Goal: Obtain resource: Download file/media

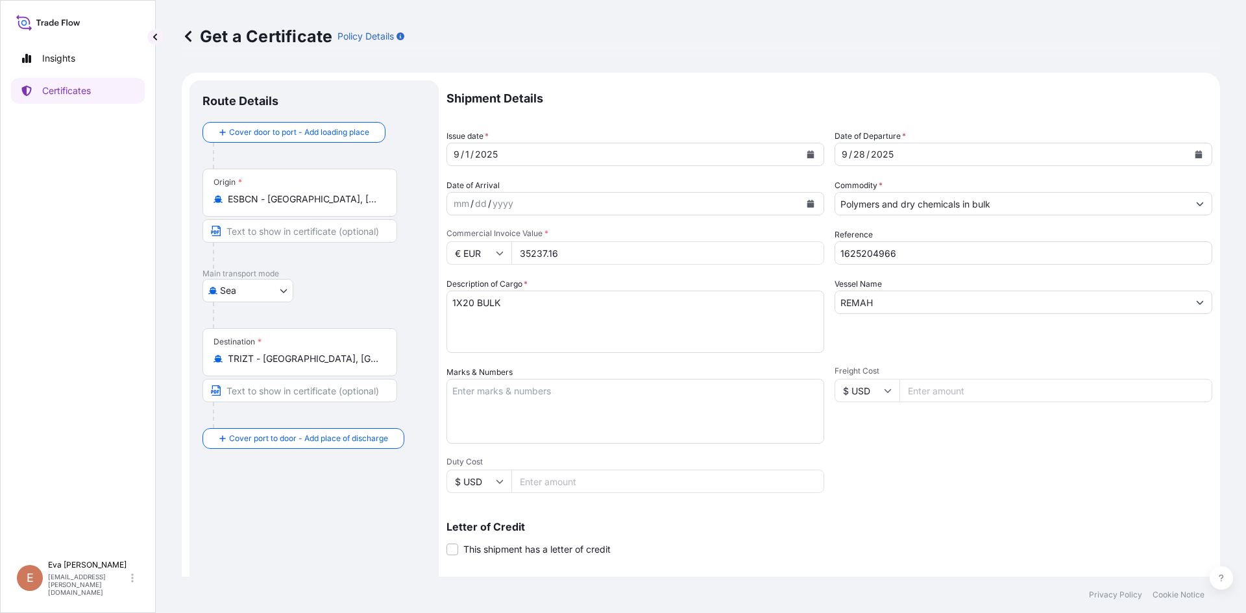
select select "Sea"
select select "32164"
type input "MADENBAYIRI MEVKII NO:10 48TR-40400 KOCAELI-PELITLI KÖYÜ-GECUSTOMER TAX NO: 730…"
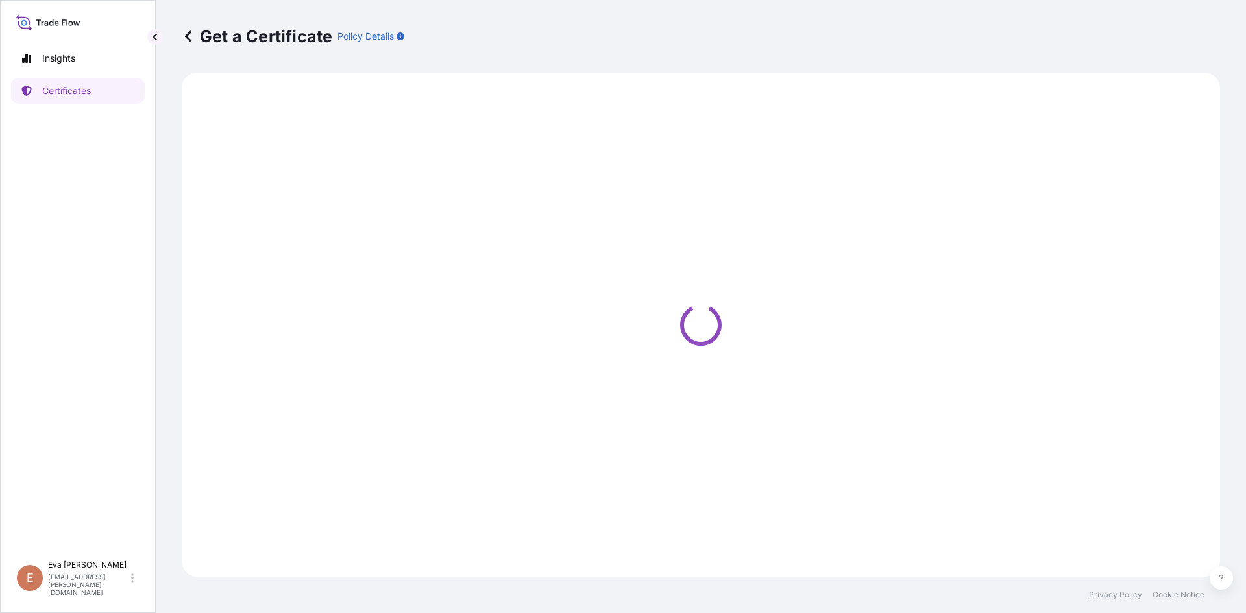
select select "Sea"
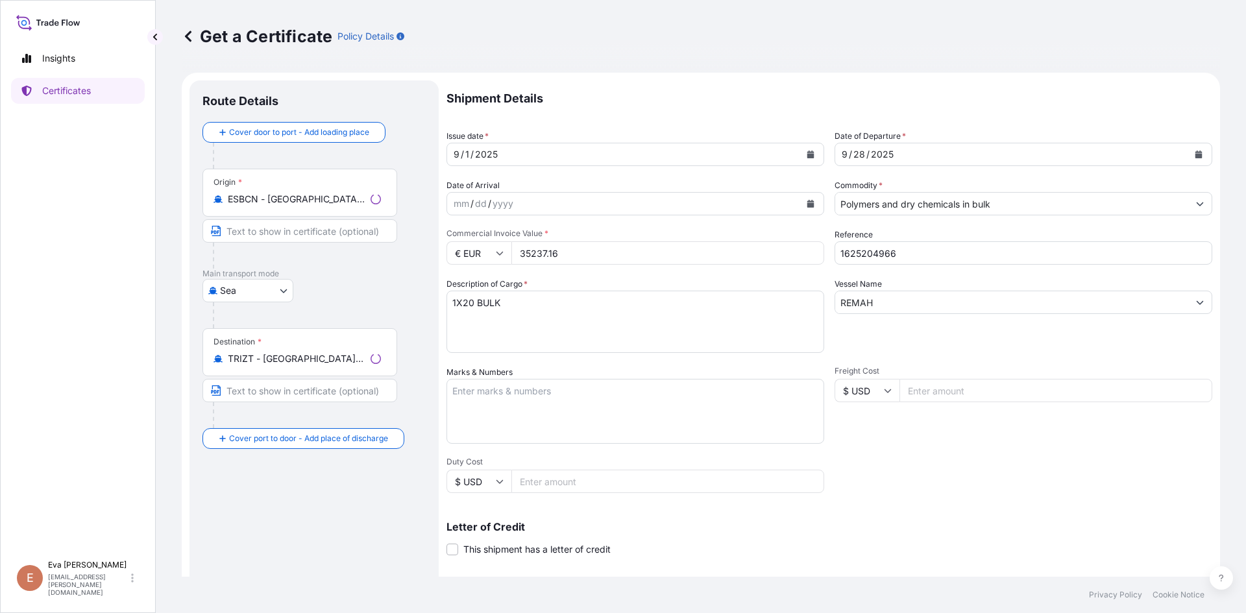
type input "MADENBAYIRI MEVKII NO:10 48TR-40400 KOCAELI-PELITLI KÖYÜ-GECUSTOMER TAX NO: 730…"
select select "32164"
click at [344, 363] on input "TRIZT - [GEOGRAPHIC_DATA], [GEOGRAPHIC_DATA]" at bounding box center [304, 358] width 153 height 13
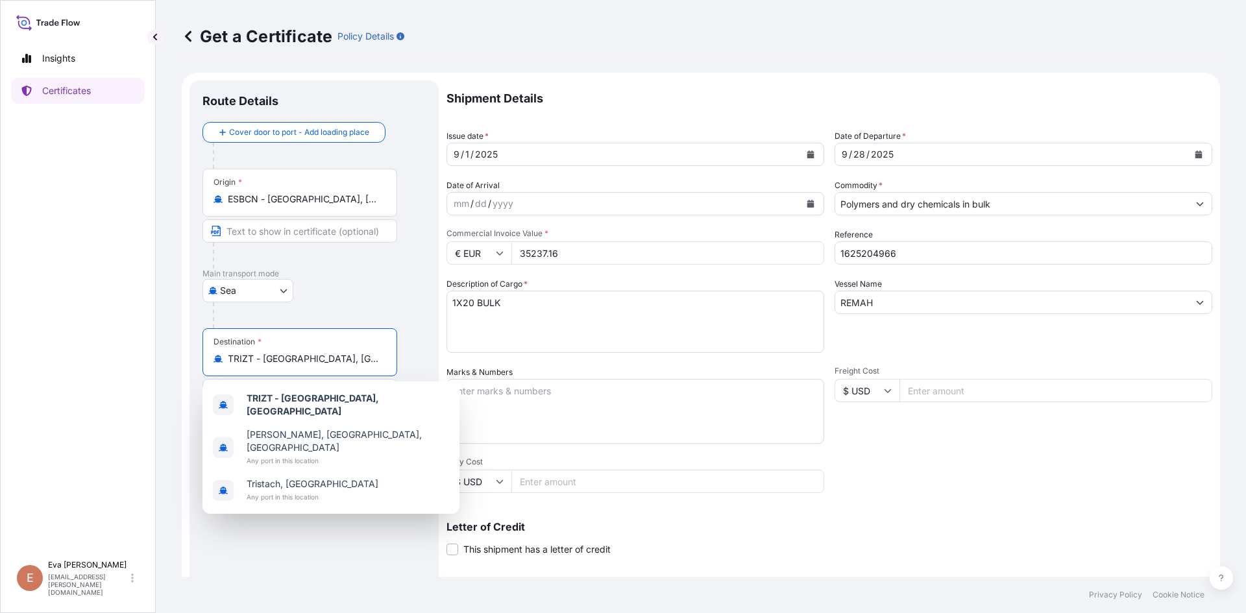
drag, startPoint x: 324, startPoint y: 363, endPoint x: 157, endPoint y: 358, distance: 167.5
click at [157, 358] on div "Get a Certificate Policy Details Route Details Cover door to port - Add loading…" at bounding box center [701, 288] width 1090 height 577
type input "MADENBAYIRI MEVKII NO:10 48TR-40400 KOCAELI-PELITLI KÖYÜ-GECUSTOMER TAX NO: 730…"
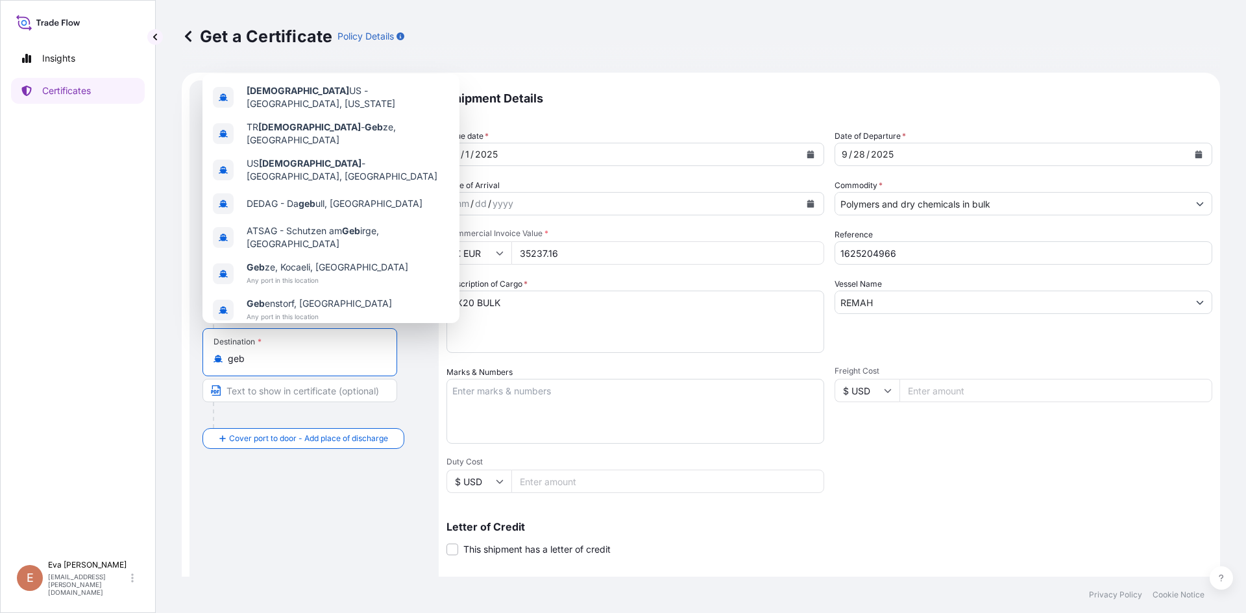
type input "gebz"
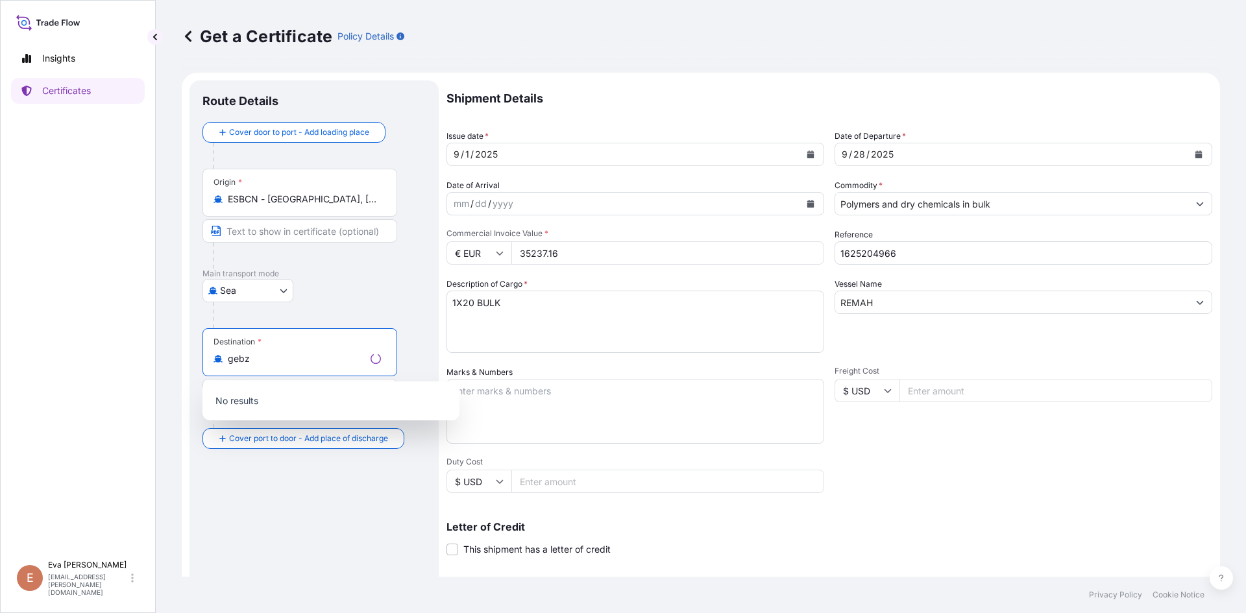
type input "MADENBAYIRI MEVKII NO:10 48TR-40400 KOCAELI-PELITLI KÖYÜ-GECUSTOMER TAX NO: 730…"
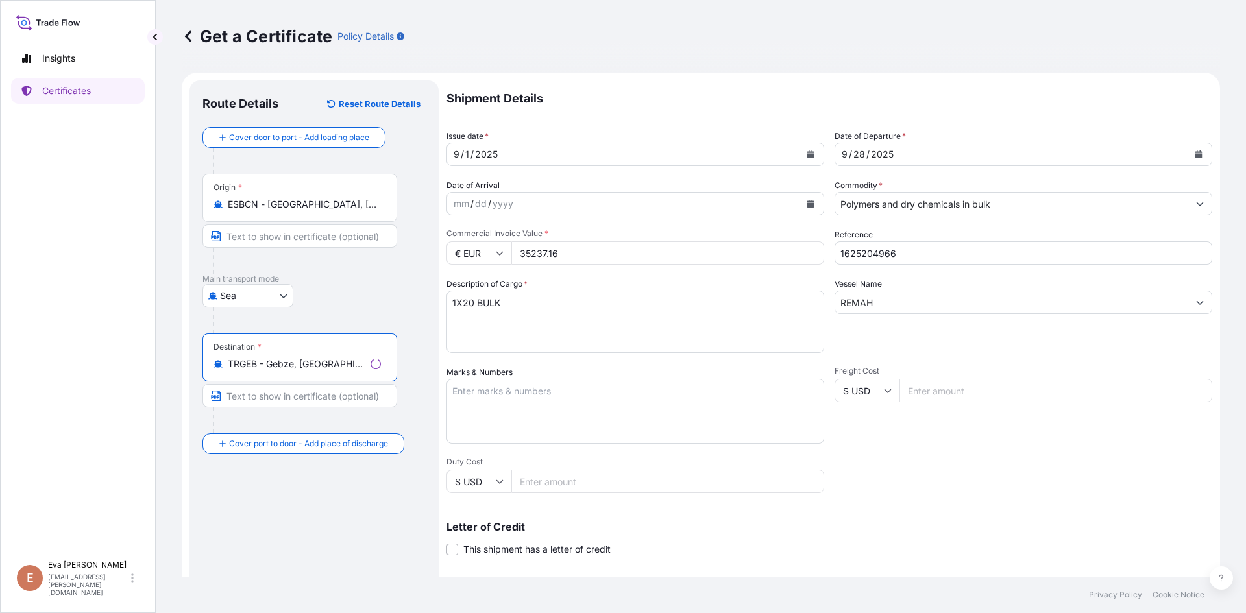
type input "TRGEB - Gebze, [GEOGRAPHIC_DATA]"
click at [914, 151] on div "[DATE]" at bounding box center [1011, 154] width 353 height 23
click at [1195, 156] on icon "Calendar" at bounding box center [1198, 155] width 7 height 8
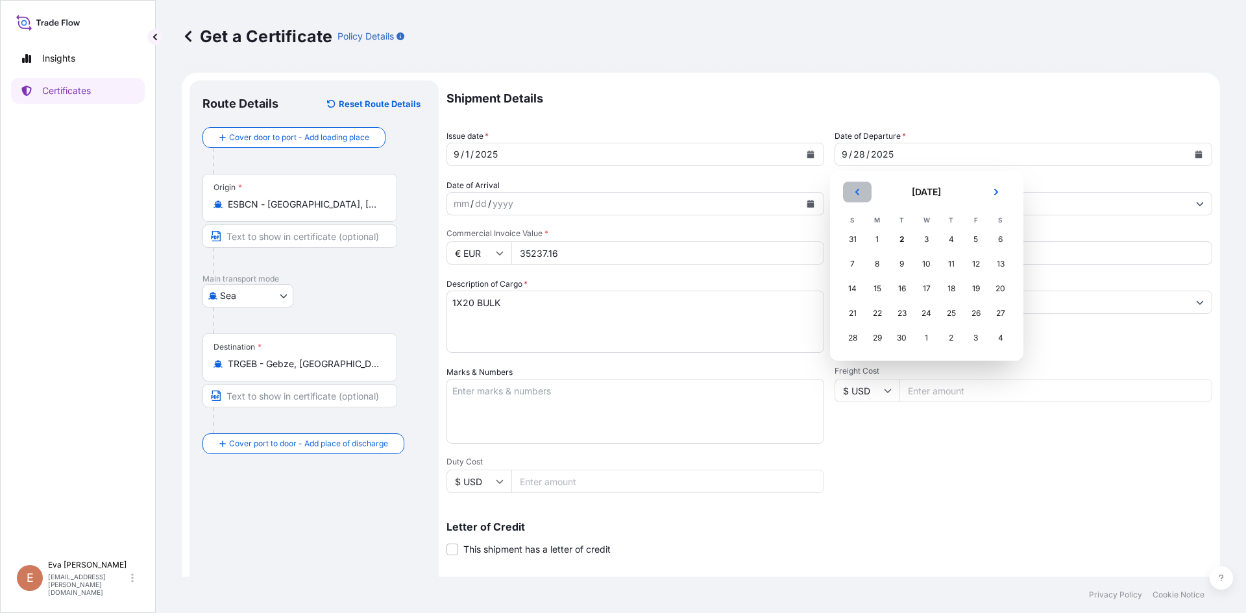
click at [861, 195] on button "Previous" at bounding box center [857, 192] width 29 height 21
click at [1000, 337] on div "30" at bounding box center [1000, 337] width 23 height 23
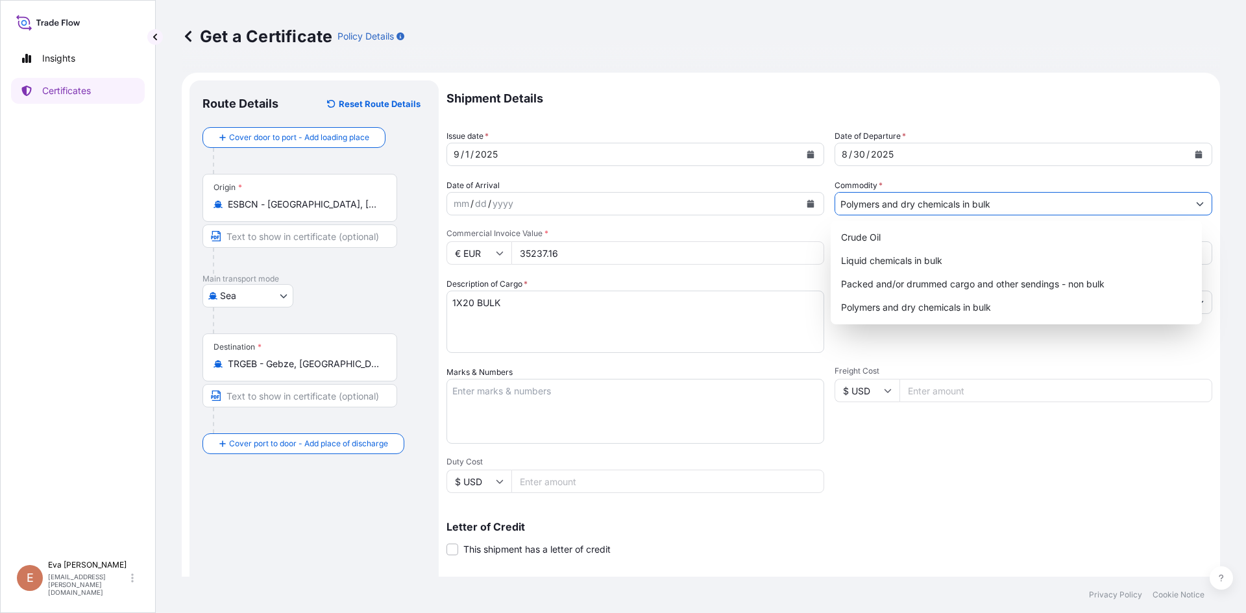
click at [900, 208] on input "Polymers and dry chemicals in bulk" at bounding box center [1011, 203] width 353 height 23
click at [968, 278] on div "Packed and/or drummed cargo and other sendings - non bulk" at bounding box center [1016, 284] width 361 height 23
type input "Packed and/or drummed cargo and other sendings - non bulk"
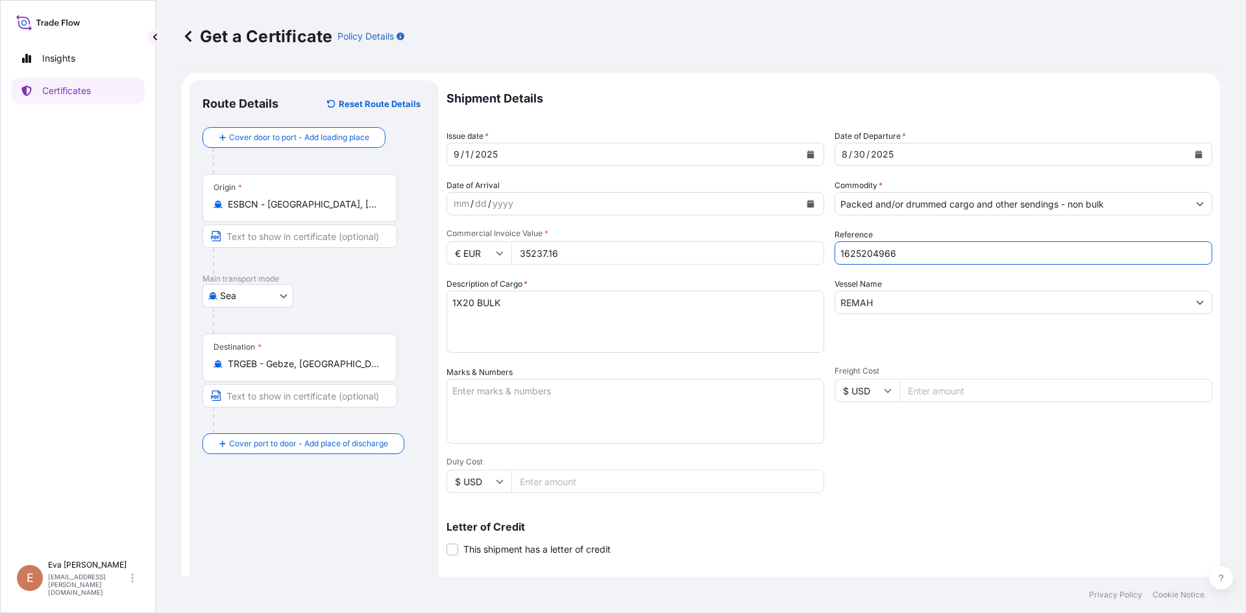
drag, startPoint x: 913, startPoint y: 252, endPoint x: 869, endPoint y: 249, distance: 43.5
click at [869, 249] on input "1625204966" at bounding box center [1023, 252] width 378 height 23
type input "1625206856"
drag, startPoint x: 910, startPoint y: 302, endPoint x: 788, endPoint y: 305, distance: 122.7
click at [789, 306] on div "Shipment Details Issue date * [DATE] Date of Departure * [DATE] Date of Arrival…" at bounding box center [829, 389] width 766 height 618
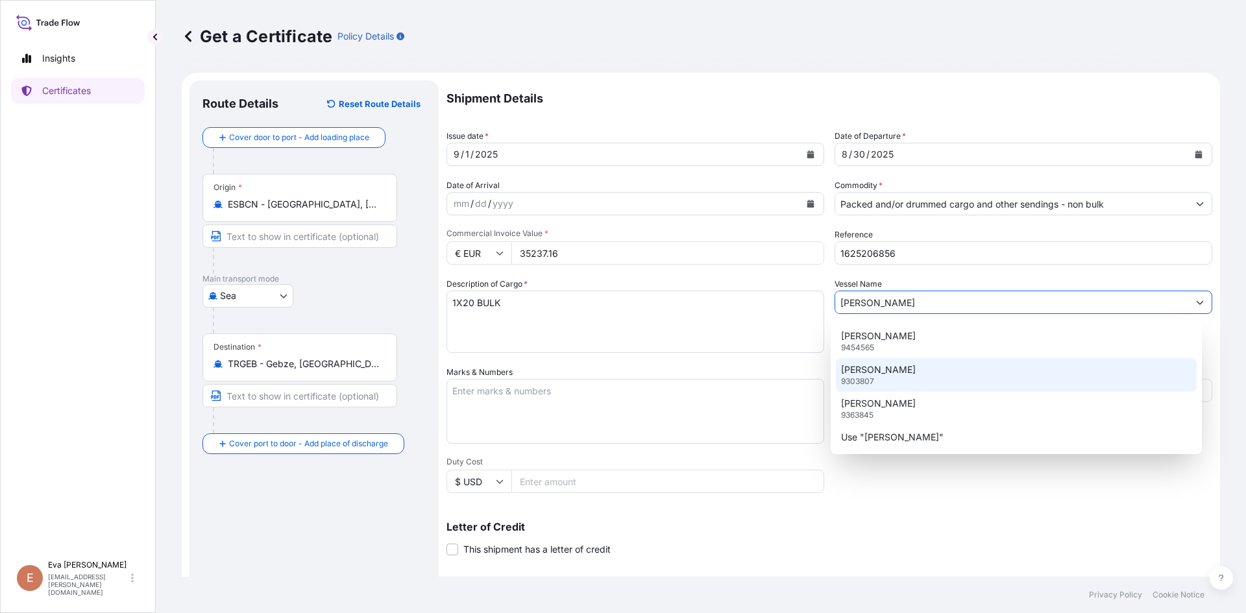
click at [901, 372] on div "[PERSON_NAME] A 9303807" at bounding box center [1016, 375] width 361 height 34
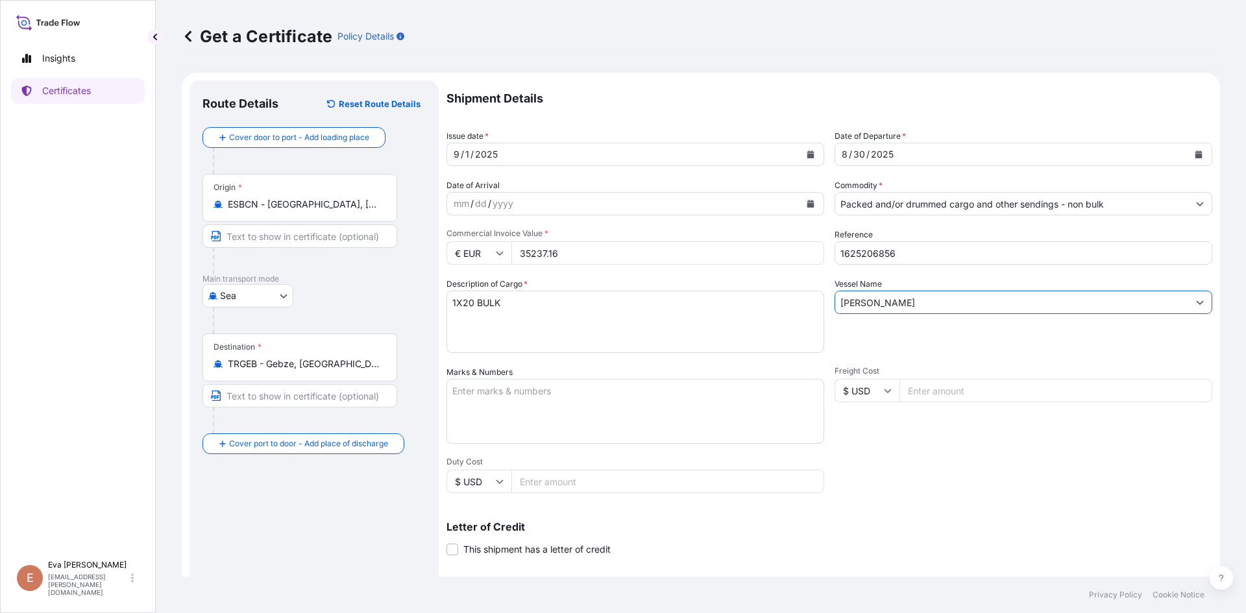
type input "[PERSON_NAME]"
drag, startPoint x: 494, startPoint y: 306, endPoint x: 464, endPoint y: 304, distance: 30.5
click at [464, 304] on textarea "1X20 BULK" at bounding box center [635, 322] width 378 height 62
type textarea "1X40 pal"
drag, startPoint x: 559, startPoint y: 251, endPoint x: 502, endPoint y: 252, distance: 56.5
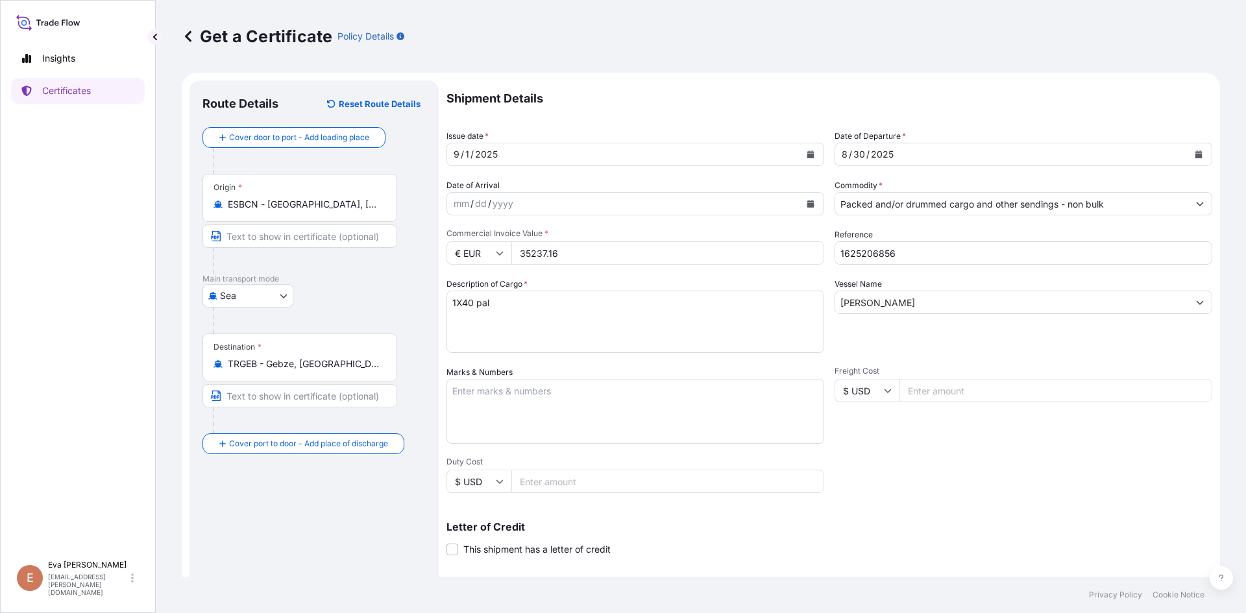
click at [502, 252] on div "€ EUR 35237.16" at bounding box center [635, 252] width 378 height 23
type input "33536.25"
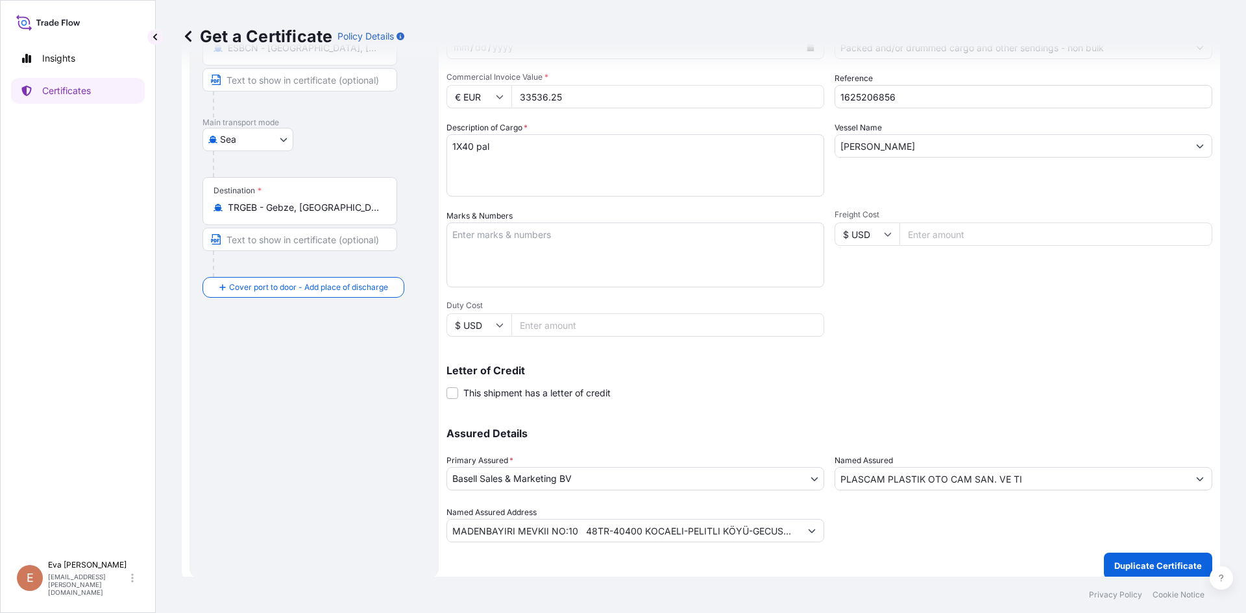
scroll to position [166, 0]
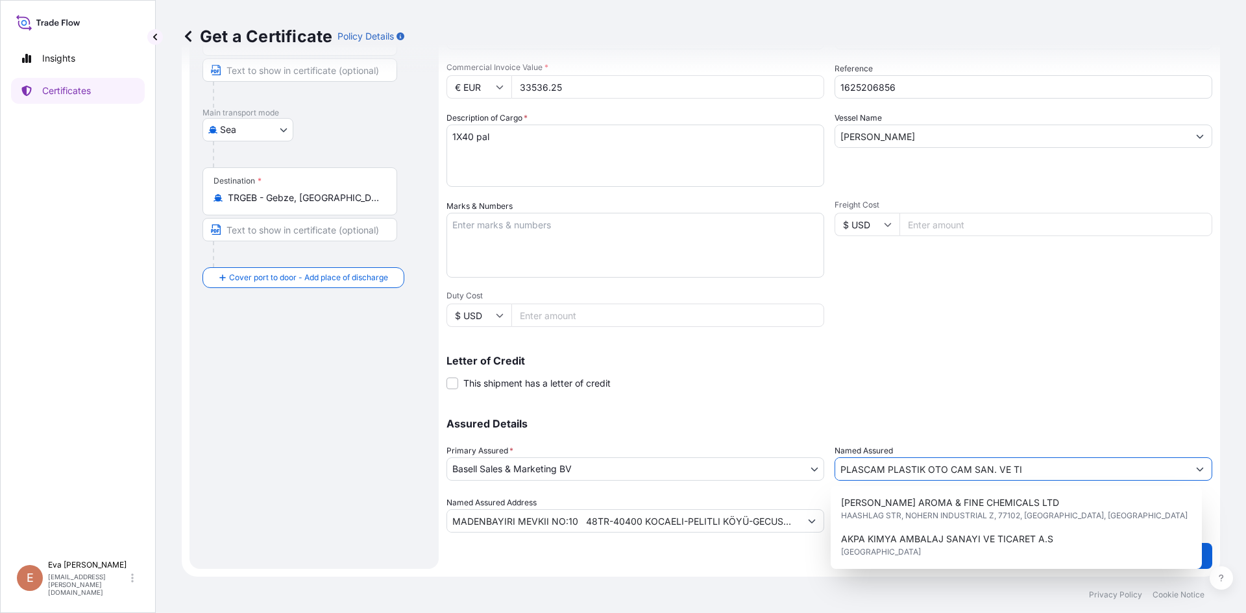
drag, startPoint x: 1066, startPoint y: 464, endPoint x: 742, endPoint y: 458, distance: 323.8
click at [742, 458] on div "Assured Details Primary Assured * Basell Sales & Marketing BV Basell Poliolefin…" at bounding box center [829, 468] width 766 height 130
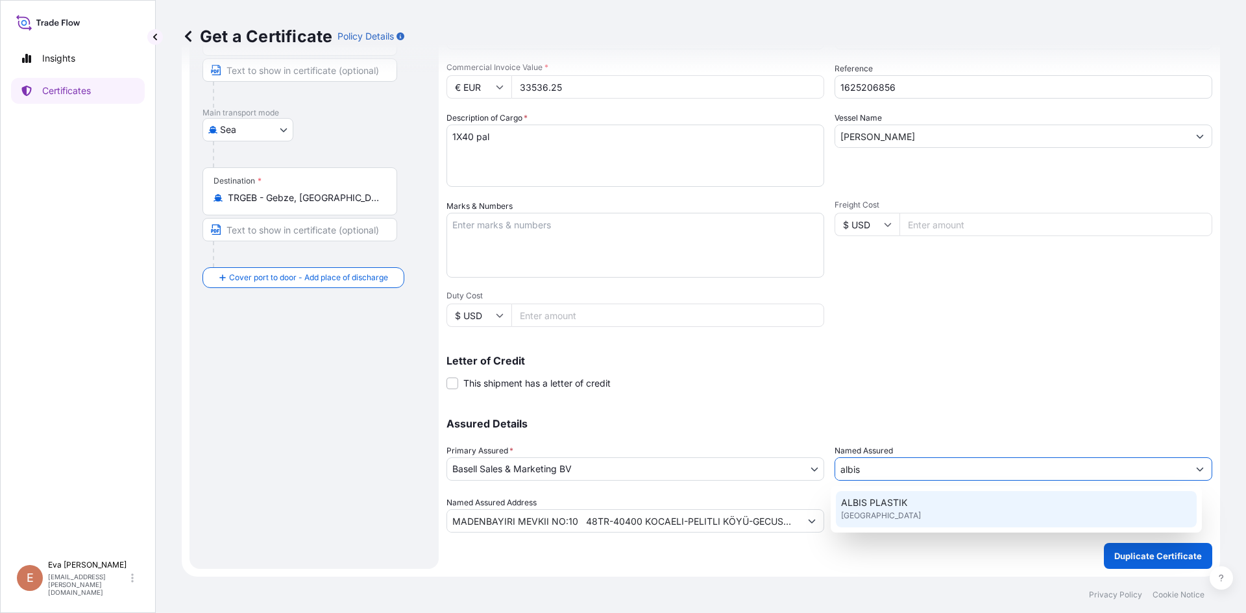
click at [873, 505] on span "ALBIS PLASTIK" at bounding box center [874, 502] width 66 height 13
type input "ALBIS PLASTIK"
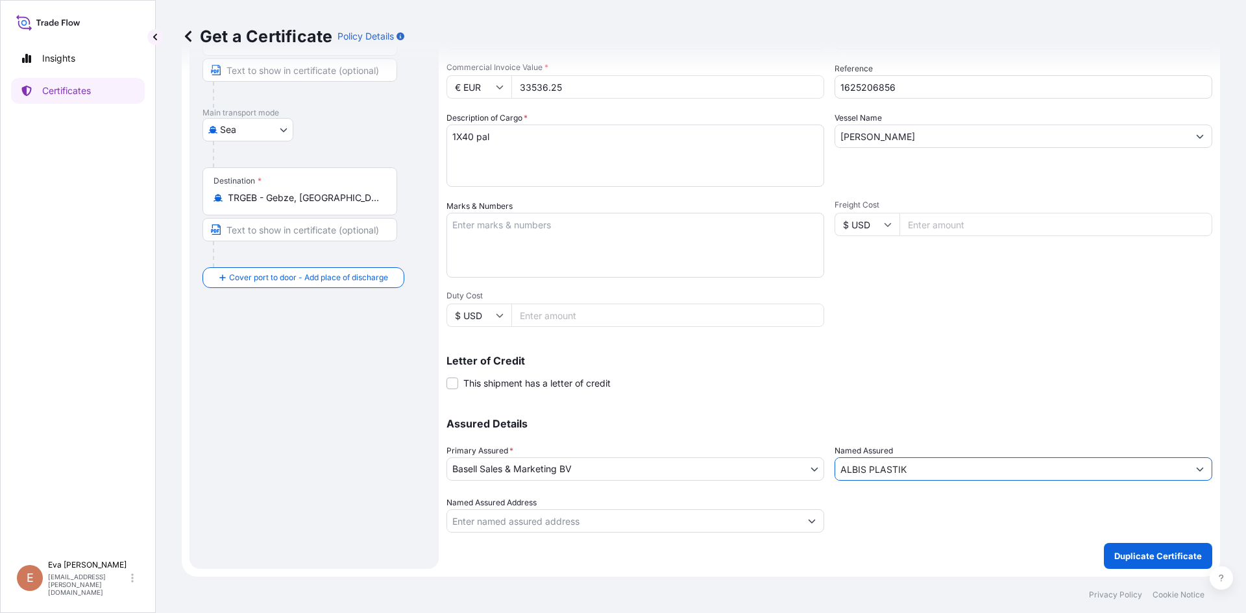
type input "ALBIS PLASTIK"
click at [1139, 567] on button "Duplicate Certificate" at bounding box center [1158, 556] width 108 height 26
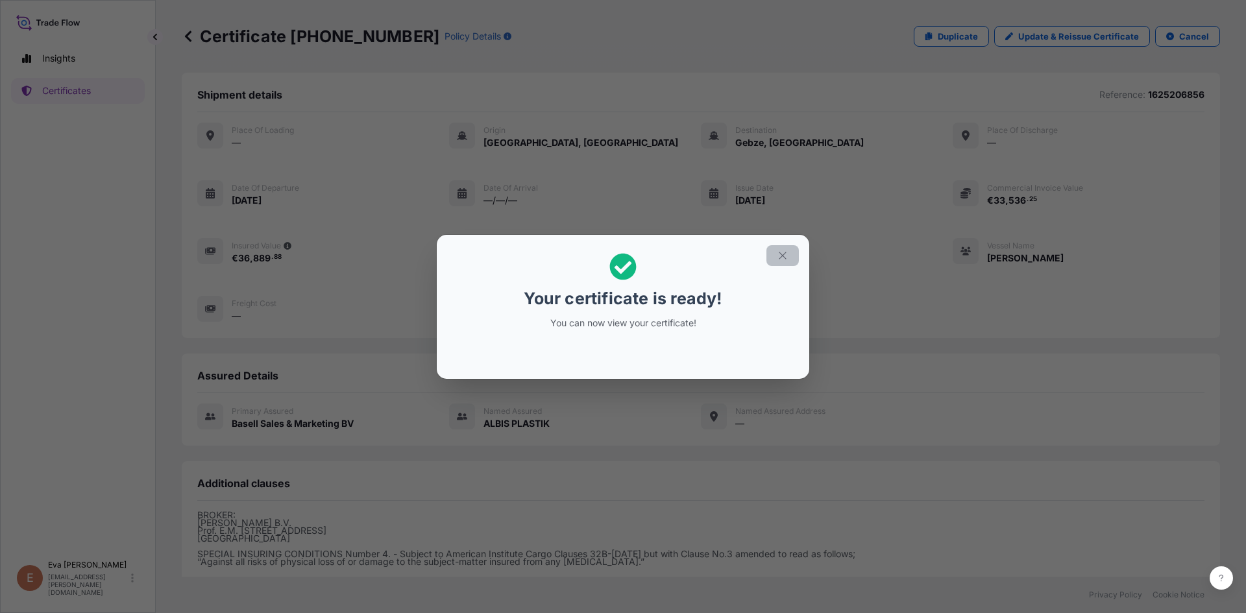
click at [783, 262] on button "button" at bounding box center [782, 255] width 32 height 21
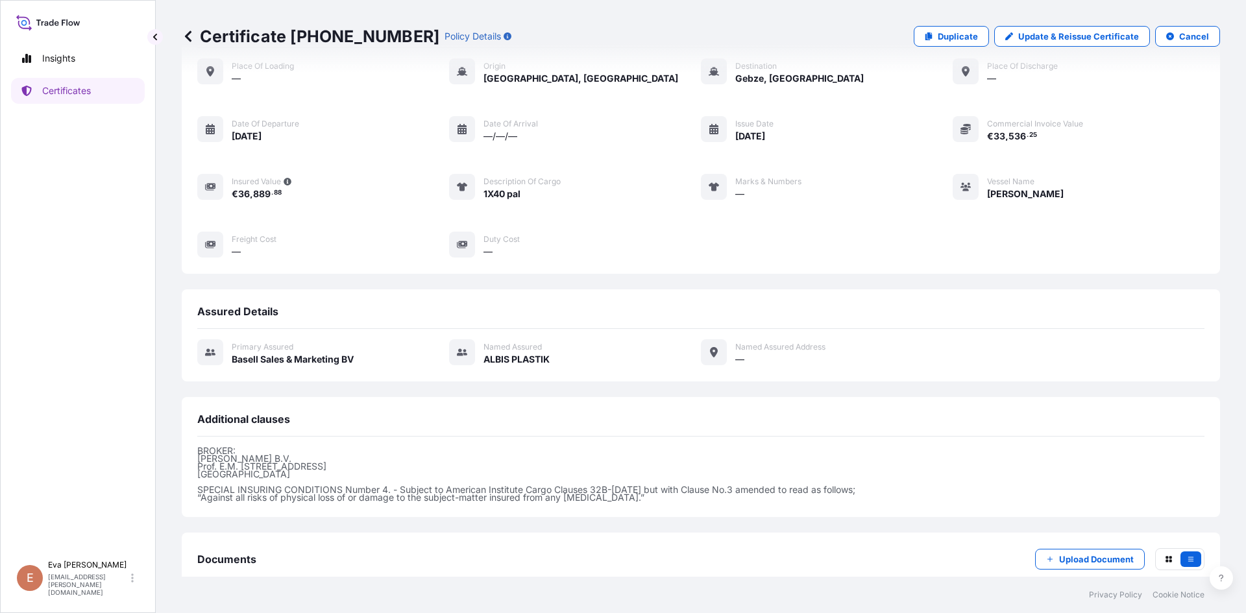
scroll to position [141, 0]
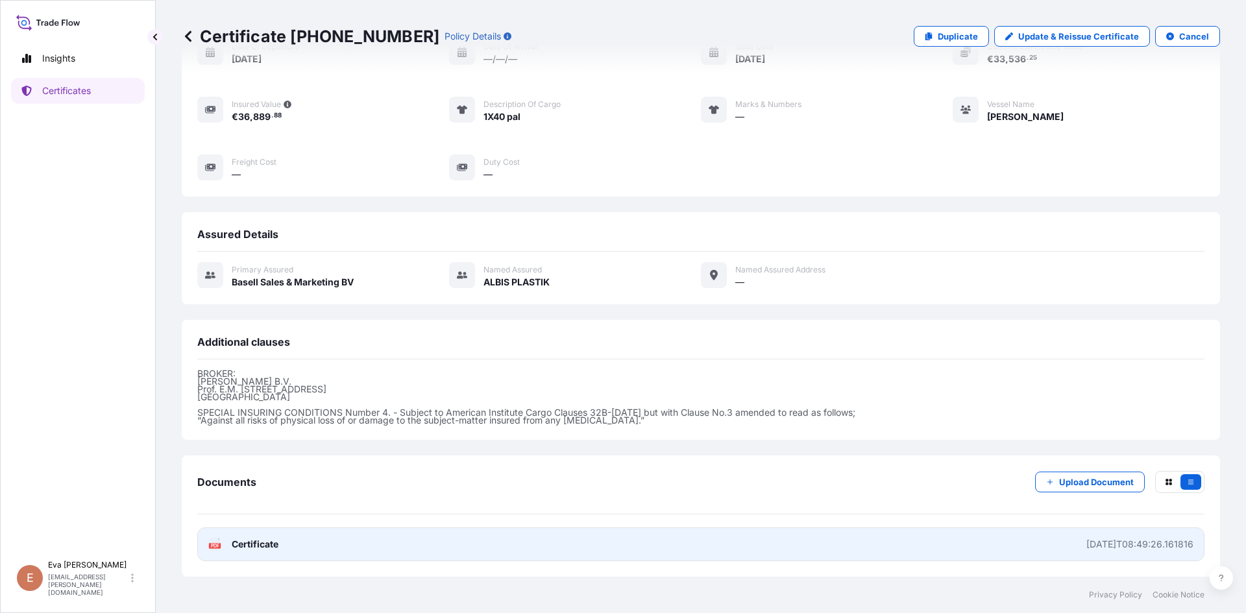
click at [212, 544] on text "PDF" at bounding box center [215, 546] width 8 height 5
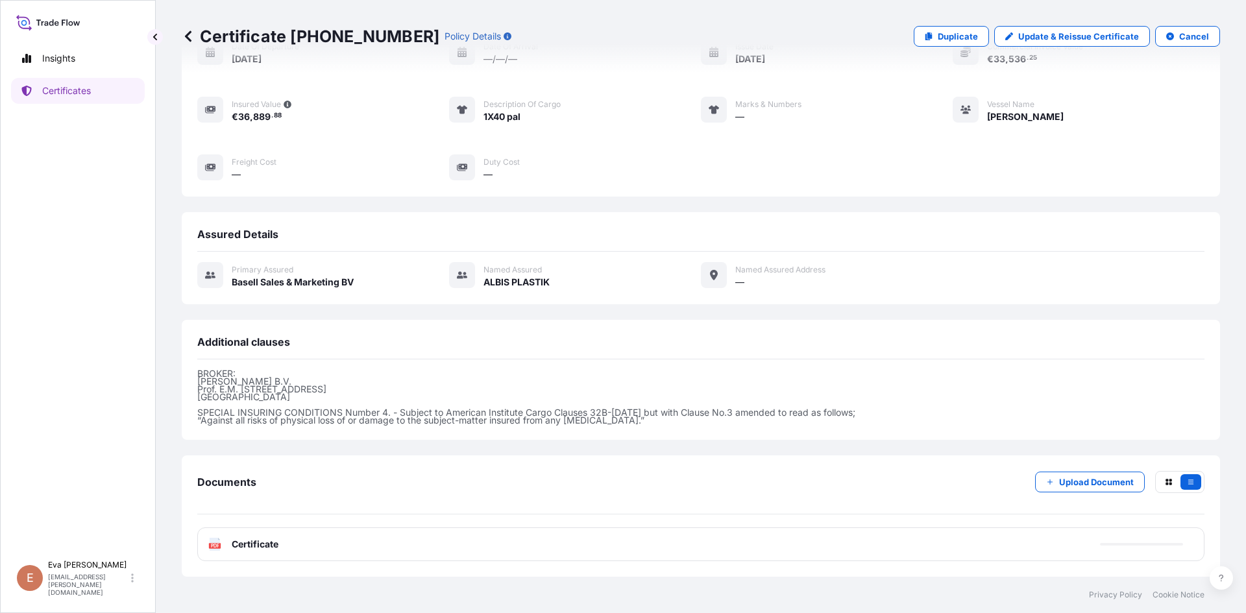
scroll to position [0, 0]
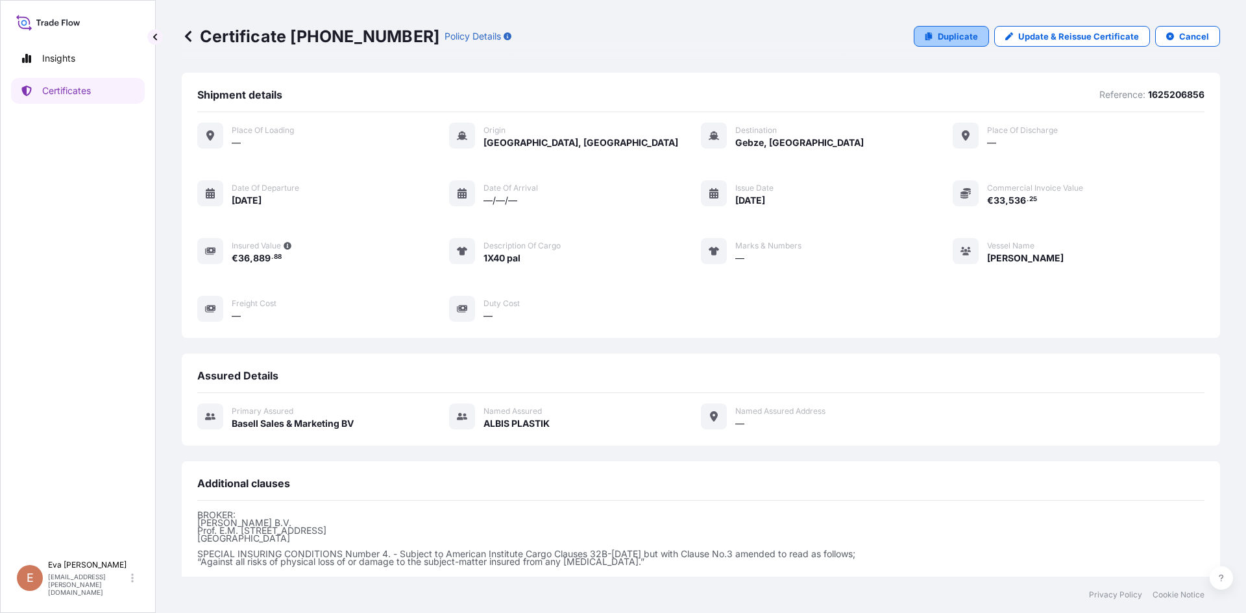
click at [927, 37] on icon at bounding box center [928, 36] width 7 height 8
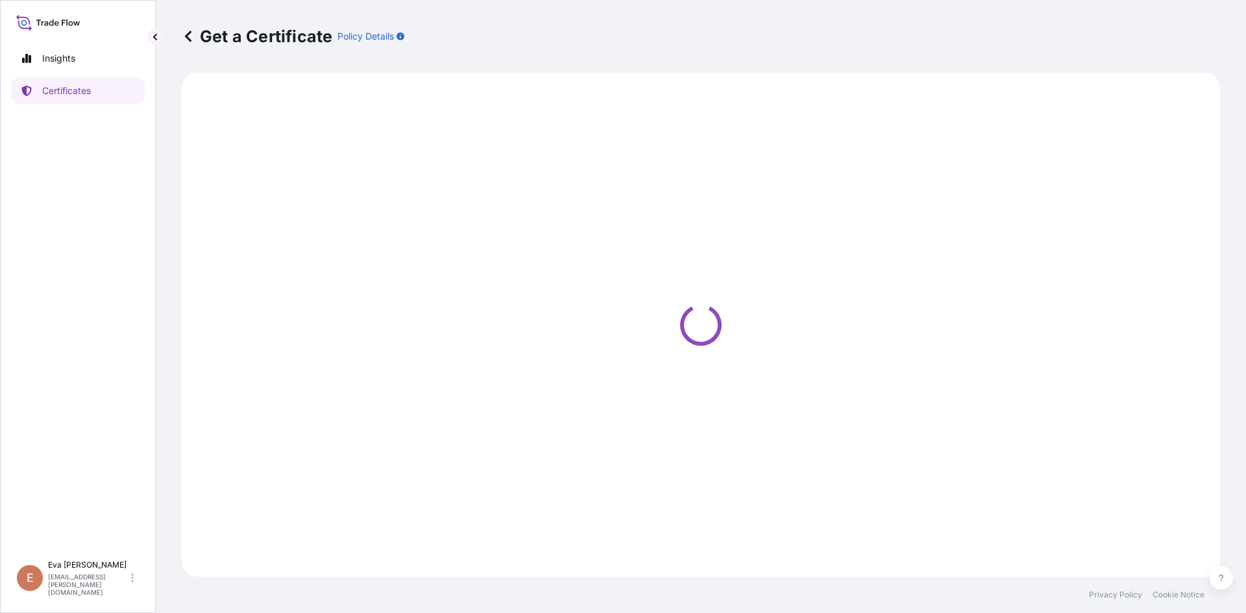
select select "Sea"
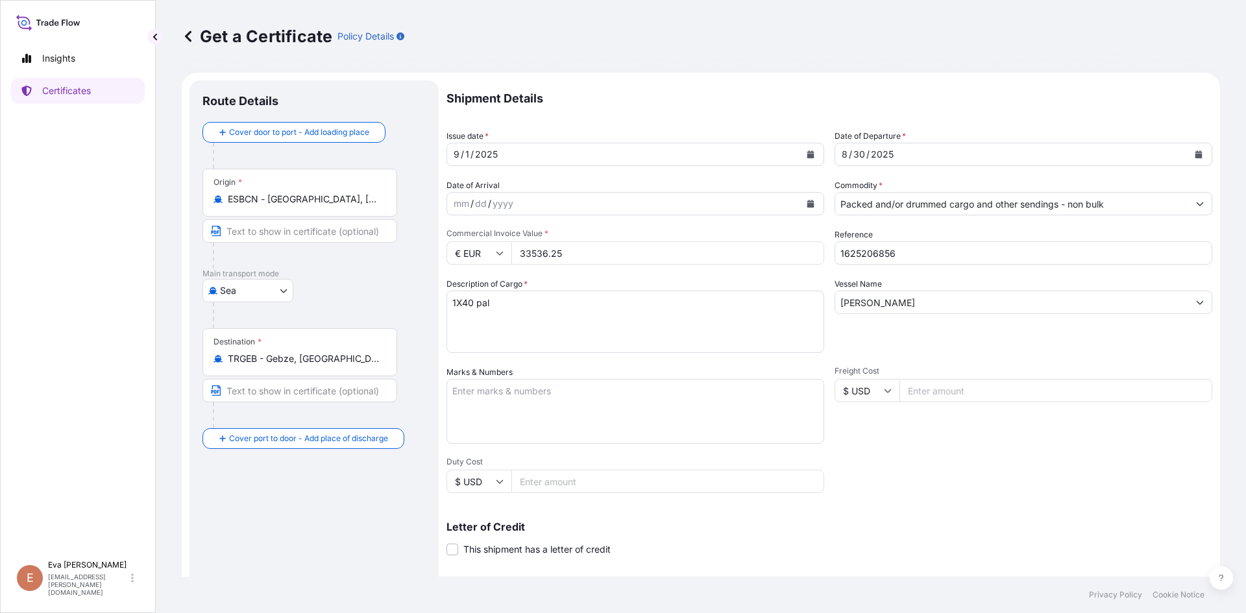
select select "32164"
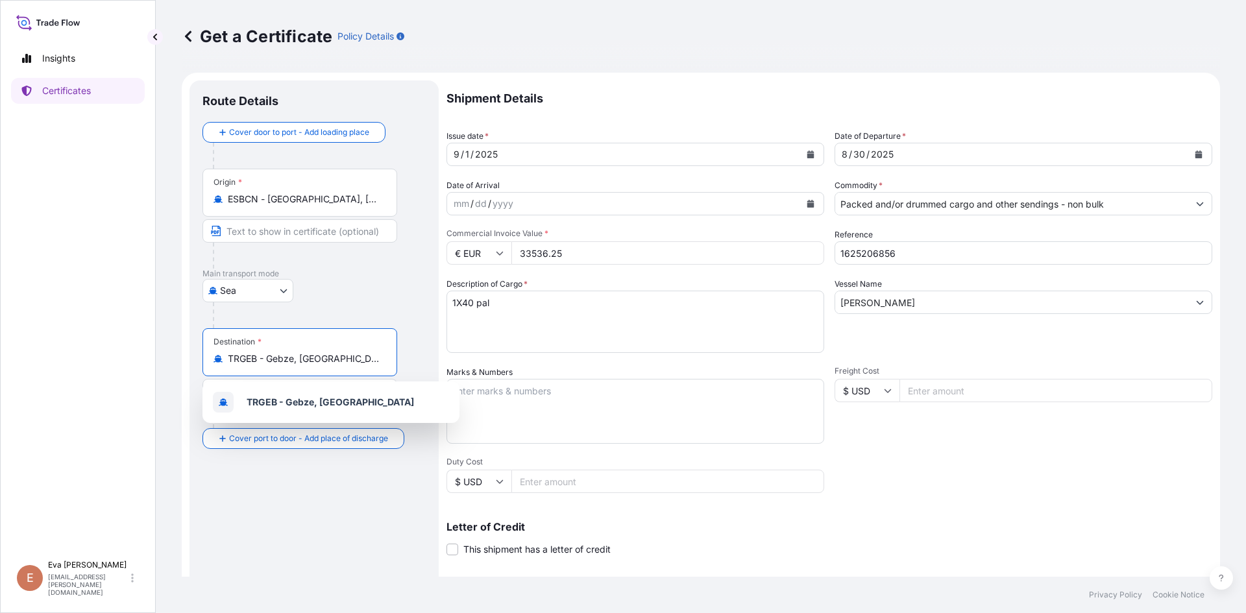
drag, startPoint x: 353, startPoint y: 359, endPoint x: 193, endPoint y: 354, distance: 160.3
click at [193, 354] on div "Route Details Cover door to port - Add loading place Place of loading Road / [G…" at bounding box center [313, 407] width 249 height 655
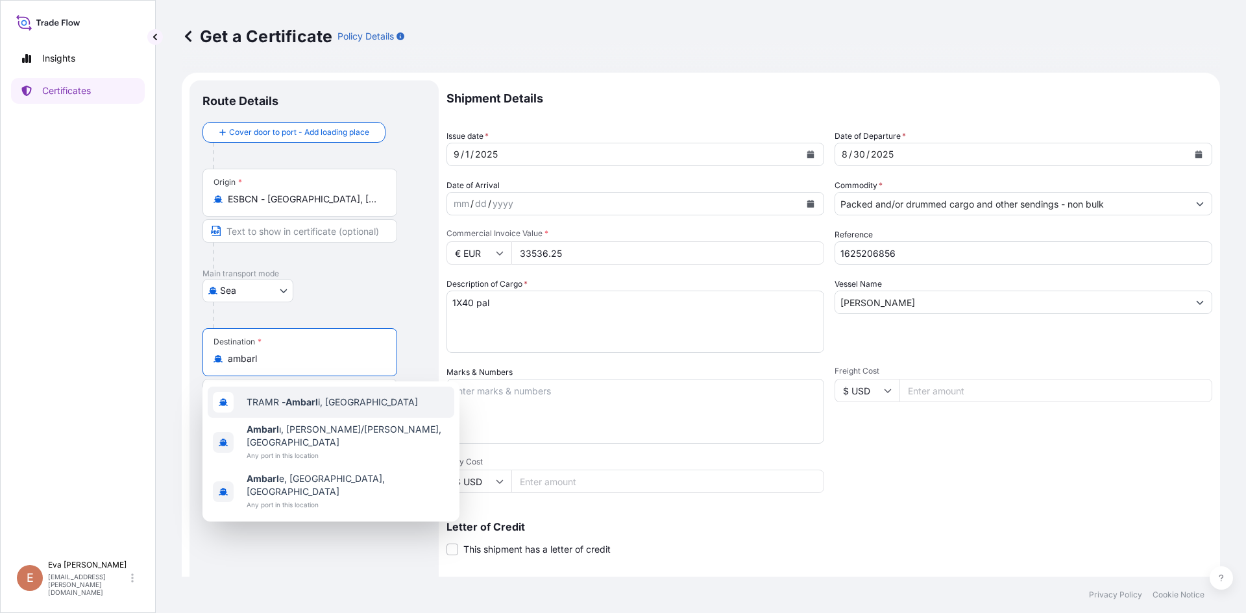
click at [308, 407] on span "TRAMR - Ambarl i, [GEOGRAPHIC_DATA]" at bounding box center [332, 402] width 171 height 13
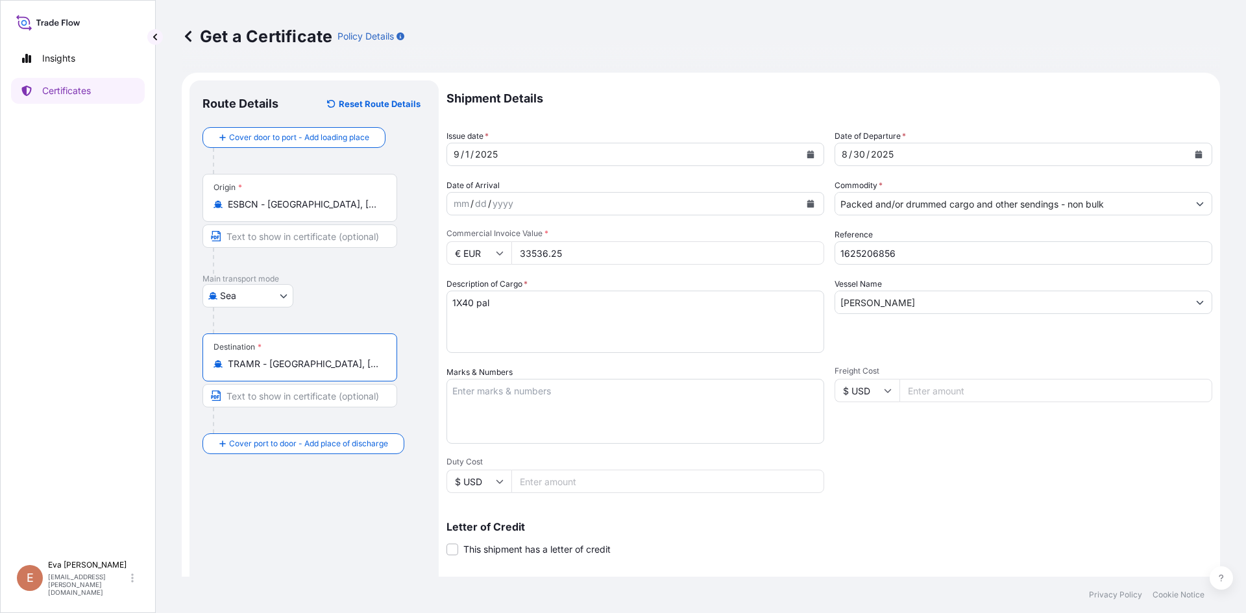
type input "TRAMR - [GEOGRAPHIC_DATA], [GEOGRAPHIC_DATA]"
drag, startPoint x: 457, startPoint y: 303, endPoint x: 437, endPoint y: 303, distance: 19.5
click at [437, 303] on form "Route Details Reset Route Details Cover door to port - Add loading place Place …" at bounding box center [701, 408] width 1038 height 670
type textarea "4X40 pal"
drag, startPoint x: 901, startPoint y: 257, endPoint x: 876, endPoint y: 255, distance: 25.4
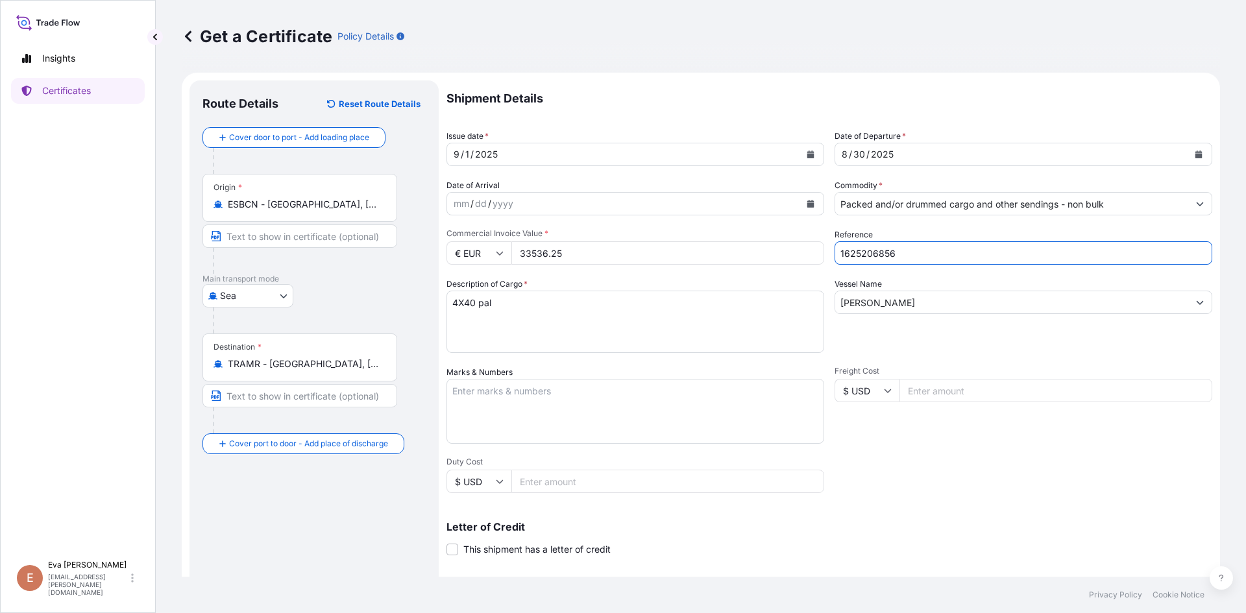
click at [876, 255] on input "1625206856" at bounding box center [1023, 252] width 378 height 23
type input "1625206857"
drag, startPoint x: 520, startPoint y: 256, endPoint x: 624, endPoint y: 256, distance: 103.8
click at [624, 256] on input "33536.25" at bounding box center [667, 252] width 313 height 23
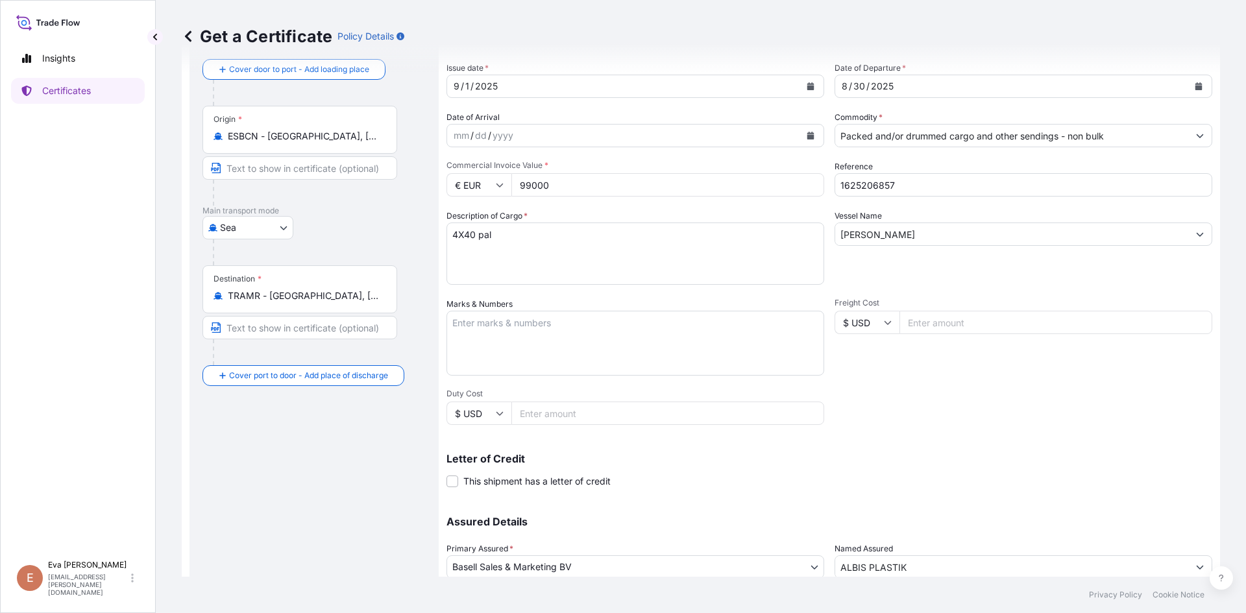
scroll to position [166, 0]
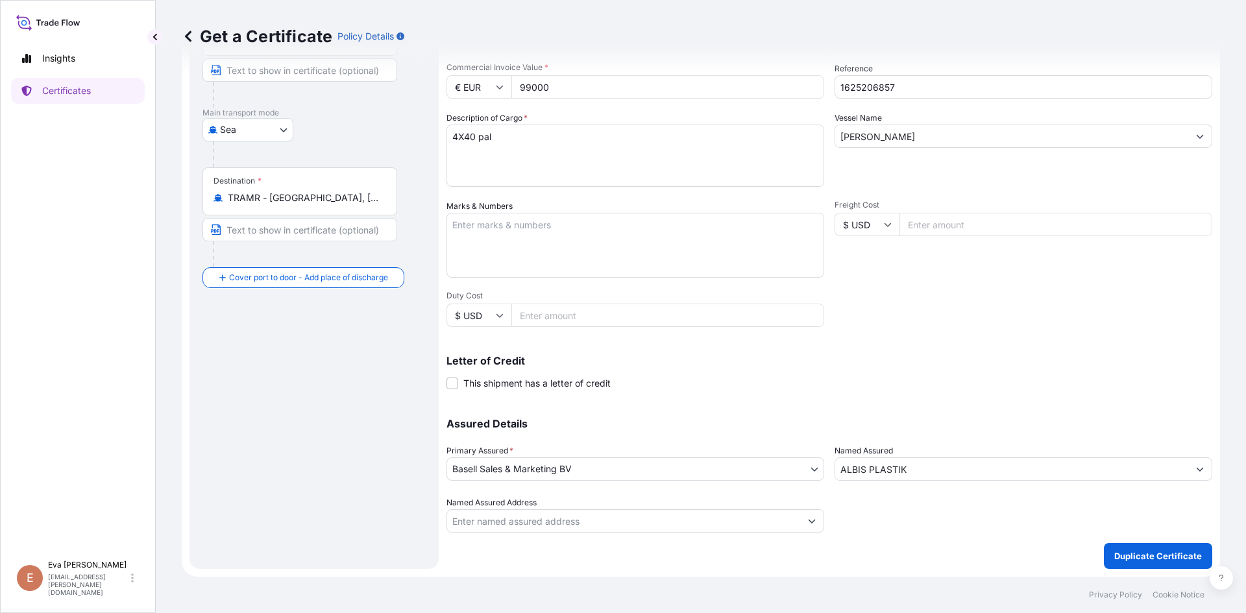
type input "99000"
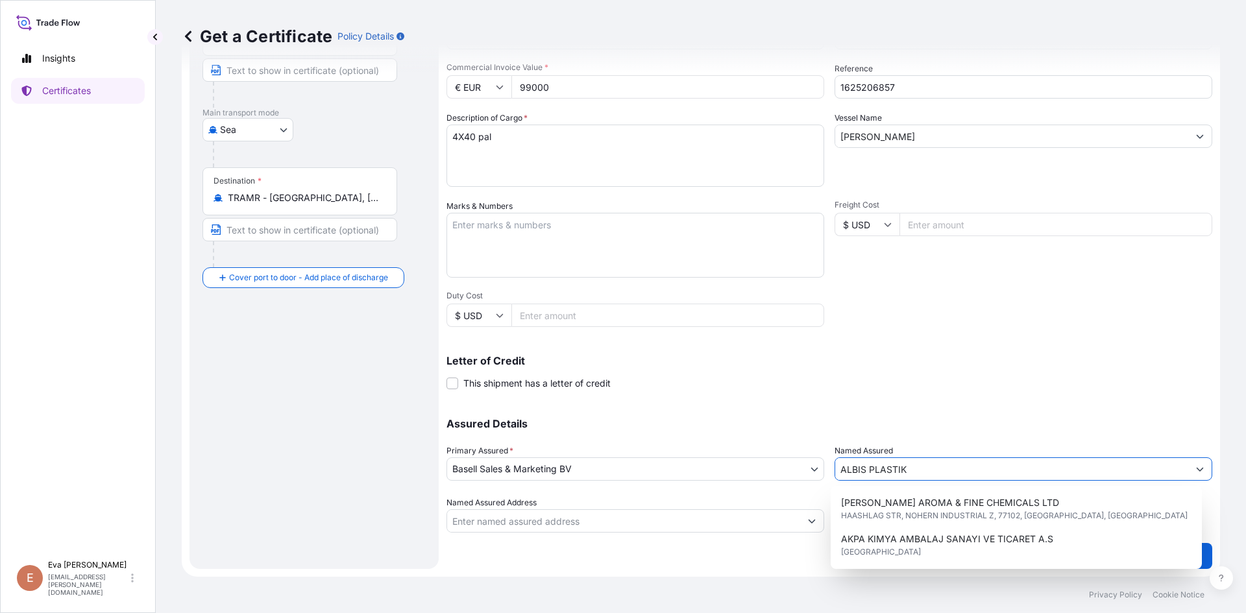
drag, startPoint x: 915, startPoint y: 469, endPoint x: 766, endPoint y: 463, distance: 149.4
click at [766, 463] on div "Assured Details Primary Assured * Basell Sales & Marketing BV Basell Poliolefin…" at bounding box center [829, 468] width 766 height 130
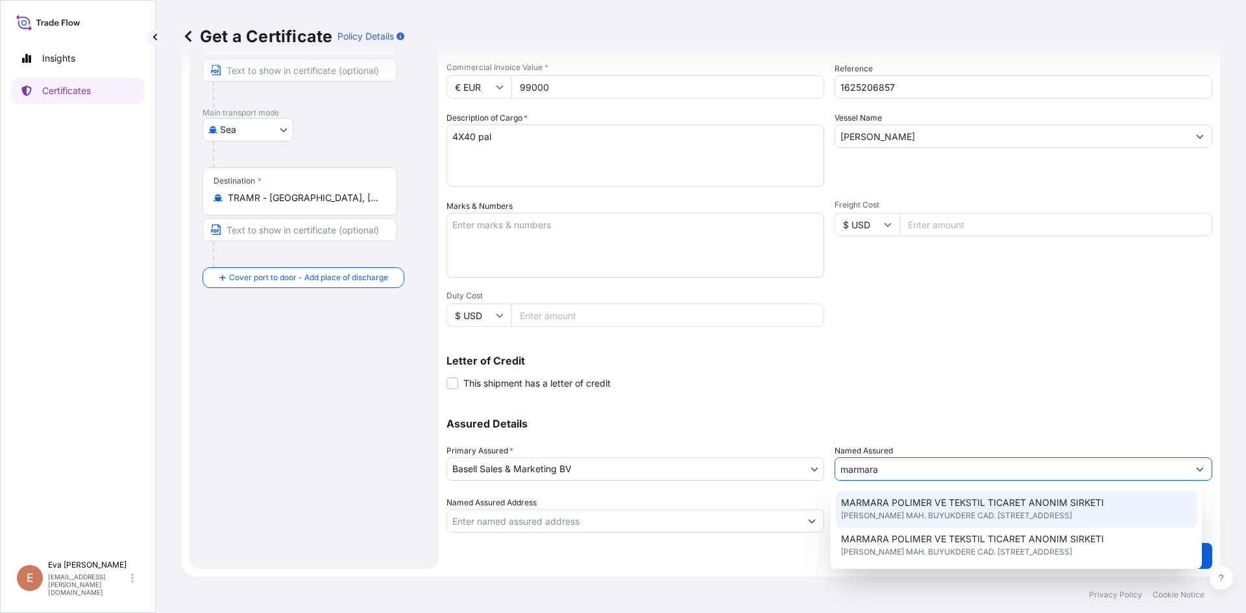
click at [926, 511] on span "[PERSON_NAME] MAH. BUYUKDERE CAD. [STREET_ADDRESS]" at bounding box center [956, 515] width 231 height 13
type input "MARMARA POLIMER VE TEKSTIL TICARET ANONIM SIRKETI"
type input "[PERSON_NAME] MAH. BUYUKDERE CAD. [STREET_ADDRESS]"
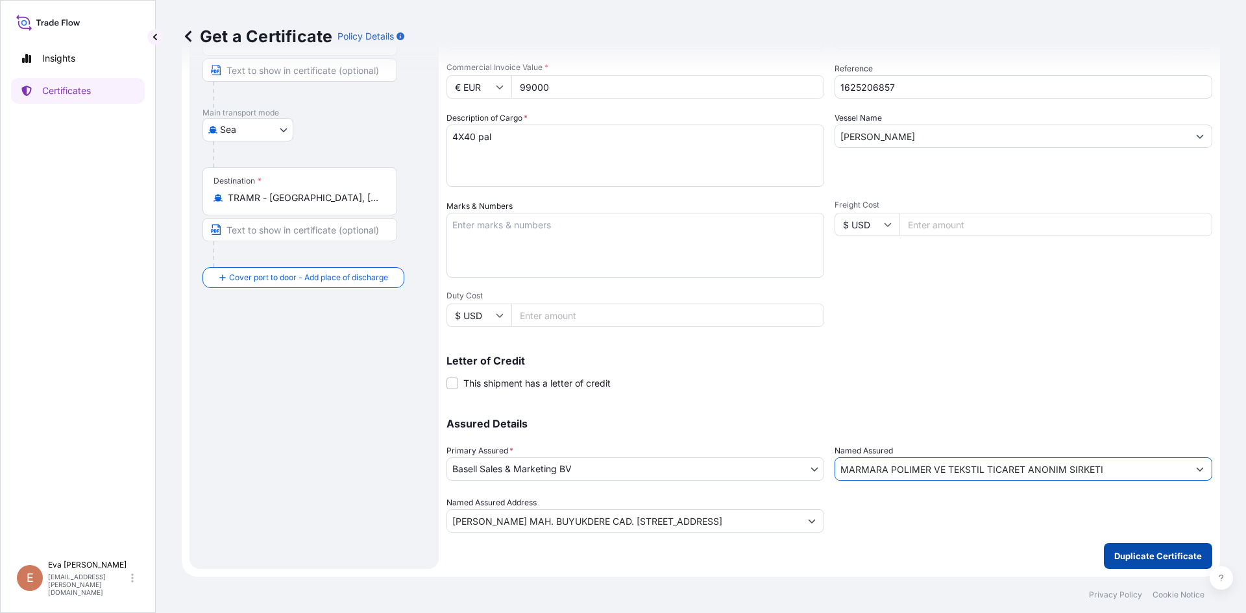
type input "MARMARA POLIMER VE TEKSTIL TICARET ANONIM SIRKETI"
click at [1121, 554] on p "Duplicate Certificate" at bounding box center [1158, 556] width 88 height 13
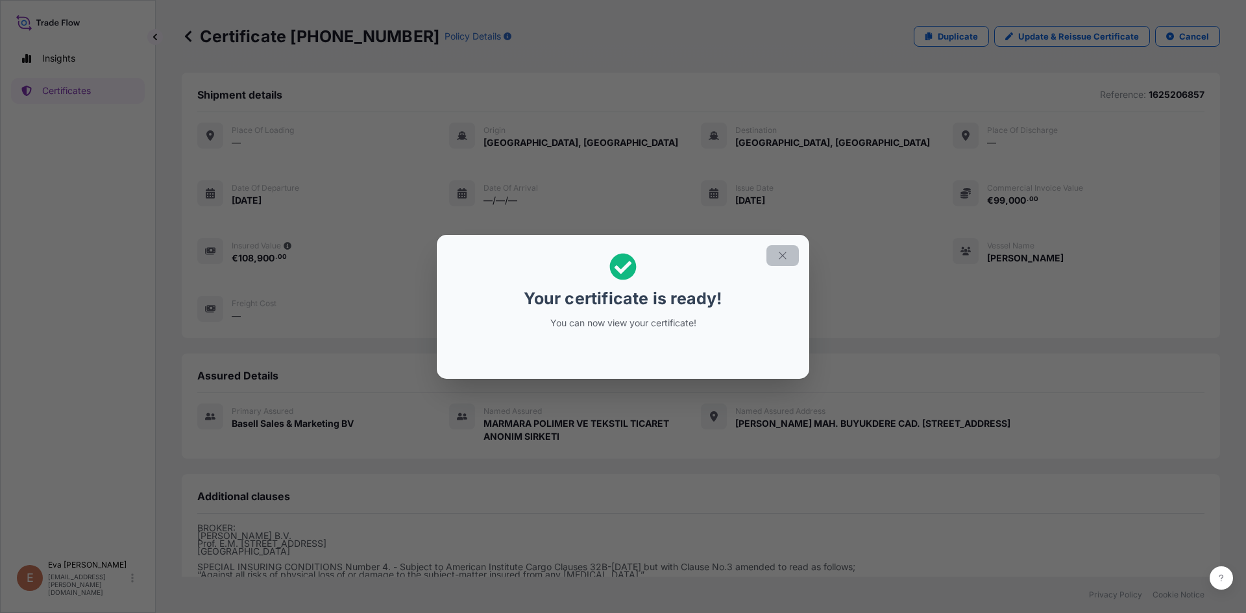
click at [779, 254] on icon "button" at bounding box center [783, 256] width 12 height 12
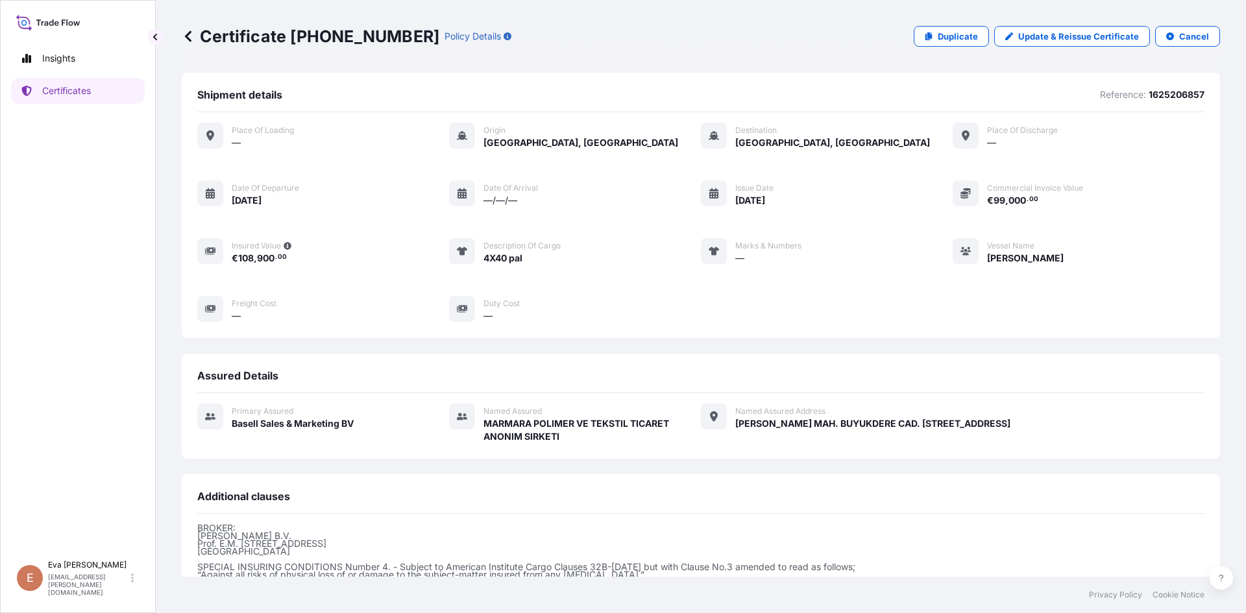
scroll to position [154, 0]
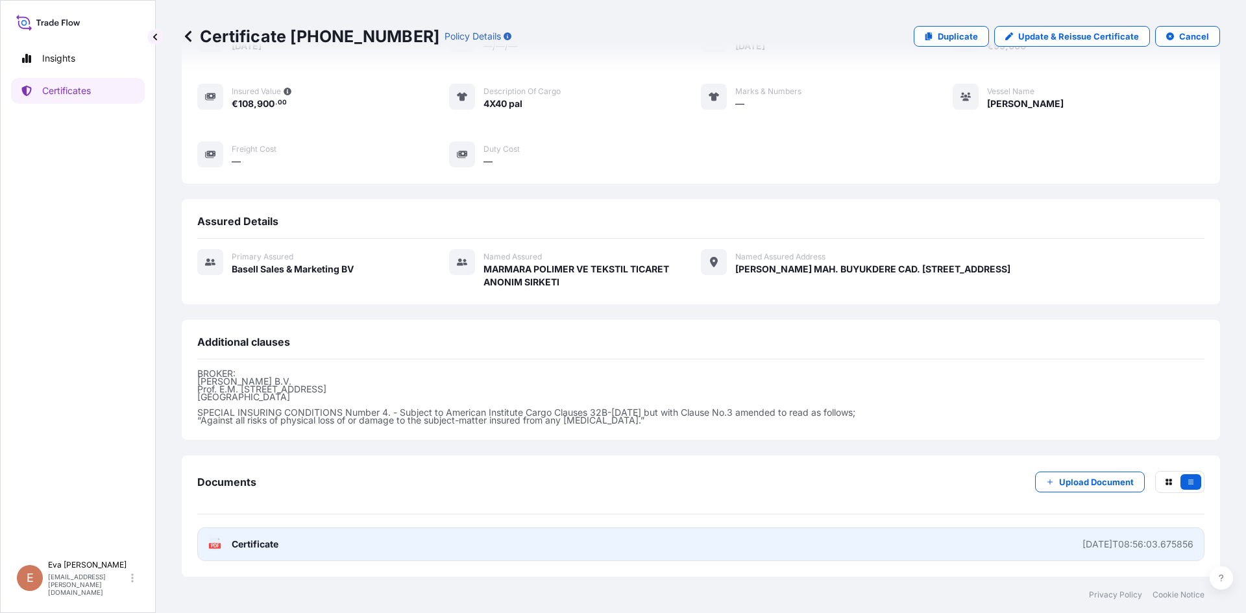
click at [212, 542] on icon at bounding box center [215, 544] width 11 height 13
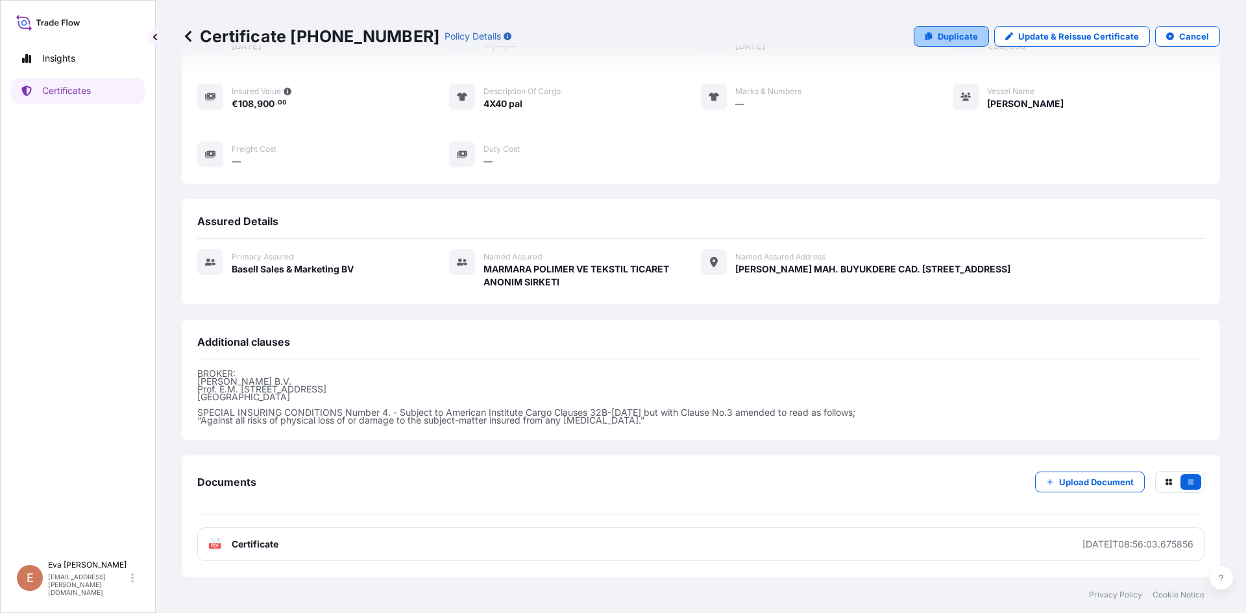
click at [947, 36] on p "Duplicate" at bounding box center [958, 36] width 40 height 13
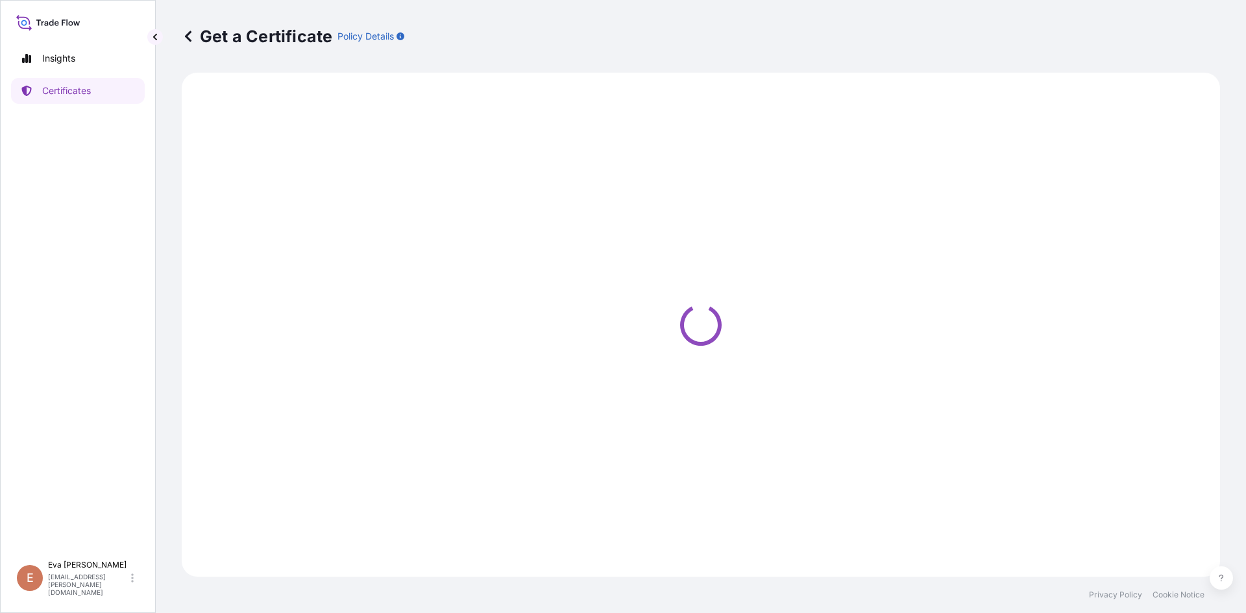
select select "Sea"
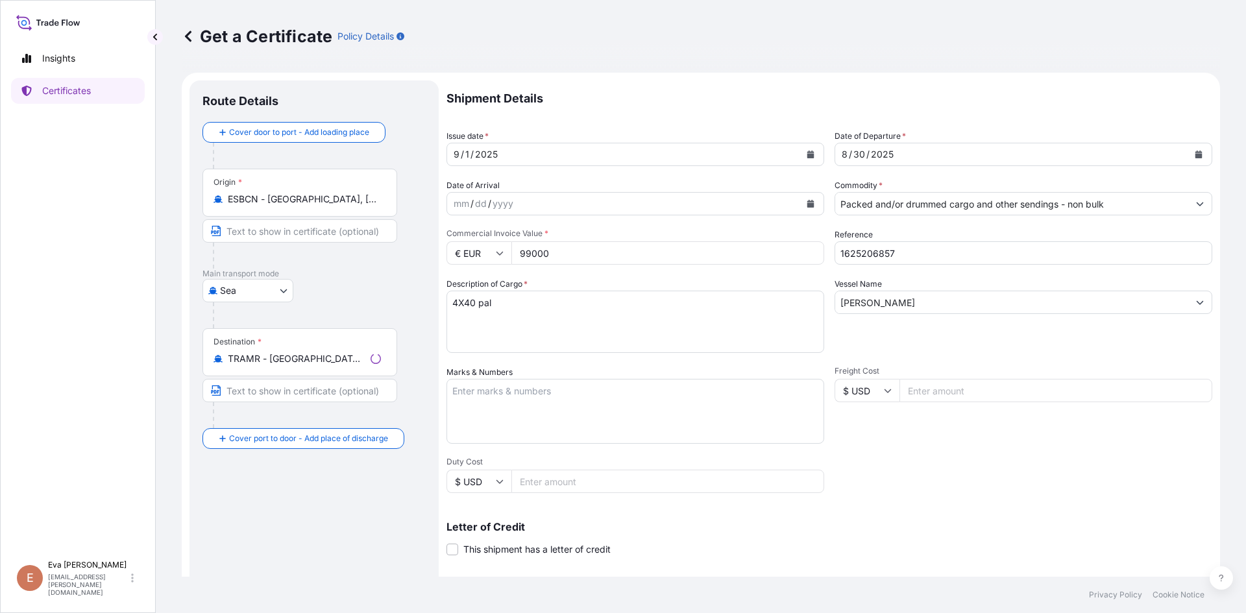
select select "32164"
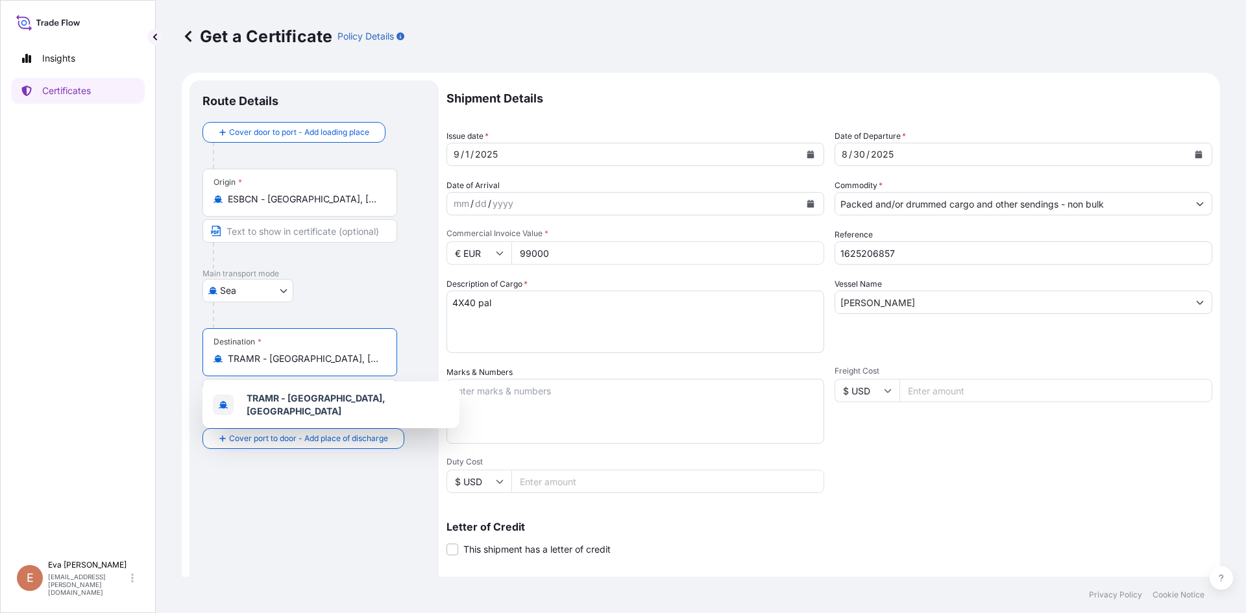
drag, startPoint x: 359, startPoint y: 363, endPoint x: 145, endPoint y: 363, distance: 214.1
click at [145, 363] on div "Insights Certificates E [PERSON_NAME] [PERSON_NAME][EMAIL_ADDRESS][PERSON_NAME]…" at bounding box center [623, 306] width 1246 height 613
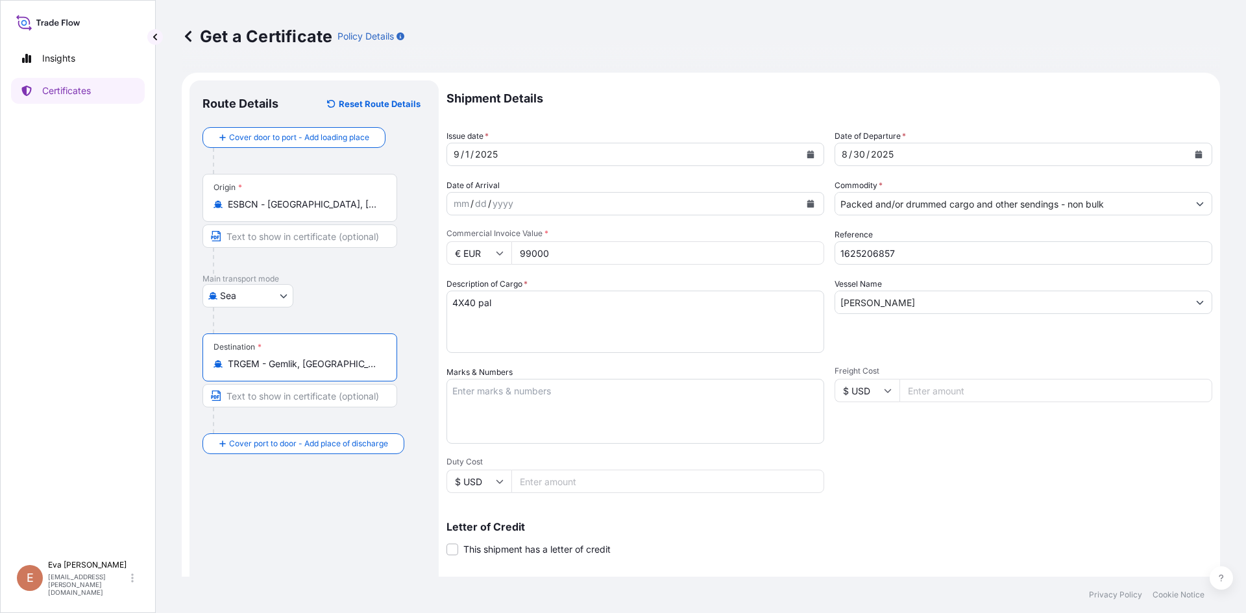
type input "TRGEM - Gemlik, [GEOGRAPHIC_DATA]"
drag, startPoint x: 460, startPoint y: 300, endPoint x: 446, endPoint y: 301, distance: 14.3
click at [446, 301] on form "Route Details Reset Route Details Cover door to port - Add loading place Place …" at bounding box center [701, 408] width 1038 height 670
type textarea "1X40 pal"
drag, startPoint x: 893, startPoint y: 254, endPoint x: 874, endPoint y: 256, distance: 19.6
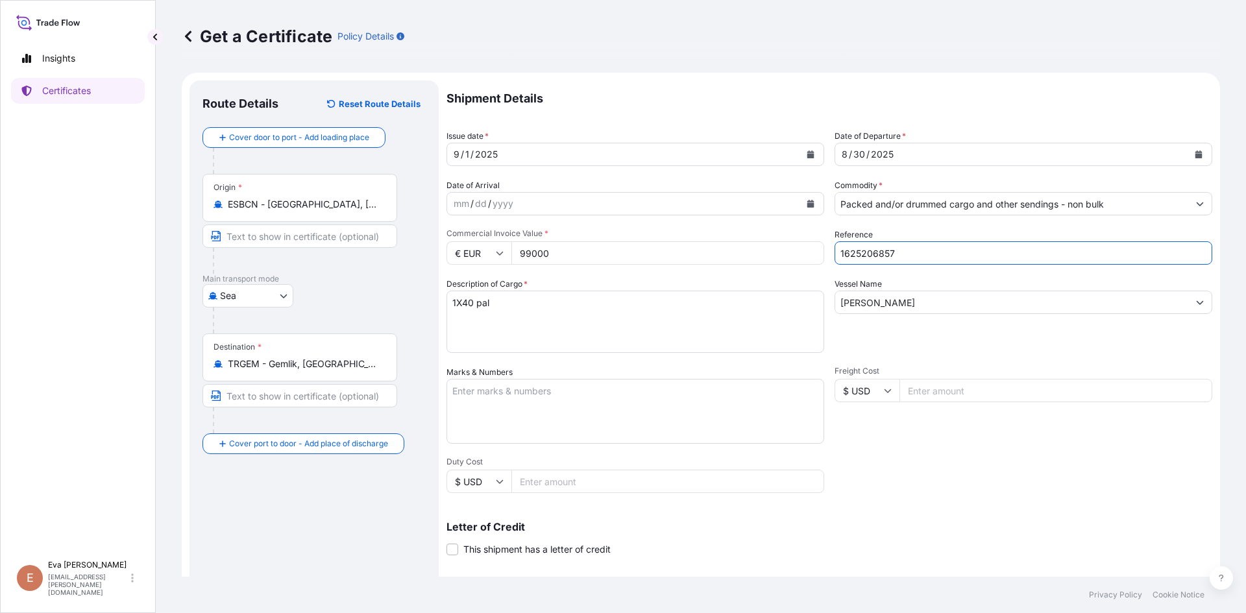
click at [874, 256] on input "1625206857" at bounding box center [1023, 252] width 378 height 23
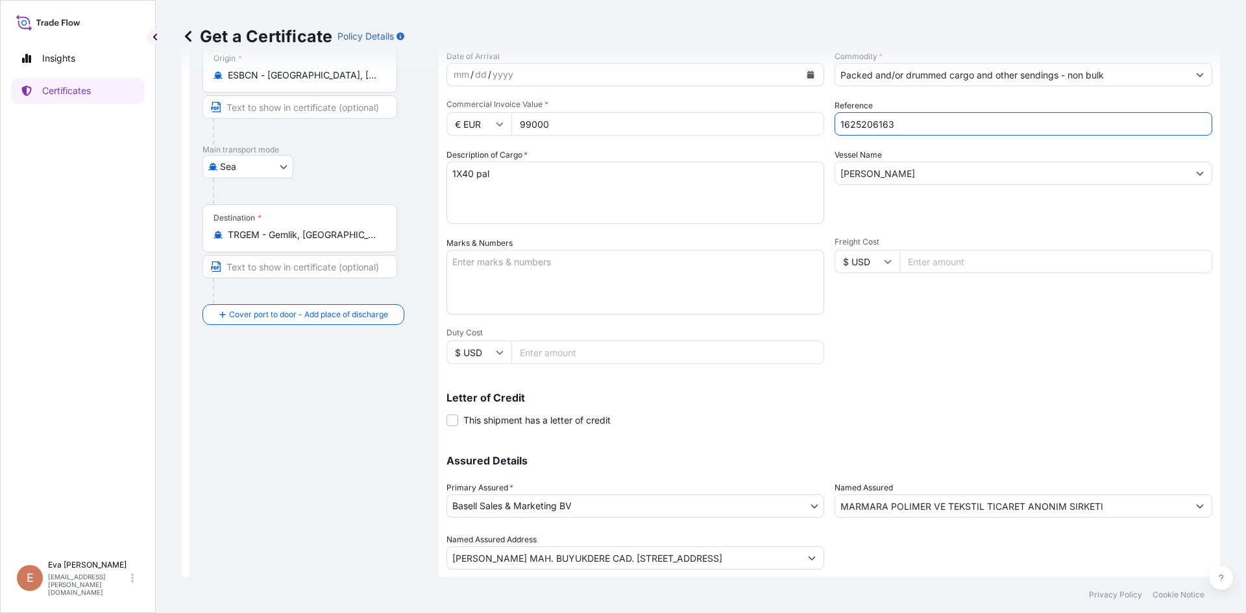
scroll to position [130, 0]
type input "1625206163"
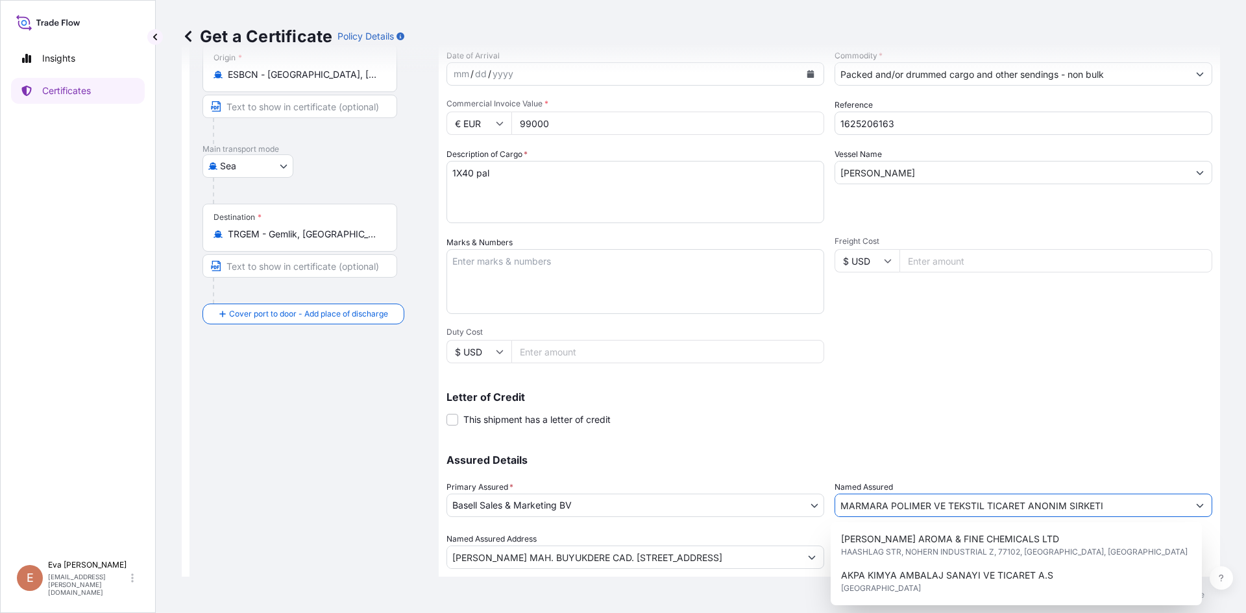
click at [910, 503] on input "MARMARA POLIMER VE TEKSTIL TICARET ANONIM SIRKETI" at bounding box center [1011, 505] width 353 height 23
drag, startPoint x: 1110, startPoint y: 501, endPoint x: 797, endPoint y: 488, distance: 312.4
click at [801, 488] on div "Assured Details Primary Assured * Basell Sales & Marketing BV Basell Poliolefin…" at bounding box center [829, 504] width 766 height 130
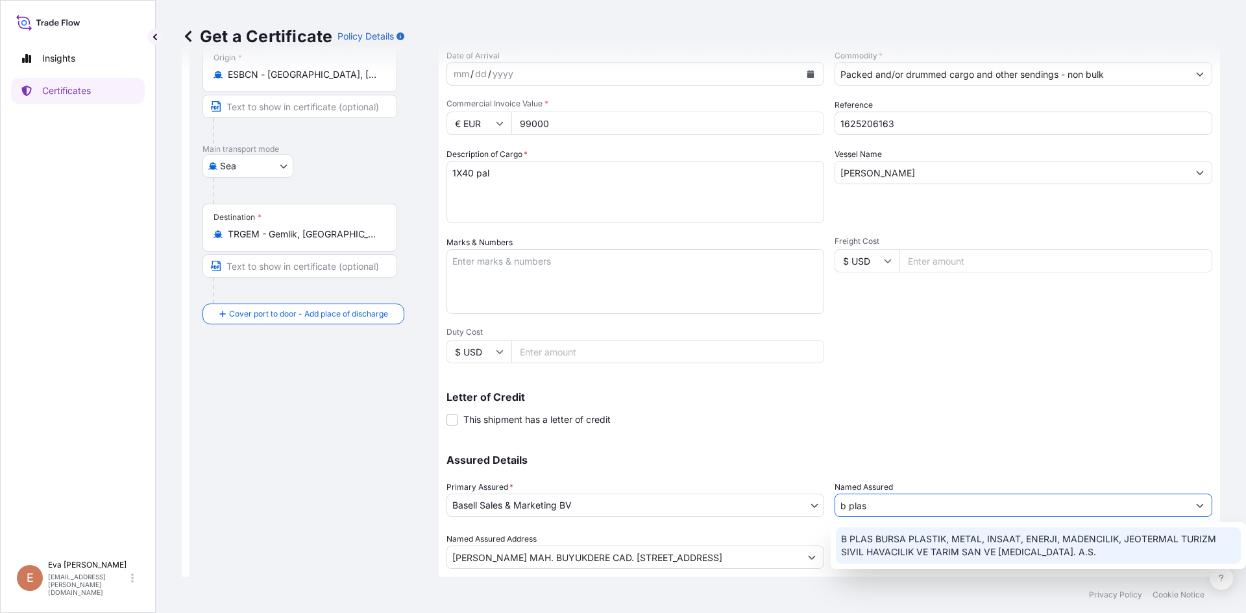
click at [871, 540] on span "B PLAS BURSA PLASTIK, METAL, INSAAT, ENERJI, MADENCILIK, JEOTERMAL TURIZM SIVIL…" at bounding box center [1038, 546] width 395 height 26
type input "B PLAS BURSA PLASTIK, METAL, INSAAT, ENERJI, MADENCILIK, JEOTERMAL TURIZM SIVIL…"
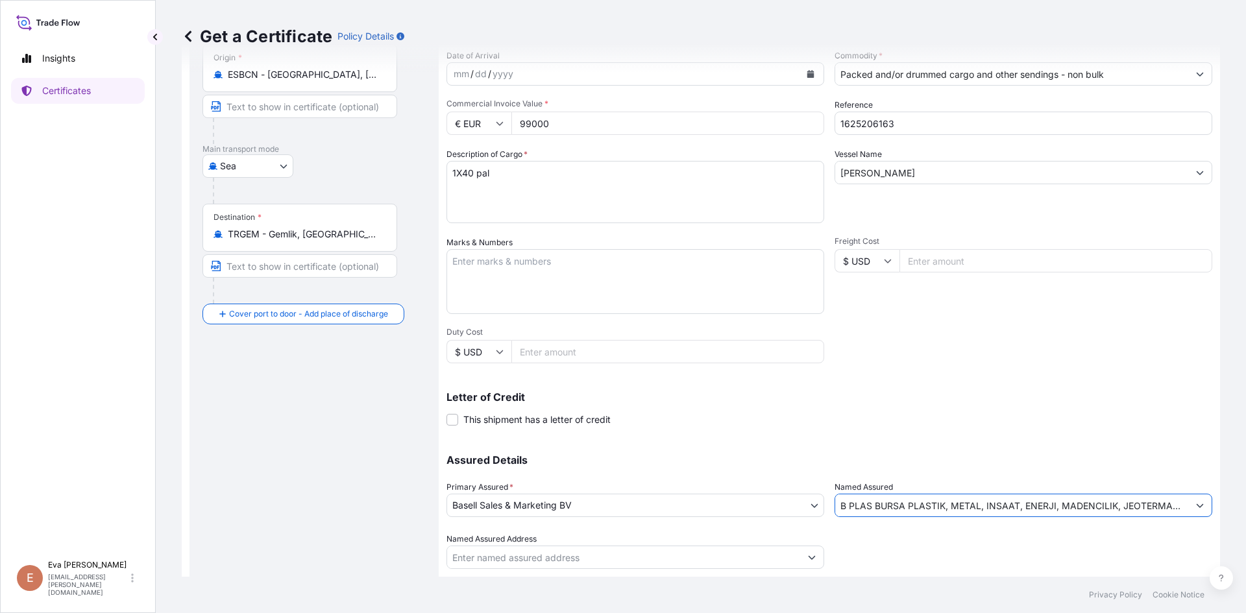
type input "B PLAS BURSA PLASTIK, METAL, INSAAT, ENERJI, MADENCILIK, JEOTERMAL TURIZM SIVIL…"
drag, startPoint x: 560, startPoint y: 129, endPoint x: 496, endPoint y: 129, distance: 63.6
click at [496, 129] on div "€ EUR 99000" at bounding box center [635, 123] width 378 height 23
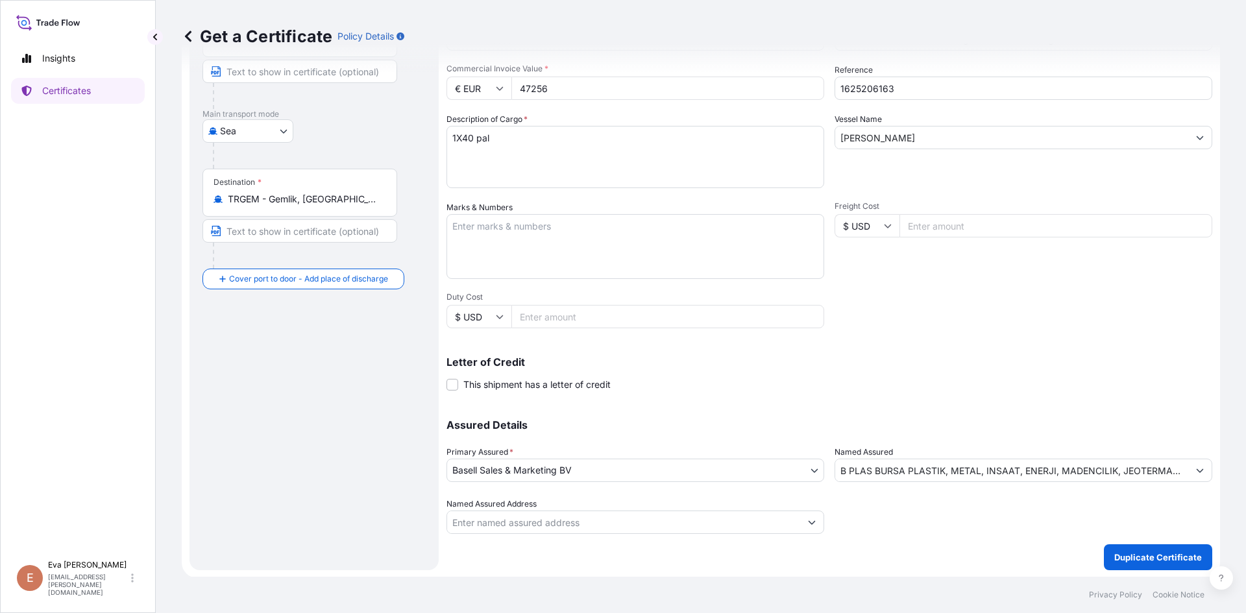
scroll to position [166, 0]
type input "47256"
click at [1114, 551] on p "Duplicate Certificate" at bounding box center [1158, 556] width 88 height 13
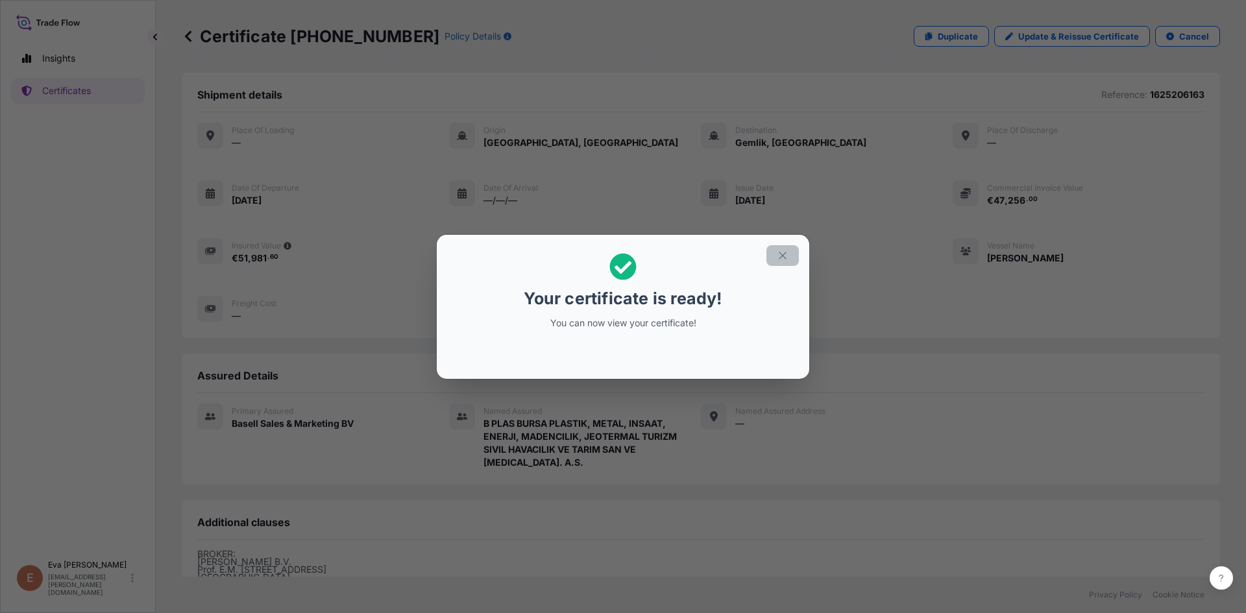
click at [781, 261] on button "button" at bounding box center [782, 255] width 32 height 21
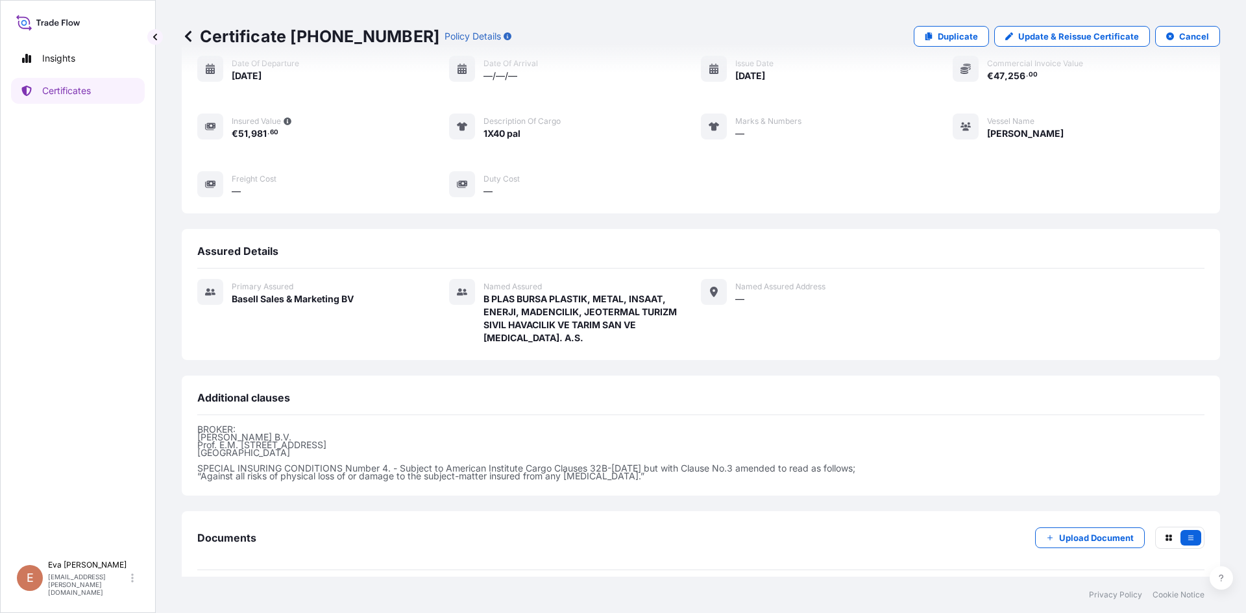
scroll to position [167, 0]
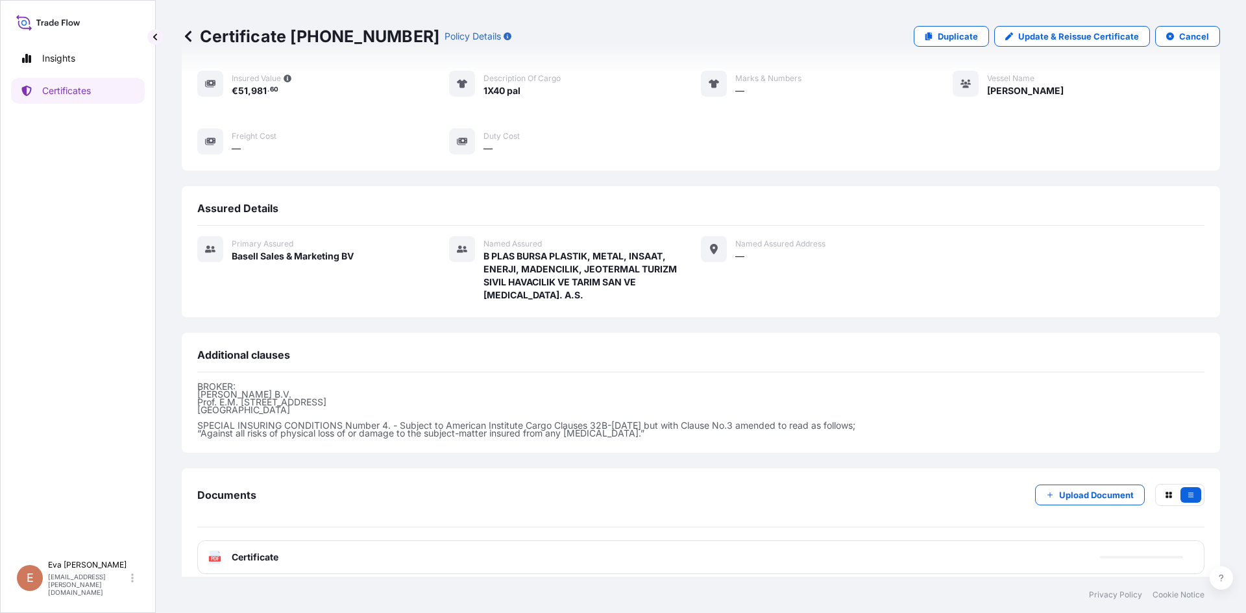
click at [210, 556] on rect at bounding box center [215, 558] width 12 height 5
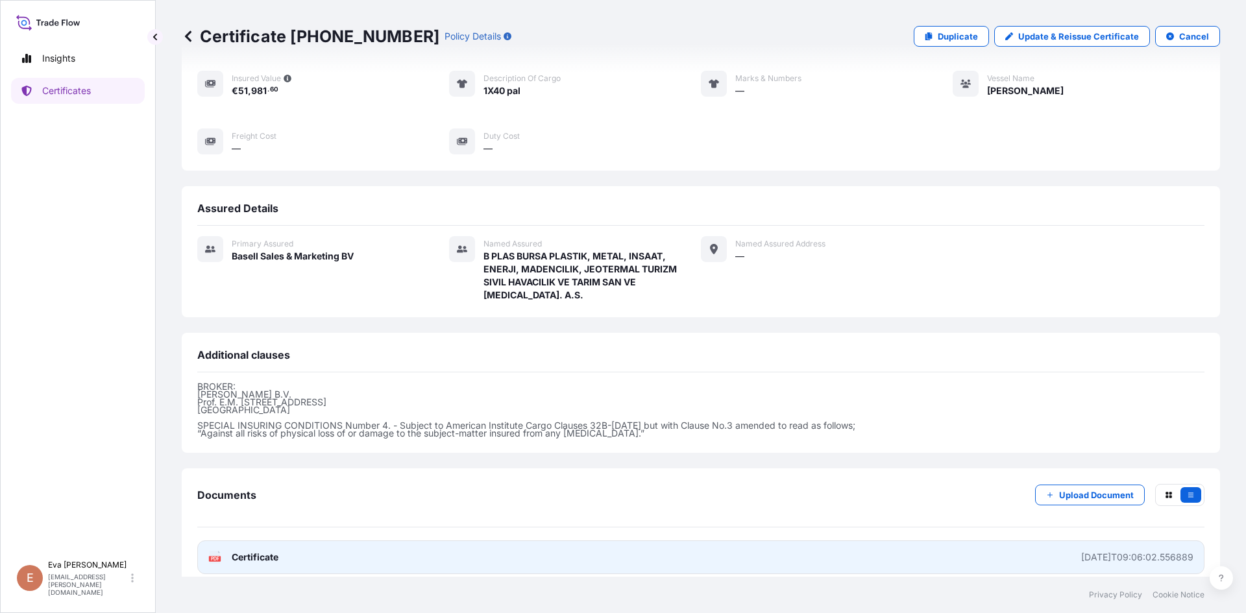
click at [205, 546] on link "PDF Certificate [DATE]T09:06:02.556889" at bounding box center [700, 557] width 1007 height 34
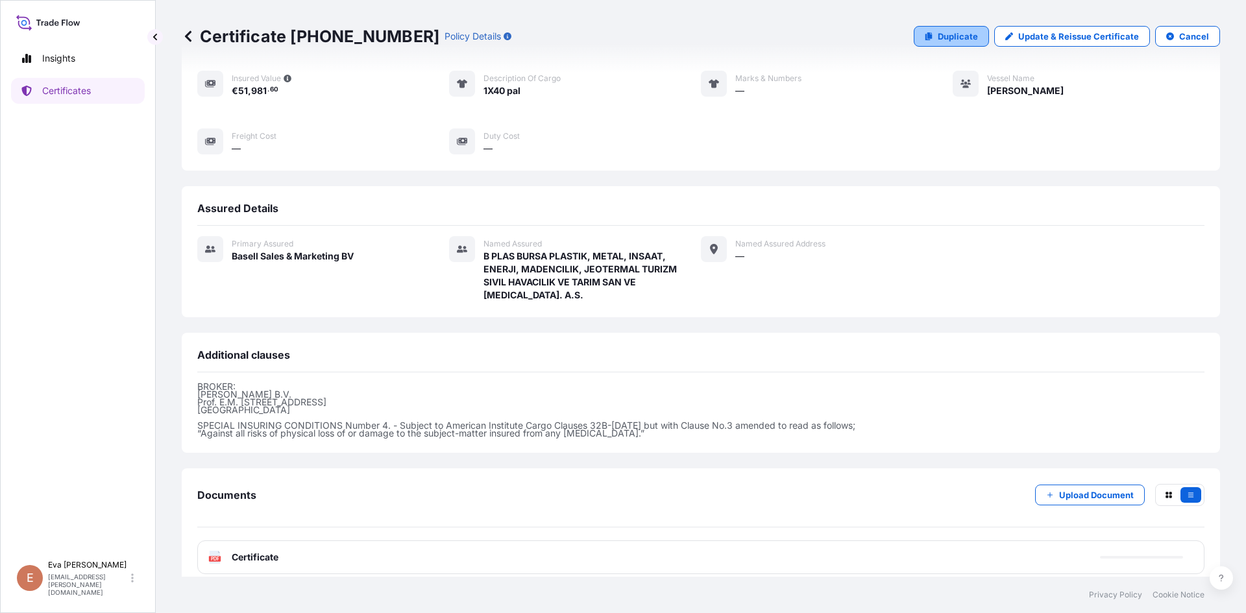
click at [938, 42] on p "Duplicate" at bounding box center [958, 36] width 40 height 13
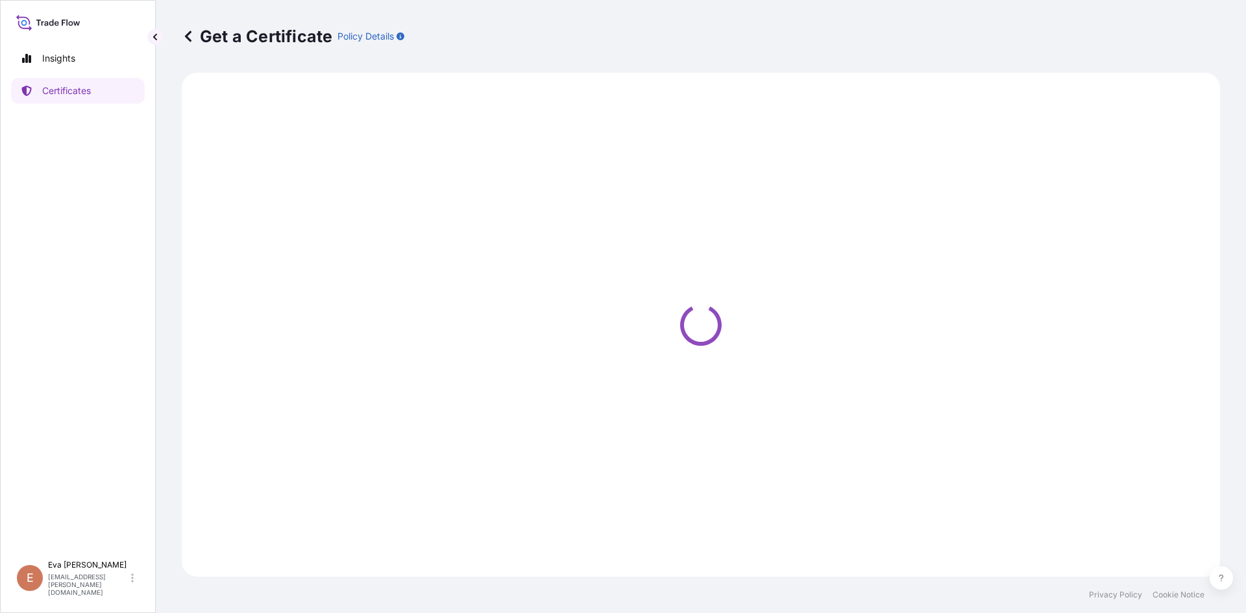
select select "Sea"
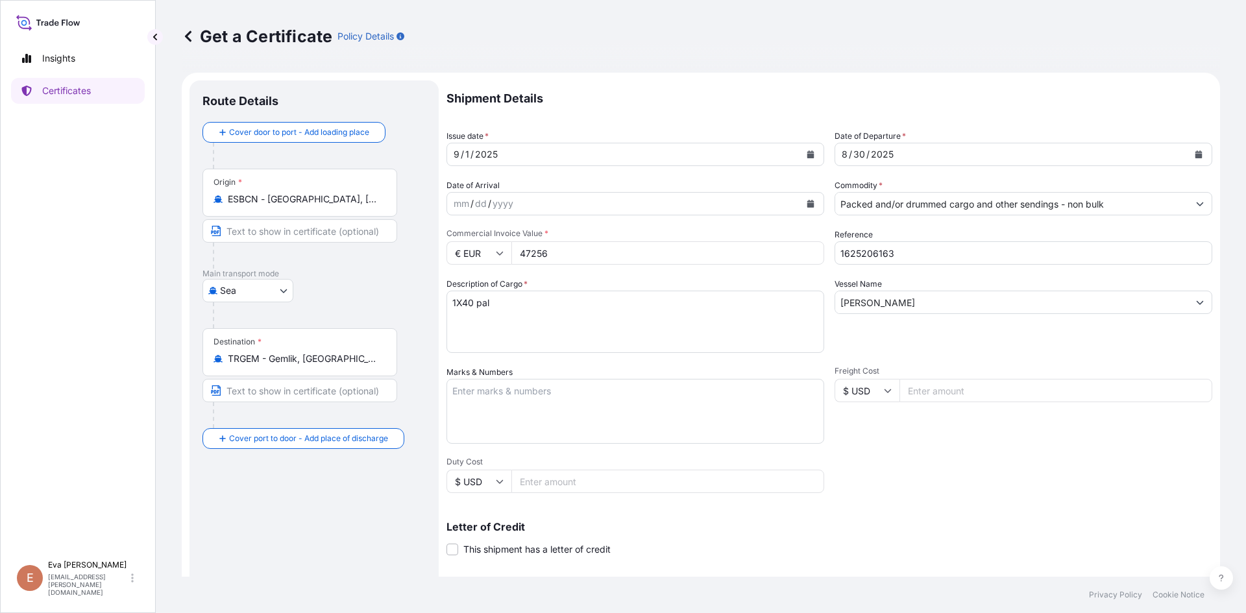
select select "32164"
drag, startPoint x: 459, startPoint y: 303, endPoint x: 480, endPoint y: 337, distance: 40.5
click at [459, 304] on textarea "1X40 pal" at bounding box center [635, 322] width 378 height 62
type textarea "1X20 pal"
drag, startPoint x: 887, startPoint y: 255, endPoint x: 873, endPoint y: 255, distance: 13.6
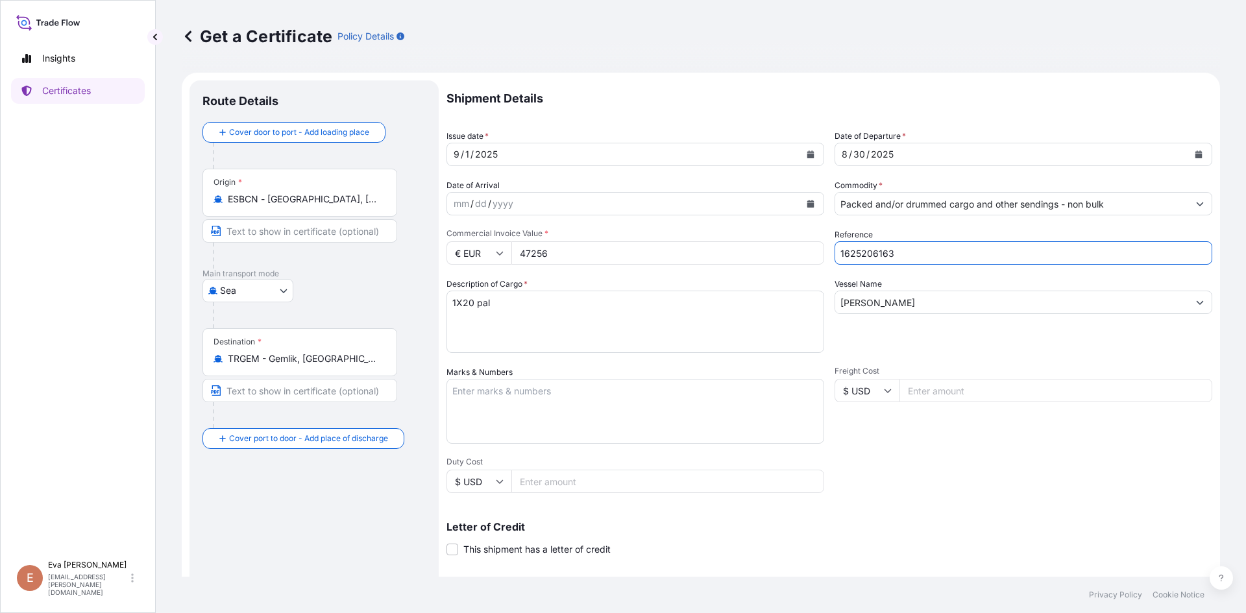
click at [873, 255] on input "1625206163" at bounding box center [1023, 252] width 378 height 23
type input "1625205674"
drag, startPoint x: 566, startPoint y: 257, endPoint x: 496, endPoint y: 256, distance: 70.1
click at [498, 256] on div "€ EUR 47256" at bounding box center [635, 252] width 378 height 23
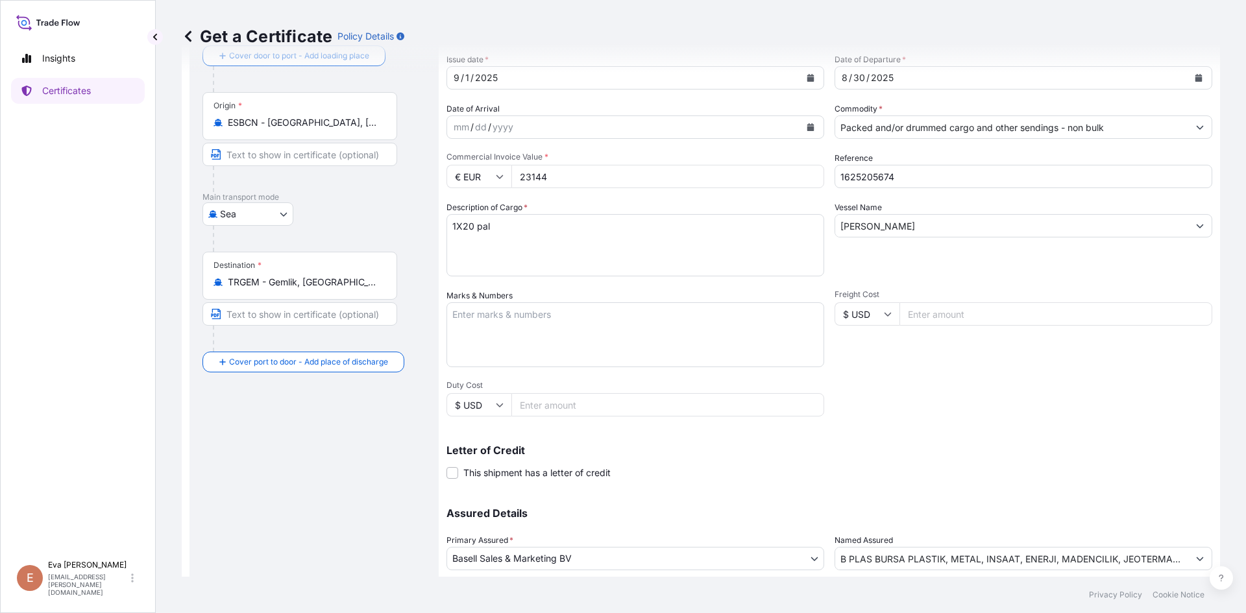
scroll to position [166, 0]
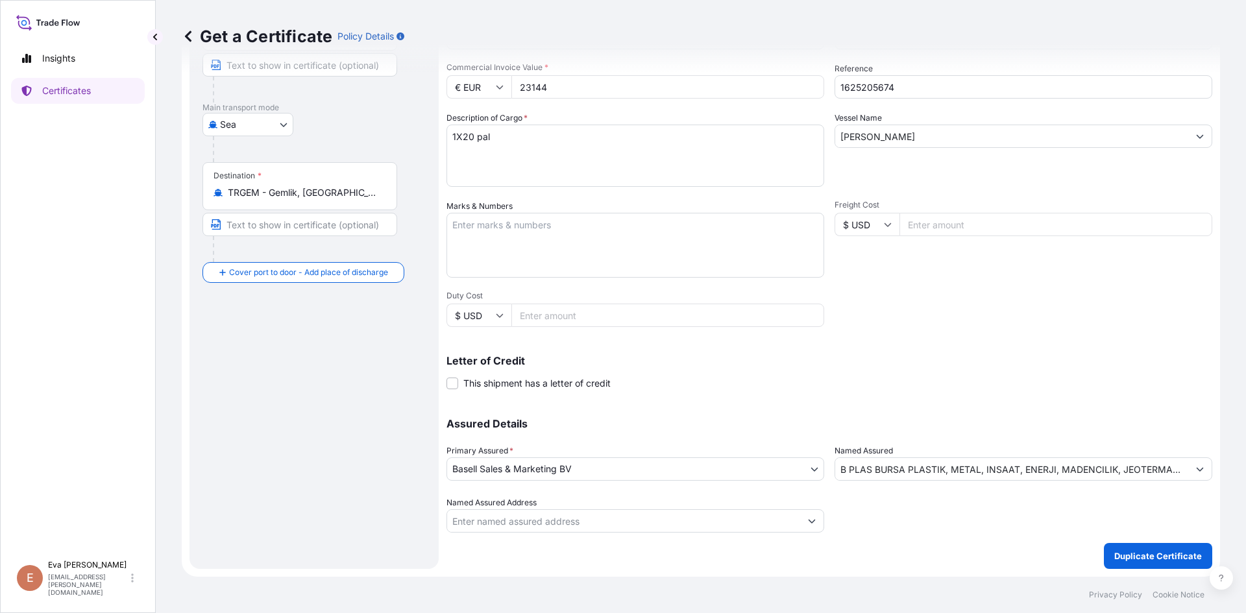
type input "23144"
click at [1032, 469] on input "B PLAS BURSA PLASTIK, METAL, INSAAT, ENERJI, MADENCILIK, JEOTERMAL TURIZM SIVIL…" at bounding box center [1011, 468] width 353 height 23
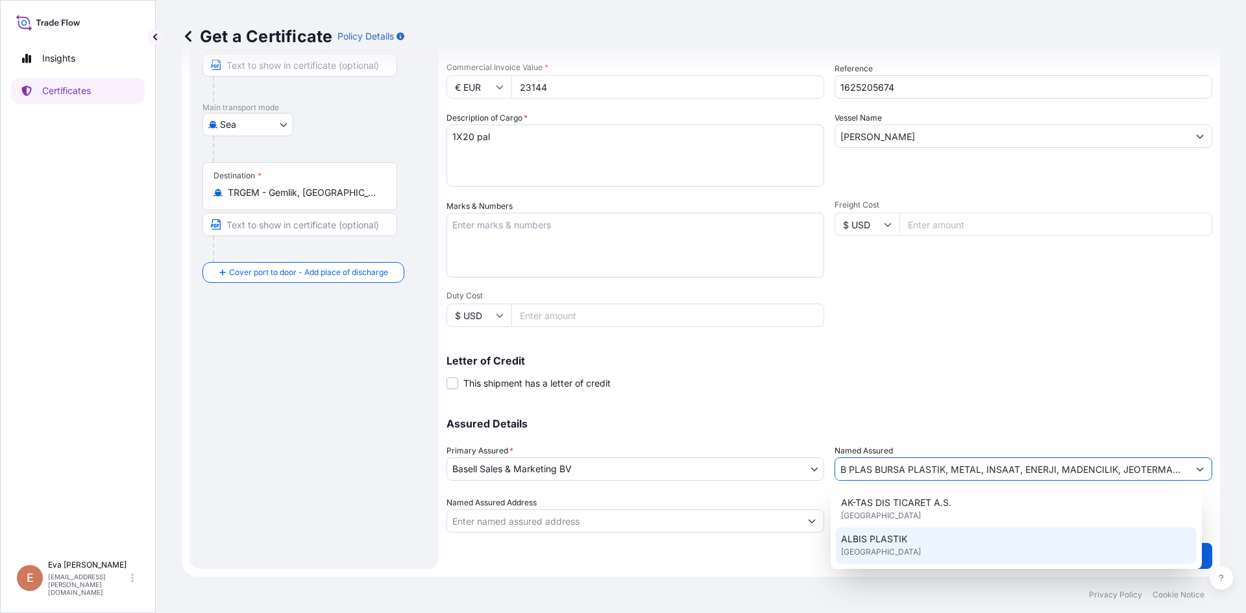
scroll to position [0, 0]
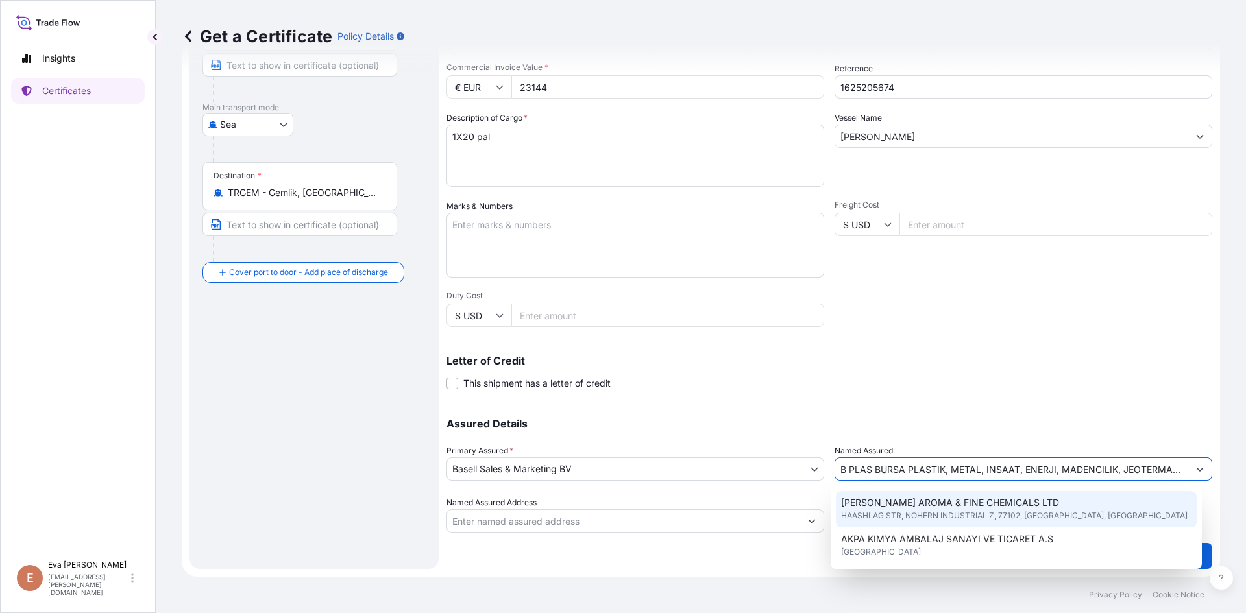
drag, startPoint x: 978, startPoint y: 468, endPoint x: 811, endPoint y: 453, distance: 168.1
click at [811, 453] on div "Assured Details Primary Assured * Basell Sales & Marketing BV Basell Poliolefin…" at bounding box center [829, 468] width 766 height 130
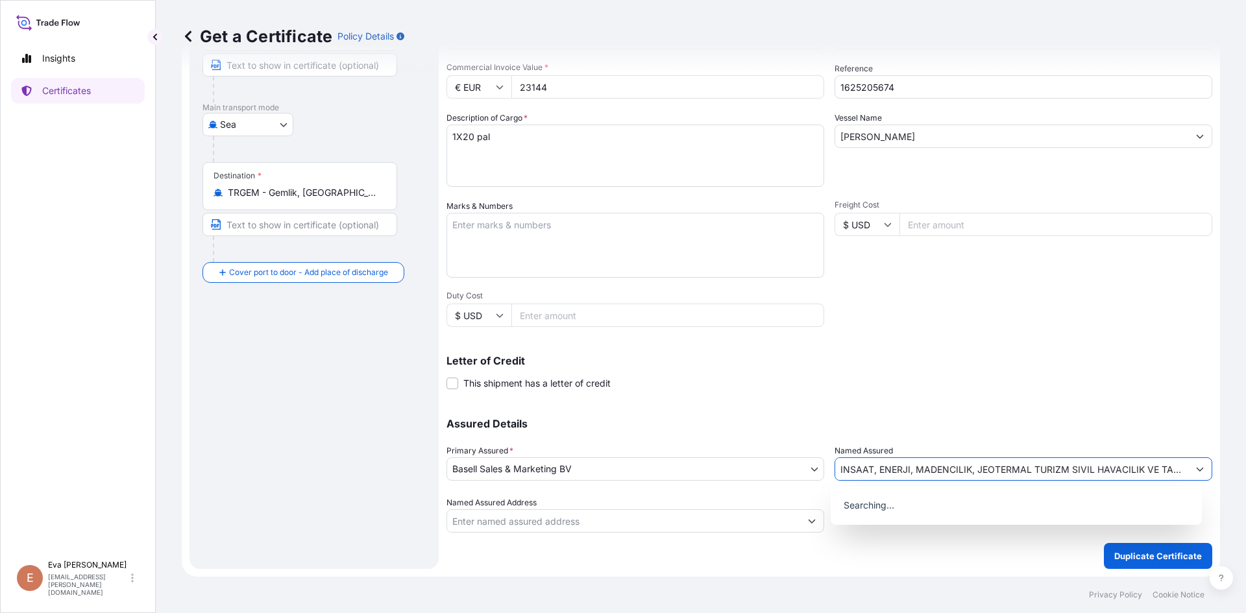
drag, startPoint x: 1006, startPoint y: 471, endPoint x: 798, endPoint y: 458, distance: 208.7
click at [798, 458] on div "Assured Details Primary Assured * Basell Sales & Marketing BV Basell Poliolefin…" at bounding box center [829, 468] width 766 height 130
type input "MAL TURIZM SIVIL HAVACILIK VE TARIM SAN VE [MEDICAL_DATA]. A.S."
drag, startPoint x: 1119, startPoint y: 478, endPoint x: 705, endPoint y: 485, distance: 414.0
click at [705, 485] on div "Assured Details Primary Assured * Basell Sales & Marketing BV Basell Poliolefin…" at bounding box center [829, 468] width 766 height 130
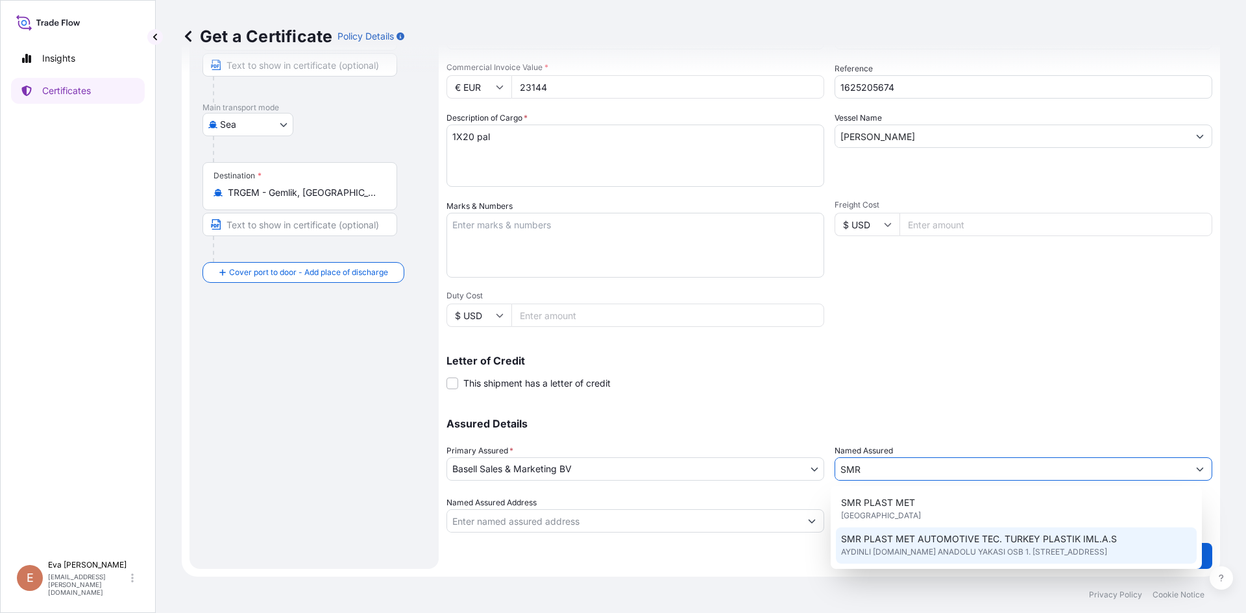
click at [912, 542] on span "SMR PLAST MET AUTOMOTIVE TEC. TURKEY PLASTIK IML.A.S" at bounding box center [979, 539] width 276 height 13
type input "SMR PLAST MET AUTOMOTIVE TEC. TURKEY PLASTIK IML.A.S"
type input "AYDINLI [DOMAIN_NAME] ANADOLU YAKASI OSB 1. [STREET_ADDRESS]"
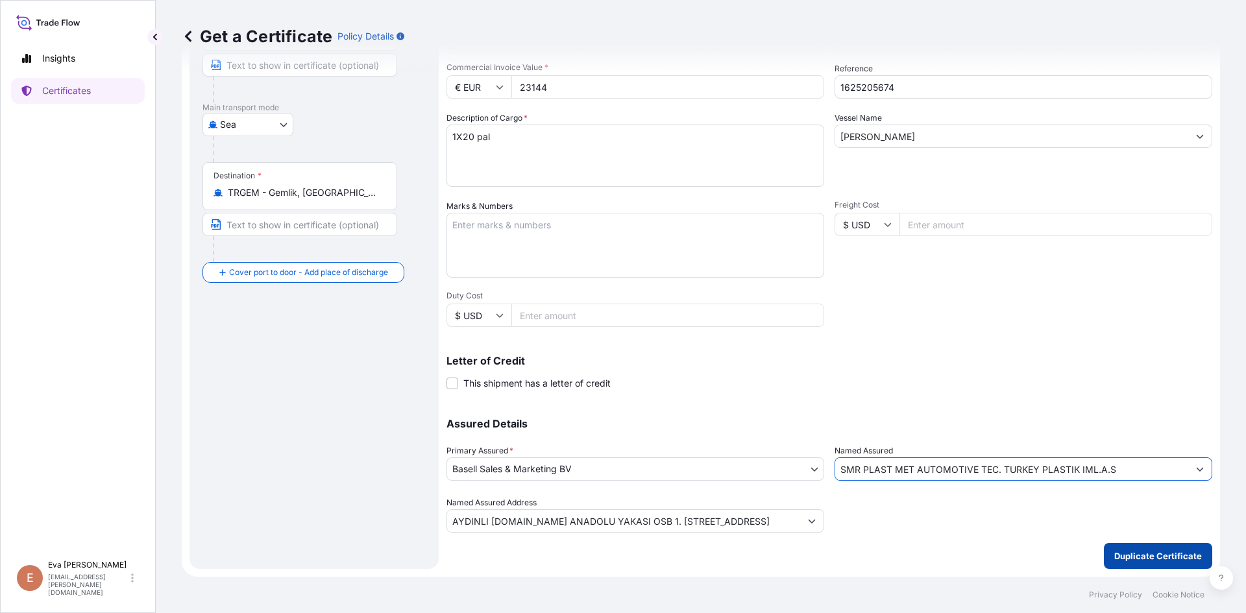
type input "SMR PLAST MET AUTOMOTIVE TEC. TURKEY PLASTIK IML.A.S"
click at [1144, 560] on p "Duplicate Certificate" at bounding box center [1158, 556] width 88 height 13
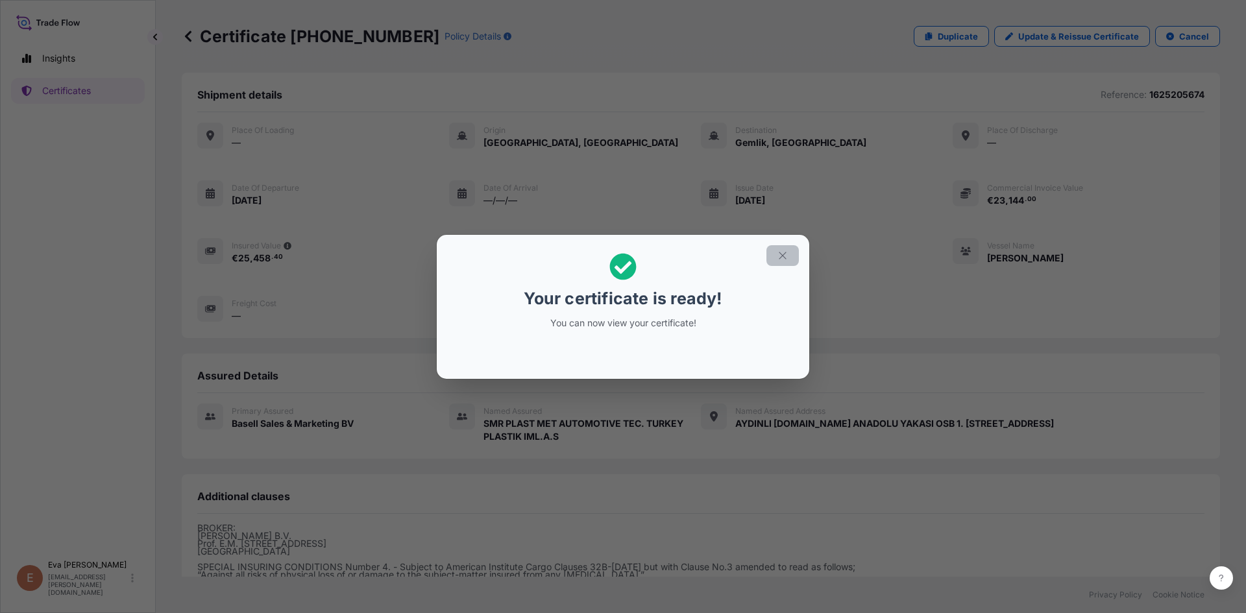
click at [781, 256] on icon "button" at bounding box center [783, 256] width 12 height 12
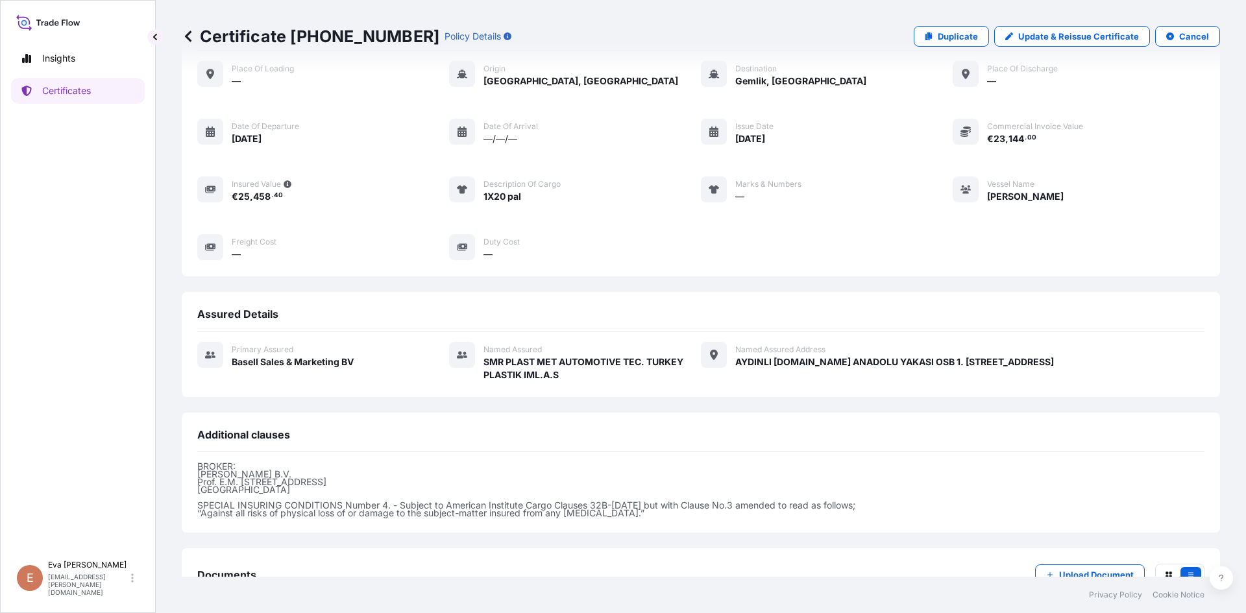
scroll to position [154, 0]
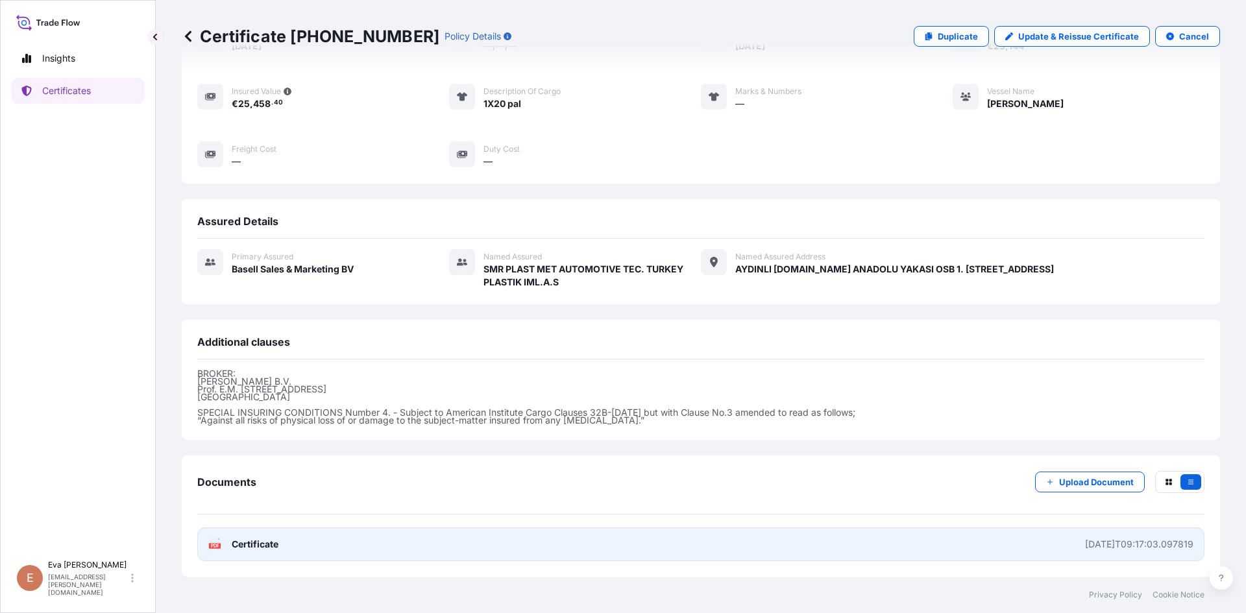
click at [207, 543] on link "PDF Certificate [DATE]T09:17:03.097819" at bounding box center [700, 544] width 1007 height 34
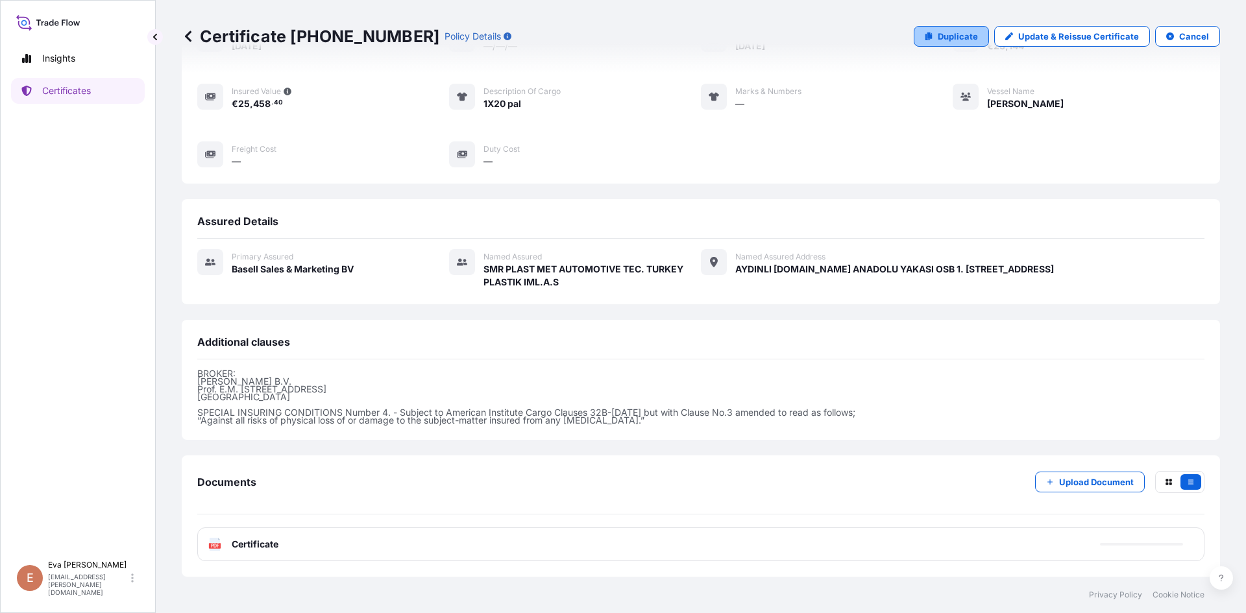
click at [951, 35] on p "Duplicate" at bounding box center [958, 36] width 40 height 13
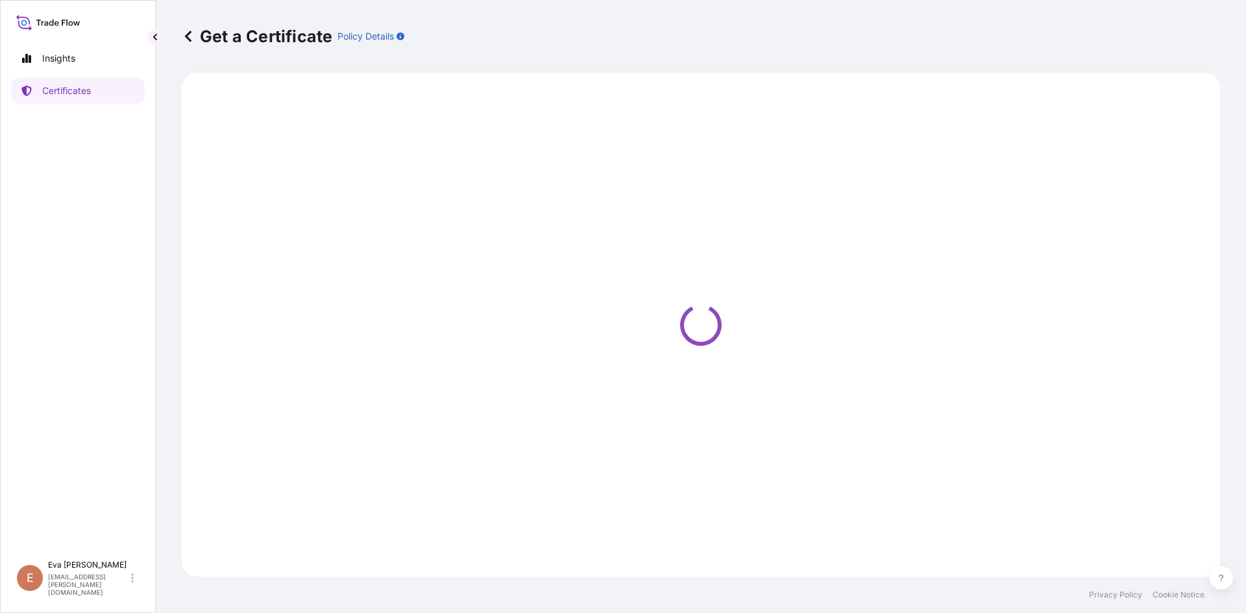
select select "Sea"
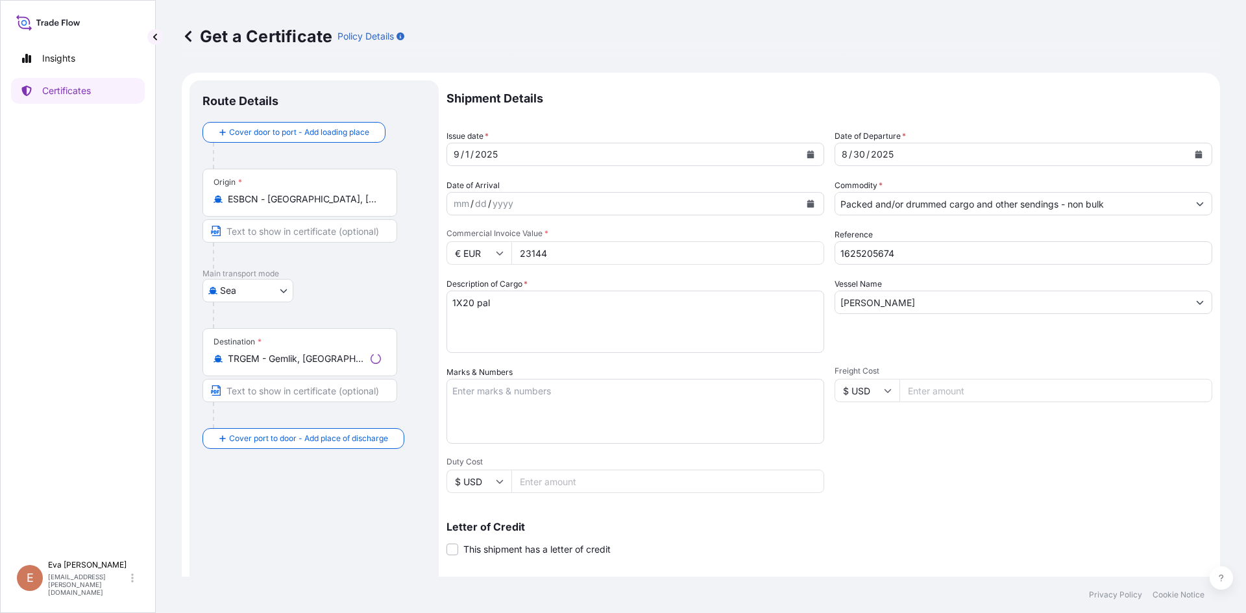
select select "32164"
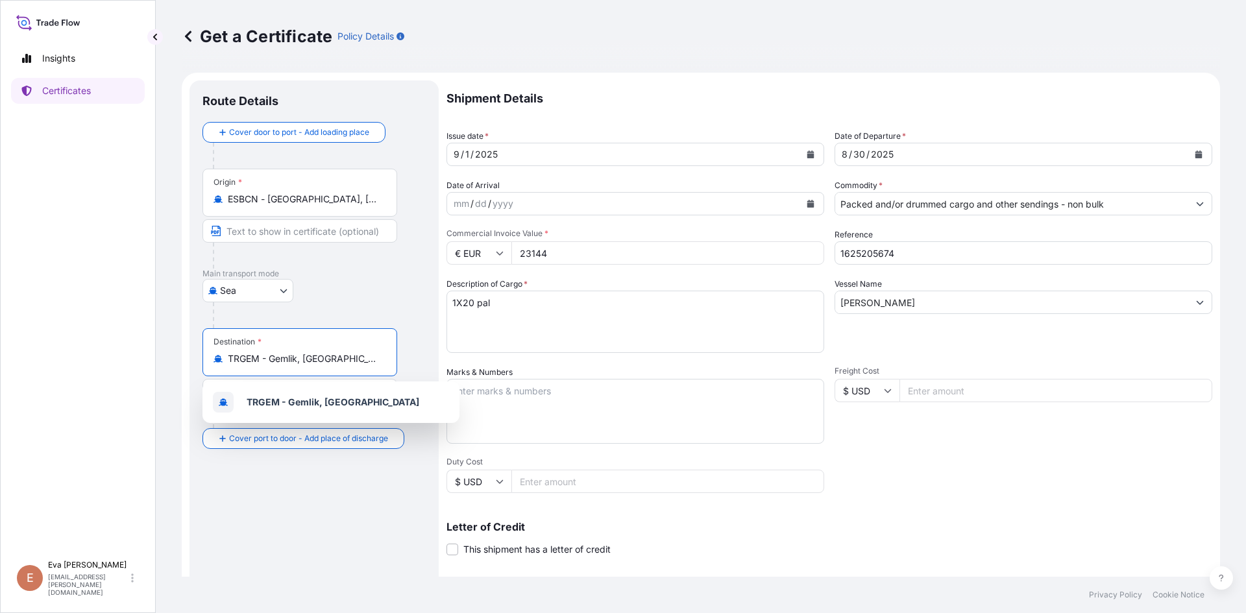
drag, startPoint x: 343, startPoint y: 361, endPoint x: 165, endPoint y: 345, distance: 178.5
click at [165, 344] on div "Get a Certificate Policy Details Route Details Cover door to port - Add loading…" at bounding box center [701, 288] width 1090 height 577
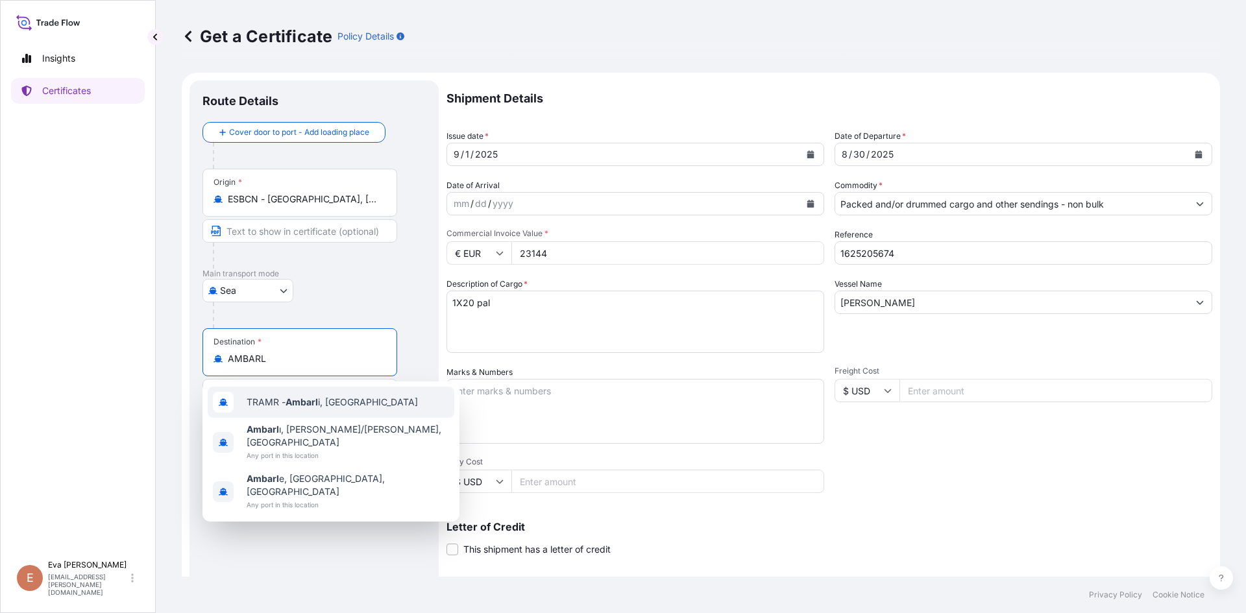
click at [324, 406] on span "TRAMR - Ambarl i, [GEOGRAPHIC_DATA]" at bounding box center [332, 402] width 171 height 13
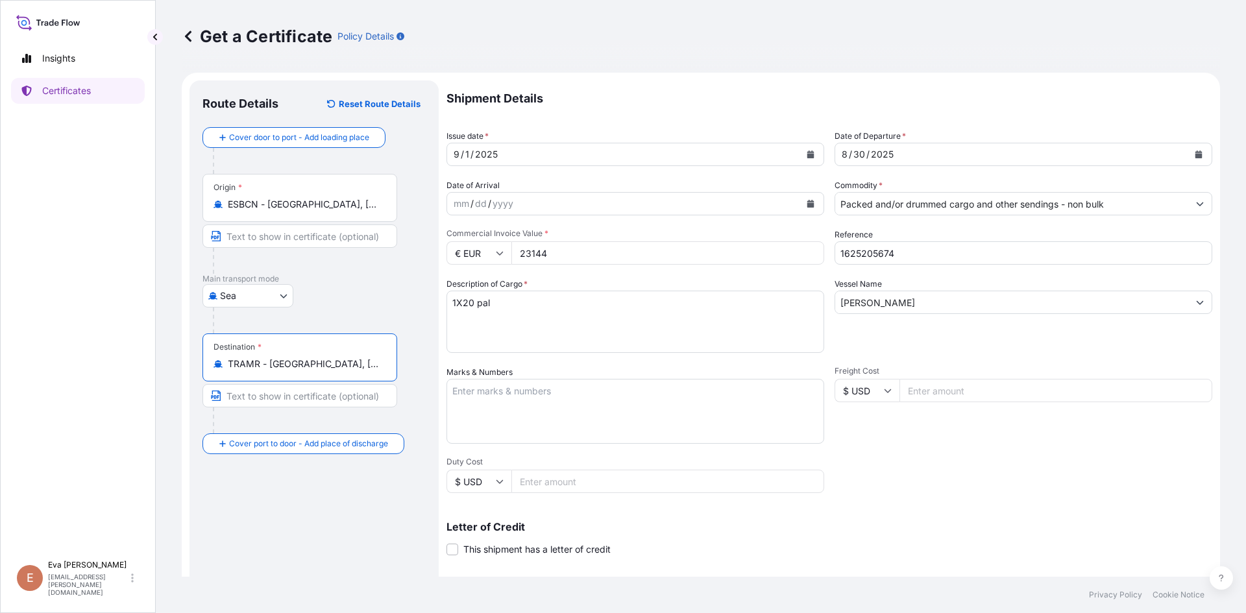
type input "TRAMR - [GEOGRAPHIC_DATA], [GEOGRAPHIC_DATA]"
click at [468, 304] on textarea "1X20 pal" at bounding box center [635, 322] width 378 height 62
type textarea "1X40 pal"
drag, startPoint x: 893, startPoint y: 252, endPoint x: 869, endPoint y: 256, distance: 24.3
click at [869, 256] on input "1625205674" at bounding box center [1023, 252] width 378 height 23
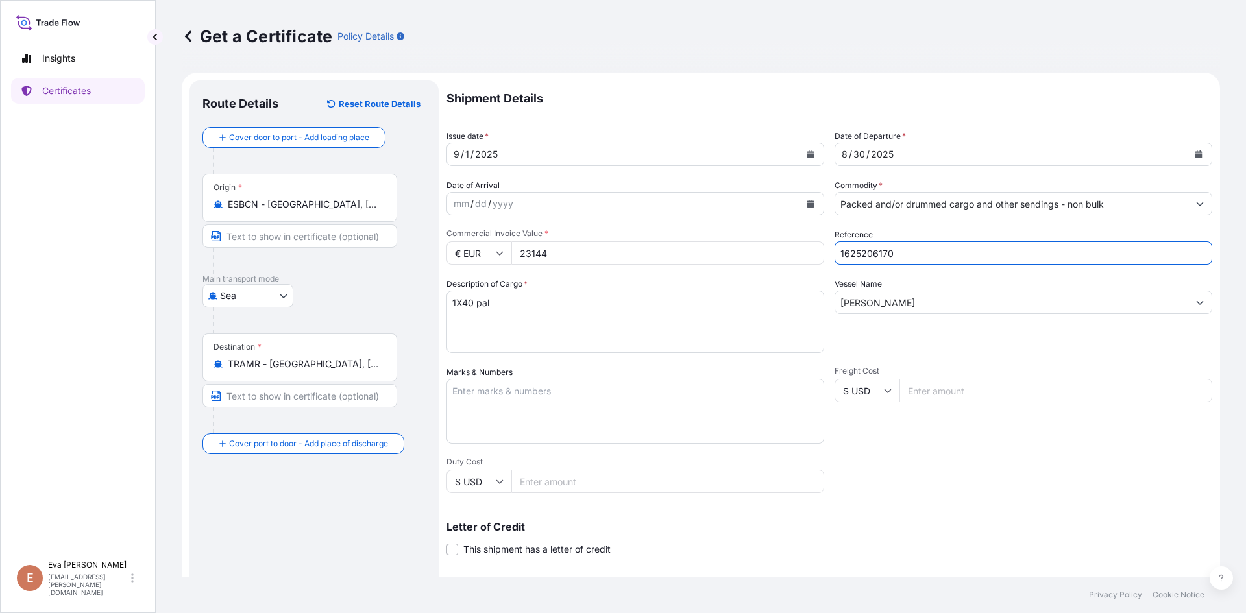
type input "1625206170"
drag, startPoint x: 561, startPoint y: 254, endPoint x: 510, endPoint y: 249, distance: 51.5
click at [508, 251] on div "€ EUR 23144" at bounding box center [635, 252] width 378 height 23
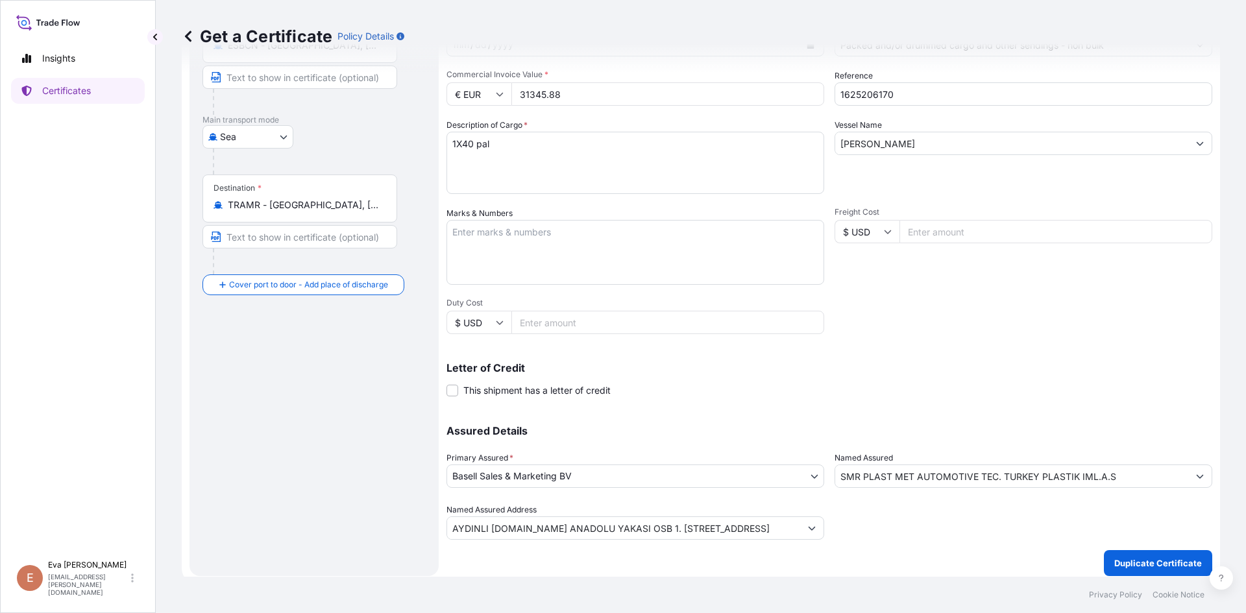
scroll to position [166, 0]
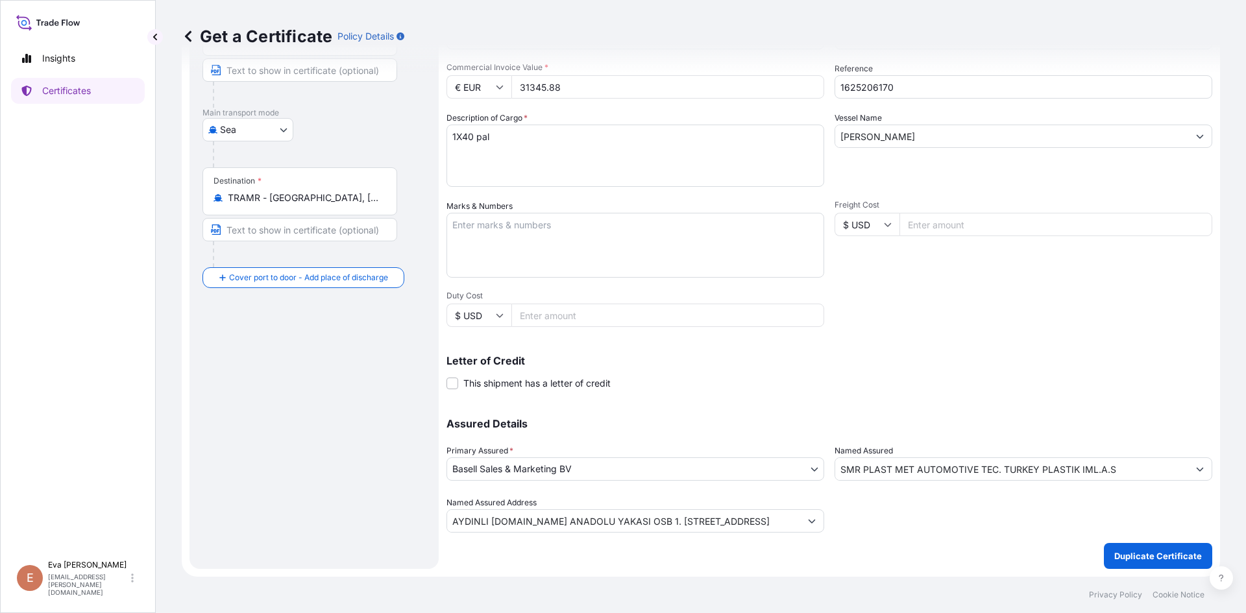
type input "31345.88"
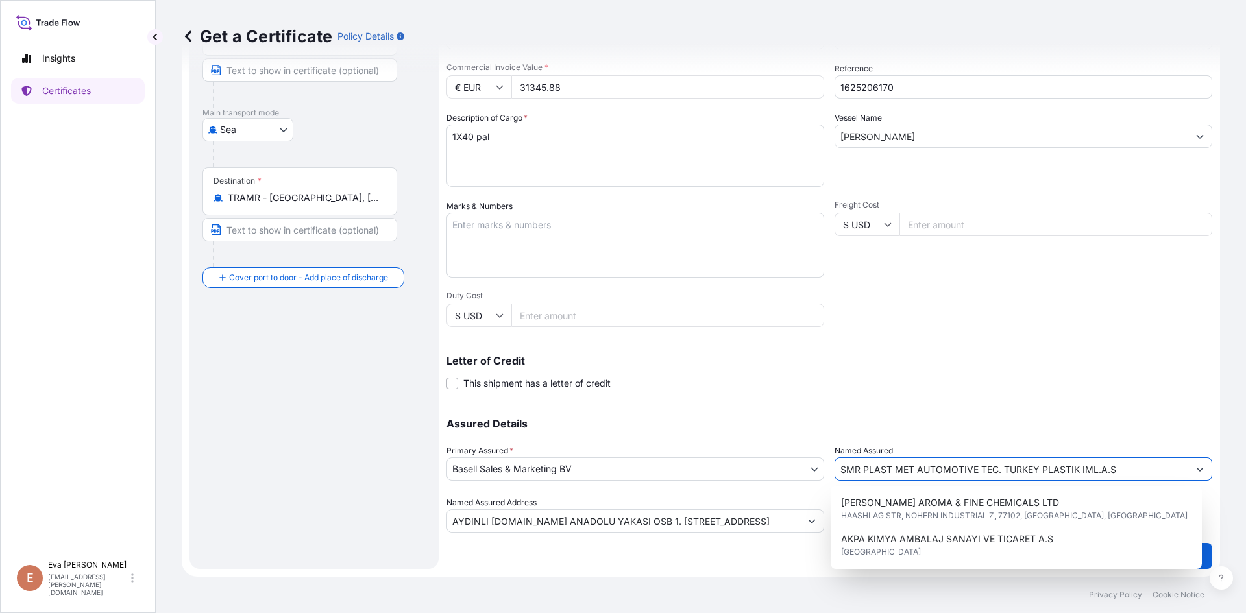
drag, startPoint x: 1123, startPoint y: 474, endPoint x: 736, endPoint y: 455, distance: 387.2
click at [736, 455] on div "Assured Details Primary Assured * Basell Sales & Marketing BV Basell Poliolefin…" at bounding box center [829, 468] width 766 height 130
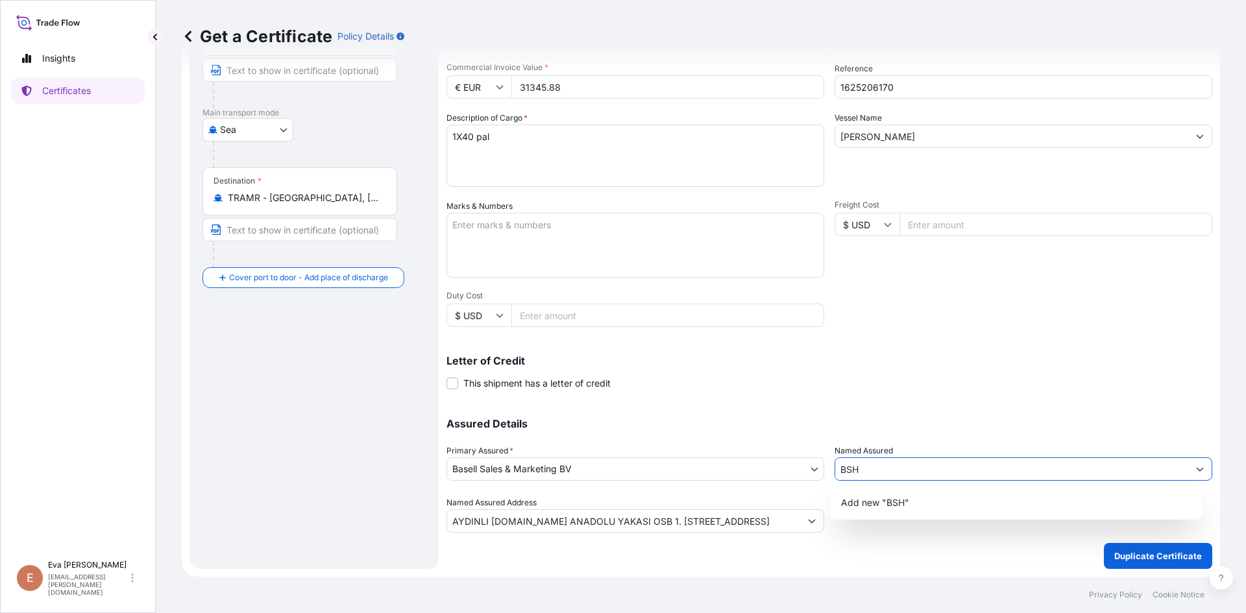
type input "BSH"
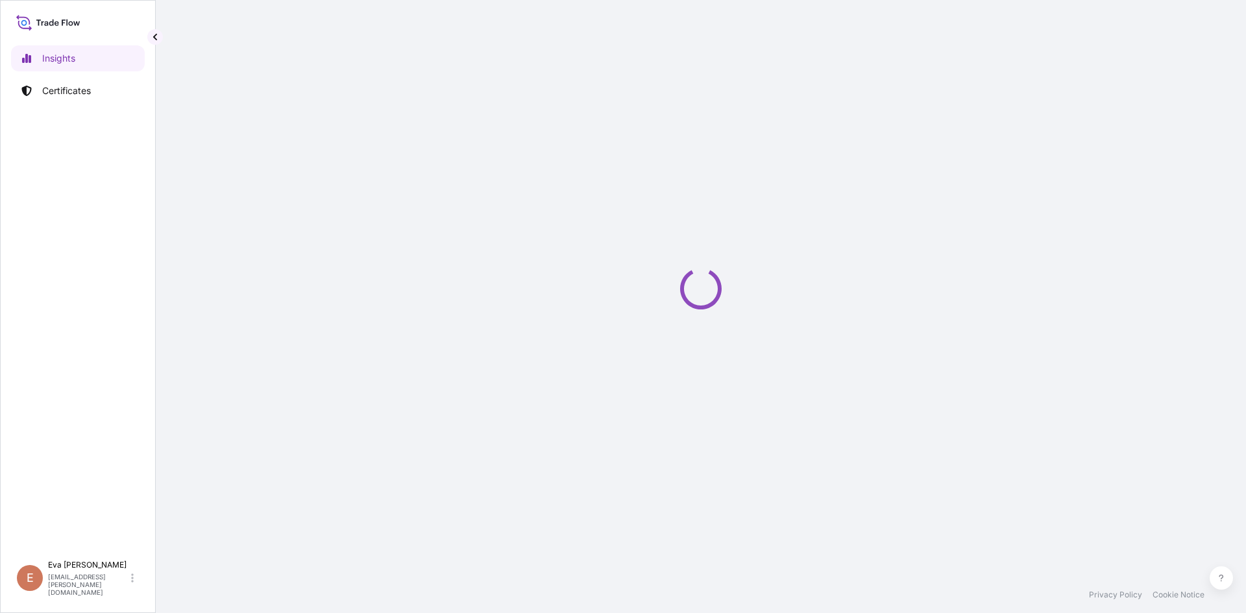
select select "2025"
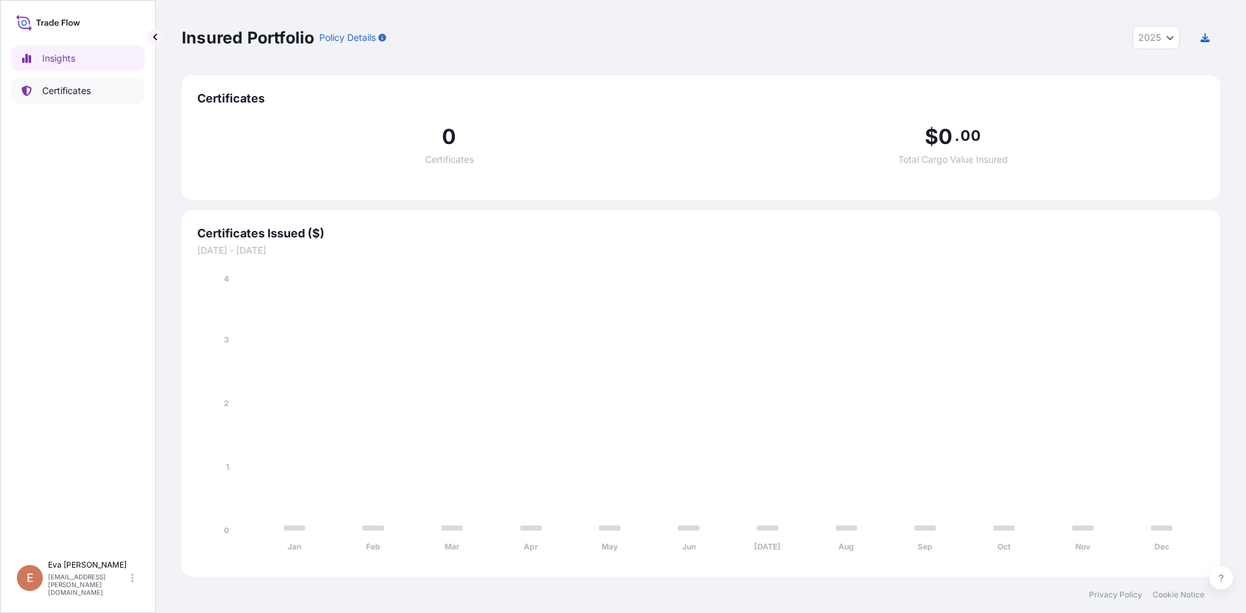
click at [58, 96] on p "Certificates" at bounding box center [66, 90] width 49 height 13
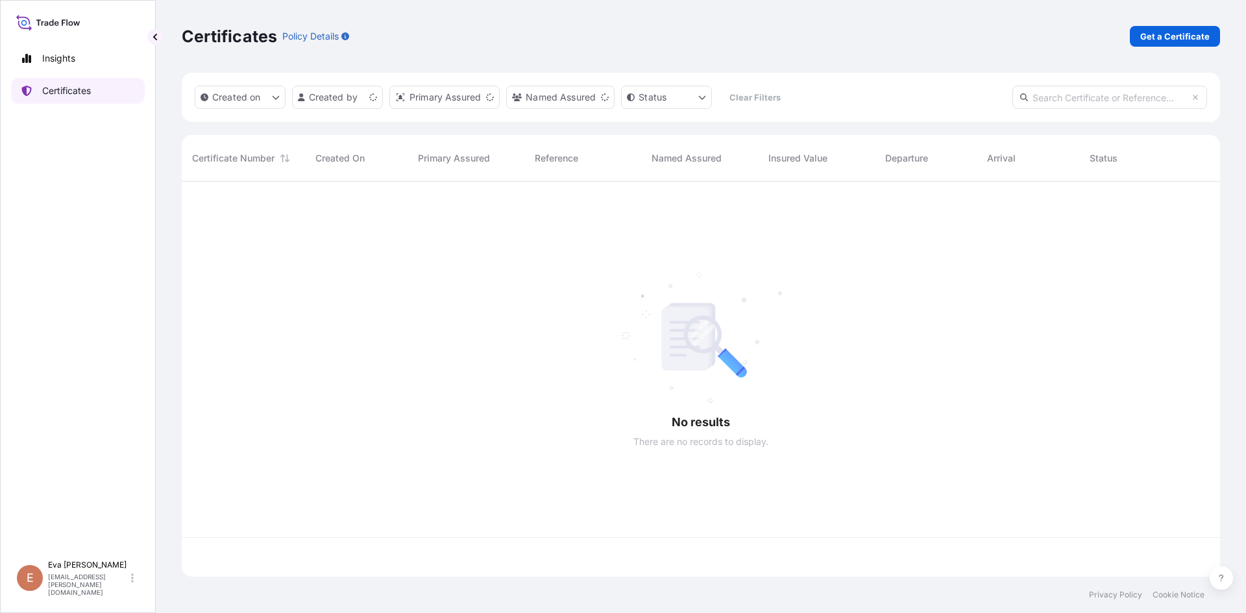
scroll to position [393, 1028]
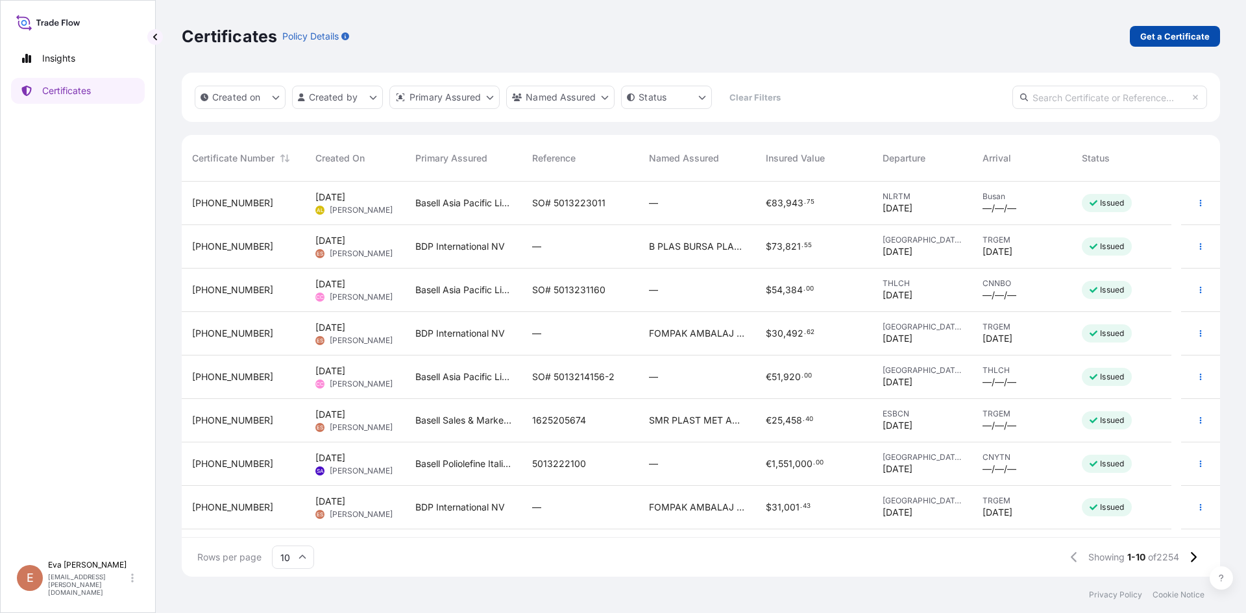
click at [1187, 35] on p "Get a Certificate" at bounding box center [1174, 36] width 69 height 13
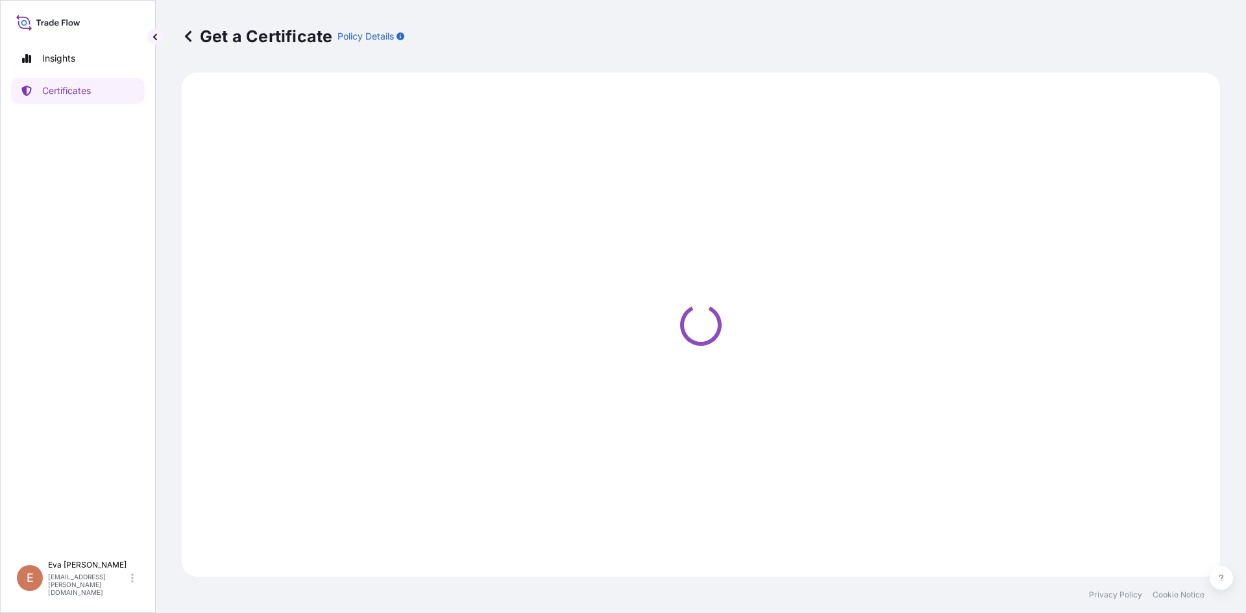
select select "Sea"
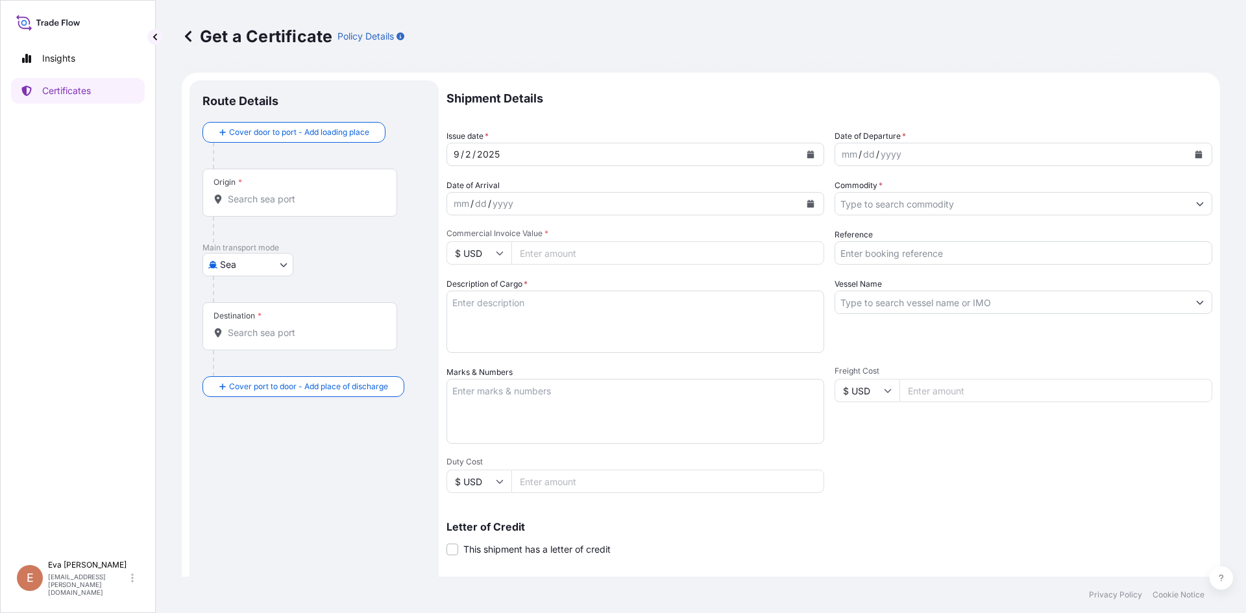
click at [295, 206] on div "Origin *" at bounding box center [299, 193] width 195 height 48
click at [295, 206] on input "Origin *" at bounding box center [304, 199] width 153 height 13
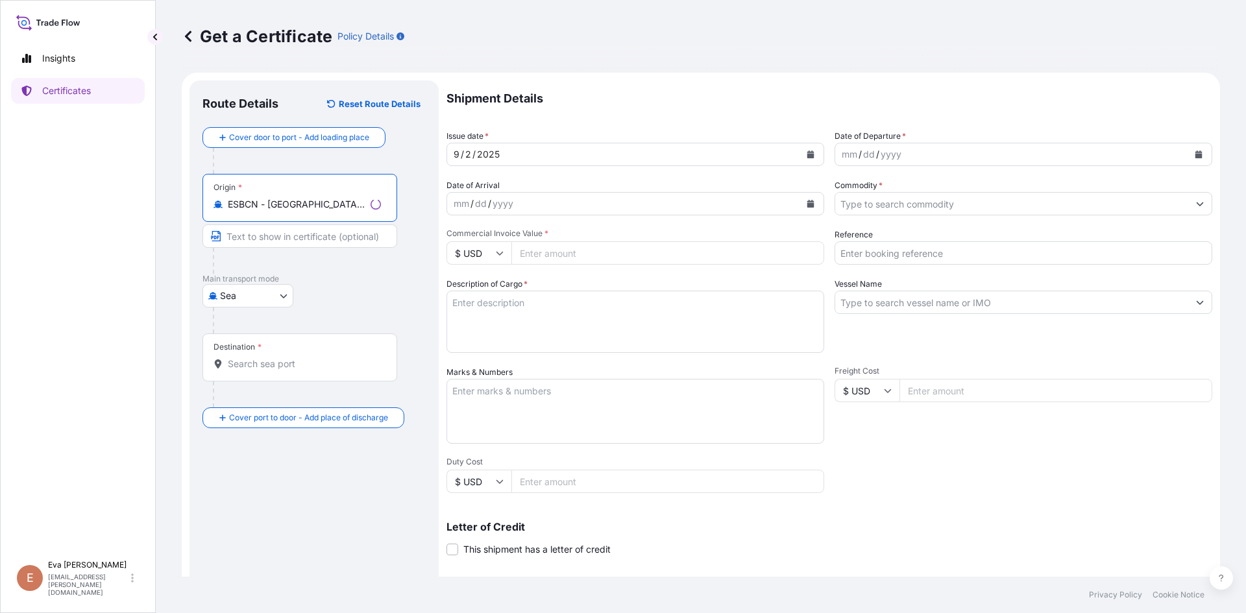
type input "ESBCN - [GEOGRAPHIC_DATA], [GEOGRAPHIC_DATA]"
click at [277, 362] on input "Destination *" at bounding box center [304, 364] width 153 height 13
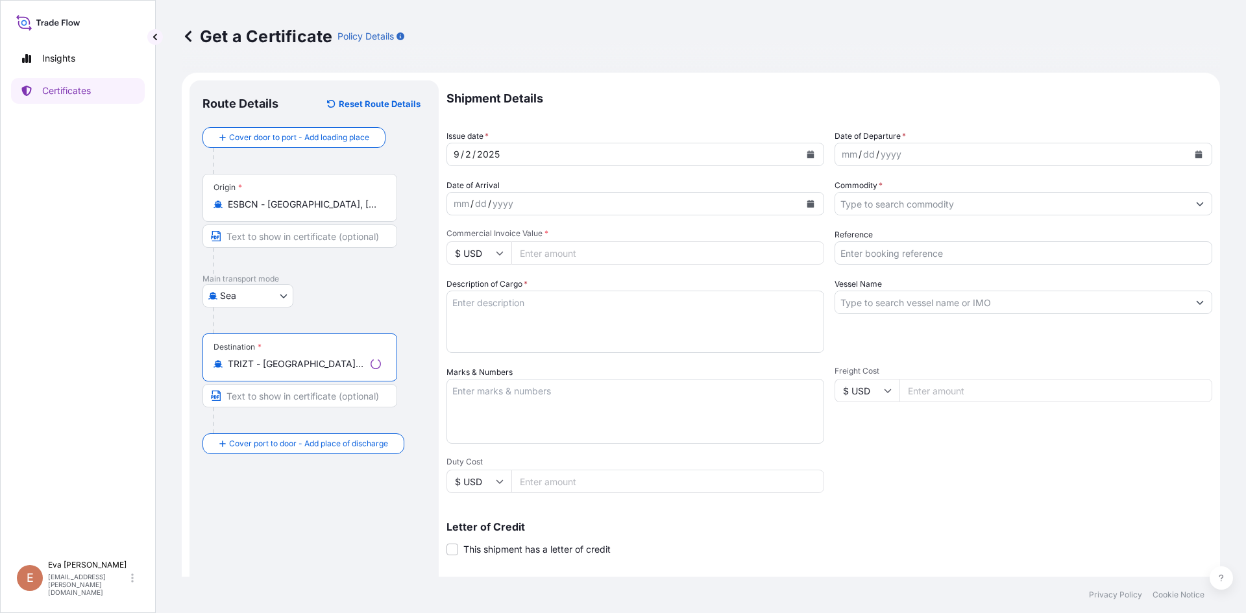
type input "TRIZT - [GEOGRAPHIC_DATA], [GEOGRAPHIC_DATA]"
click at [867, 157] on div "dd" at bounding box center [869, 155] width 14 height 16
click at [1194, 156] on button "Calendar" at bounding box center [1198, 154] width 21 height 21
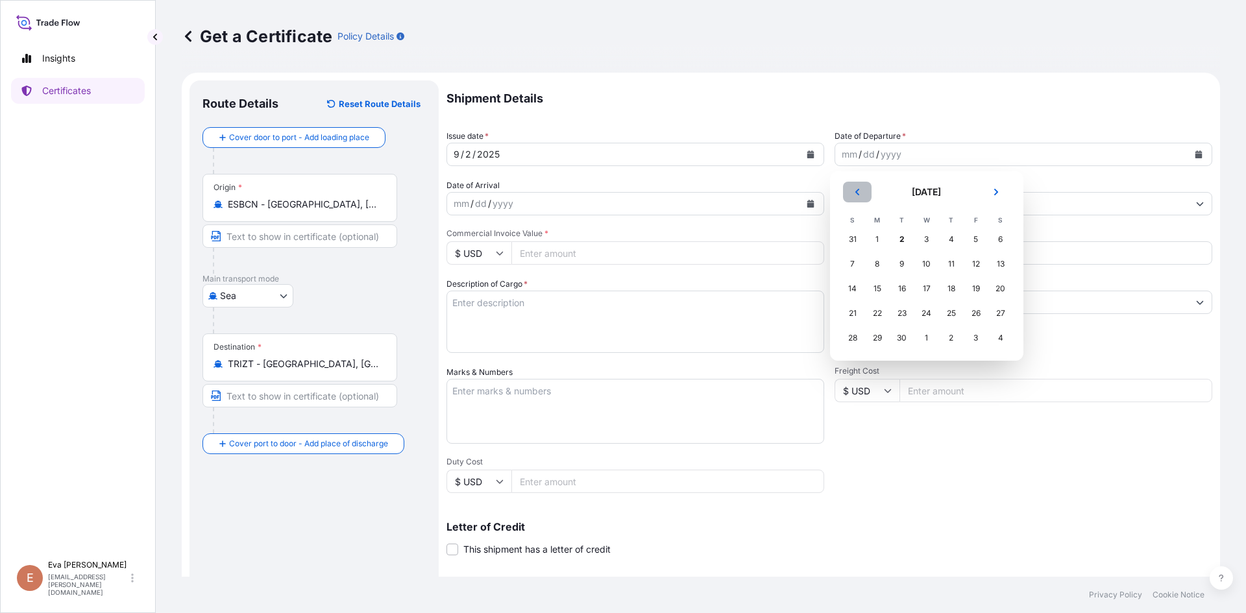
click at [862, 195] on button "Previous" at bounding box center [857, 192] width 29 height 21
click at [1000, 333] on div "30" at bounding box center [1000, 337] width 23 height 23
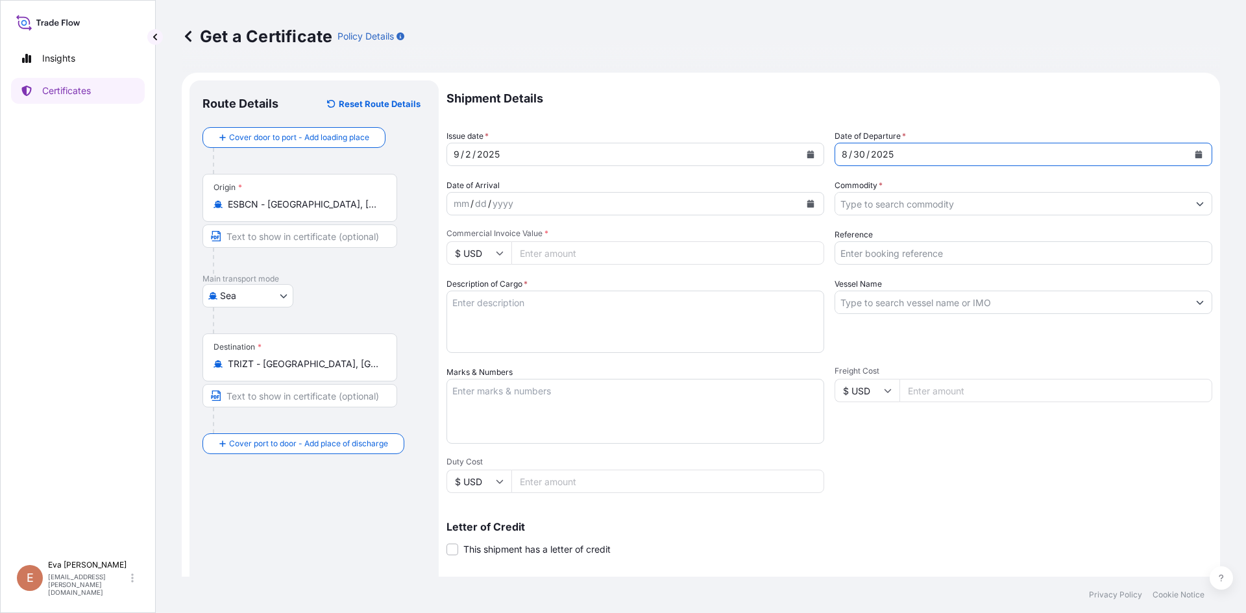
click at [898, 208] on input "Commodity *" at bounding box center [1011, 203] width 353 height 23
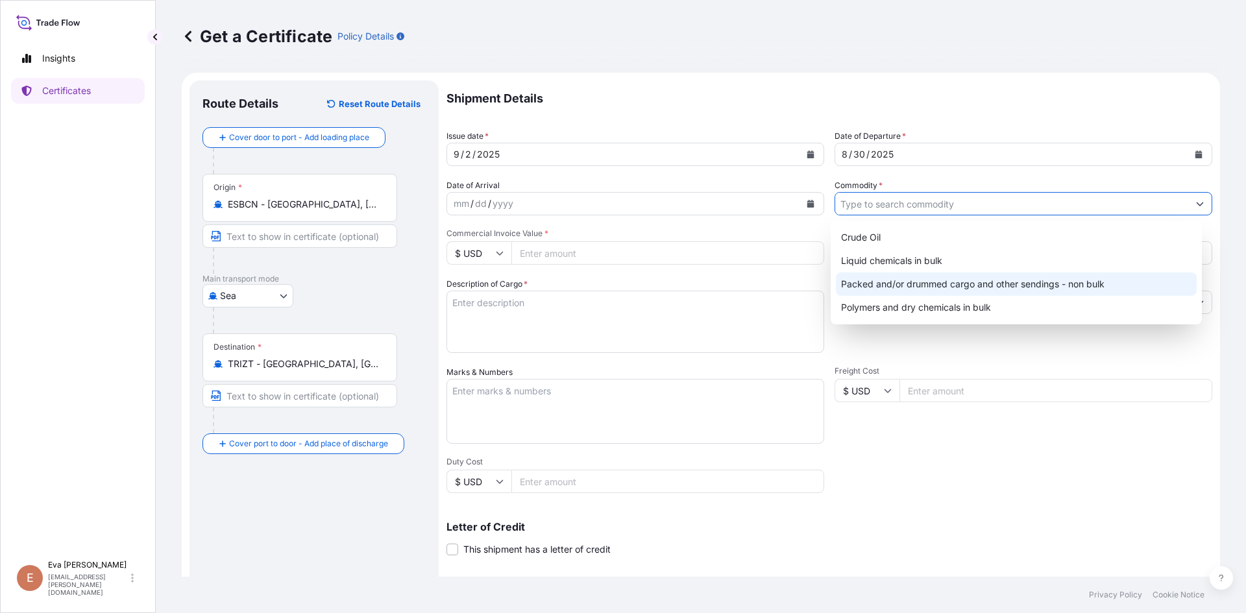
click at [914, 288] on div "Packed and/or drummed cargo and other sendings - non bulk" at bounding box center [1016, 284] width 361 height 23
type input "Packed and/or drummed cargo and other sendings - non bulk"
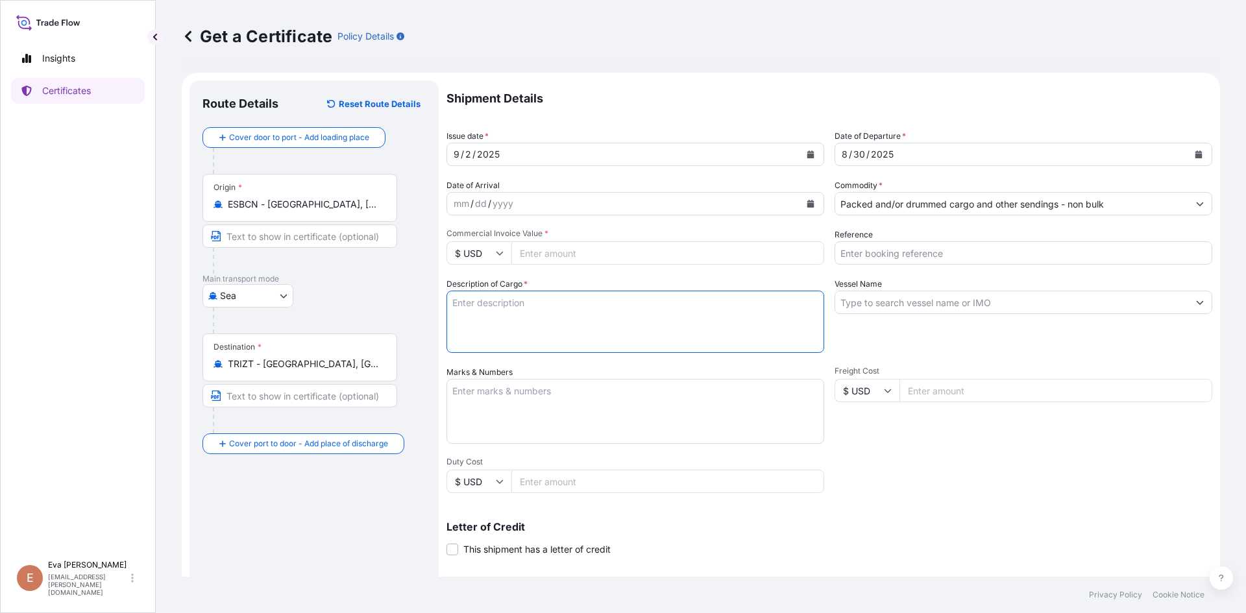
click at [522, 309] on textarea "Description of Cargo *" at bounding box center [635, 322] width 378 height 62
type textarea "1X40 PAL"
click at [853, 243] on input "Reference" at bounding box center [1023, 252] width 378 height 23
type input "1625205160"
click at [494, 251] on input "$ USD" at bounding box center [478, 252] width 65 height 23
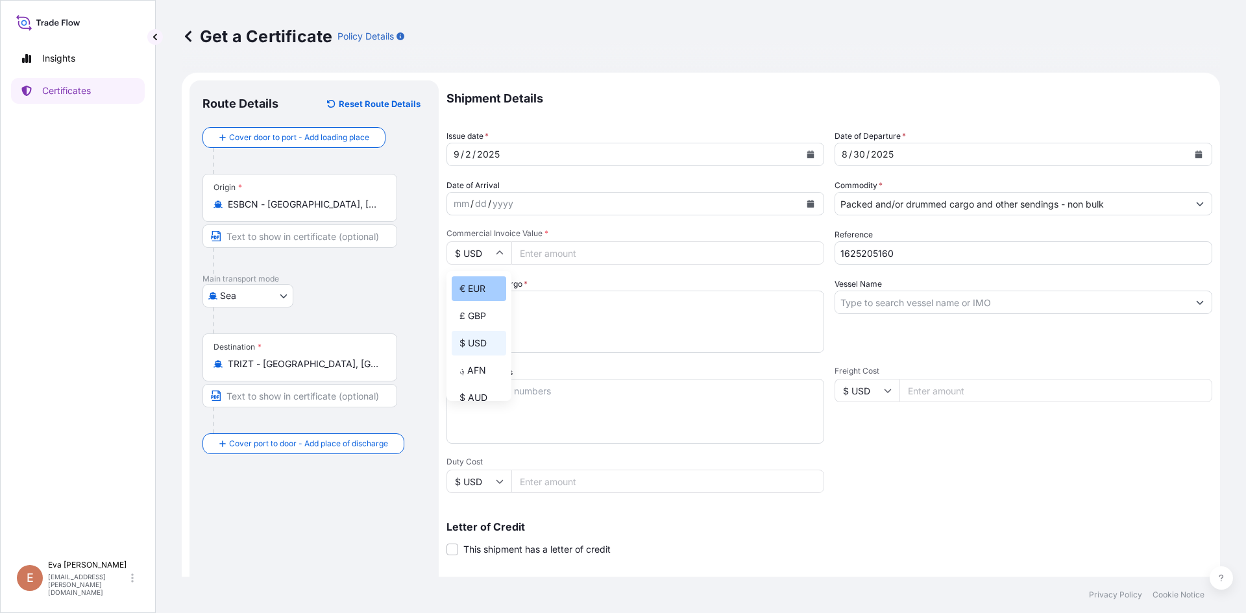
click at [474, 289] on div "€ EUR" at bounding box center [479, 288] width 55 height 25
type input "€ EUR"
click at [540, 259] on input "Commercial Invoice Value *" at bounding box center [667, 252] width 313 height 23
type input "50688"
click at [869, 302] on input "Vessel Name" at bounding box center [1011, 302] width 353 height 23
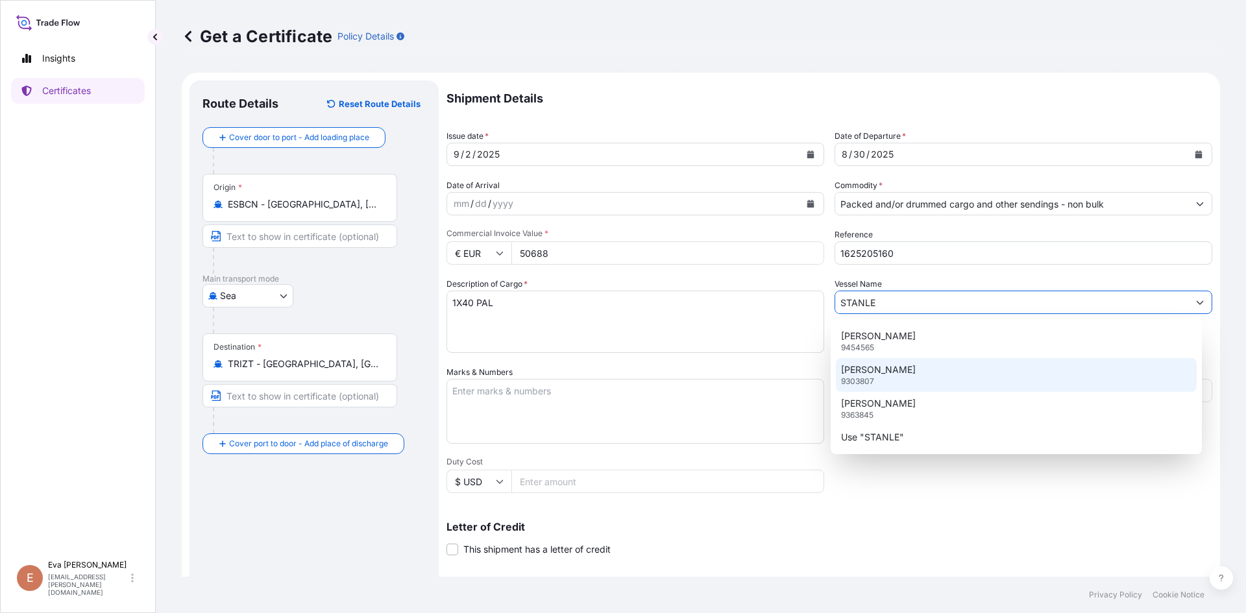
click at [872, 365] on p "[PERSON_NAME]" at bounding box center [878, 369] width 75 height 13
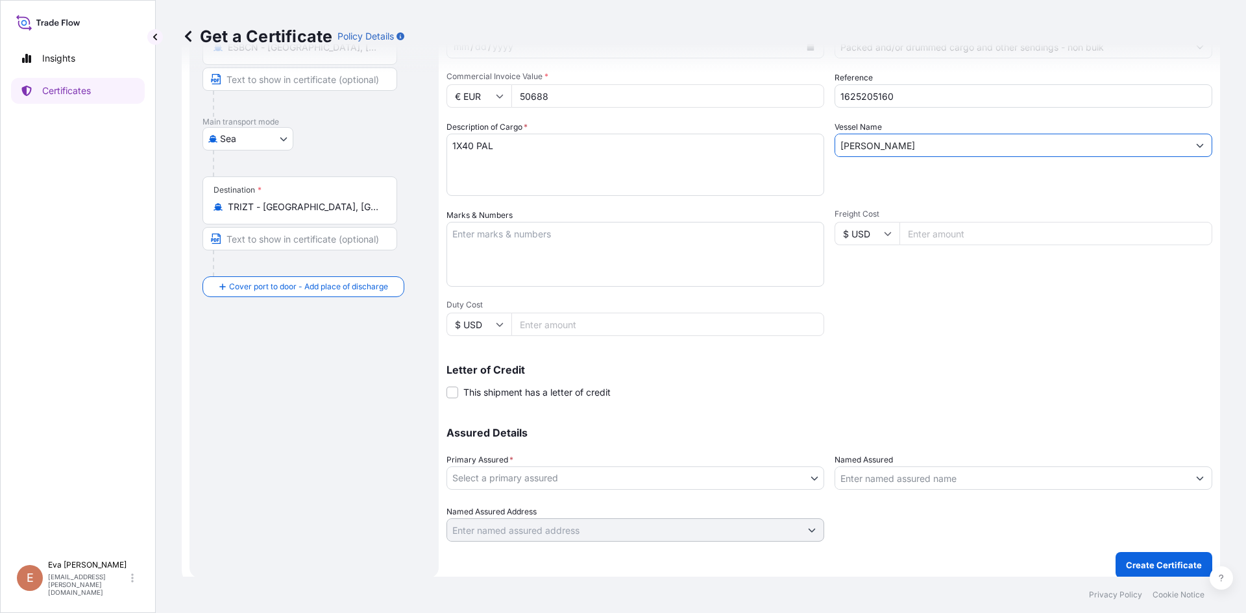
scroll to position [166, 0]
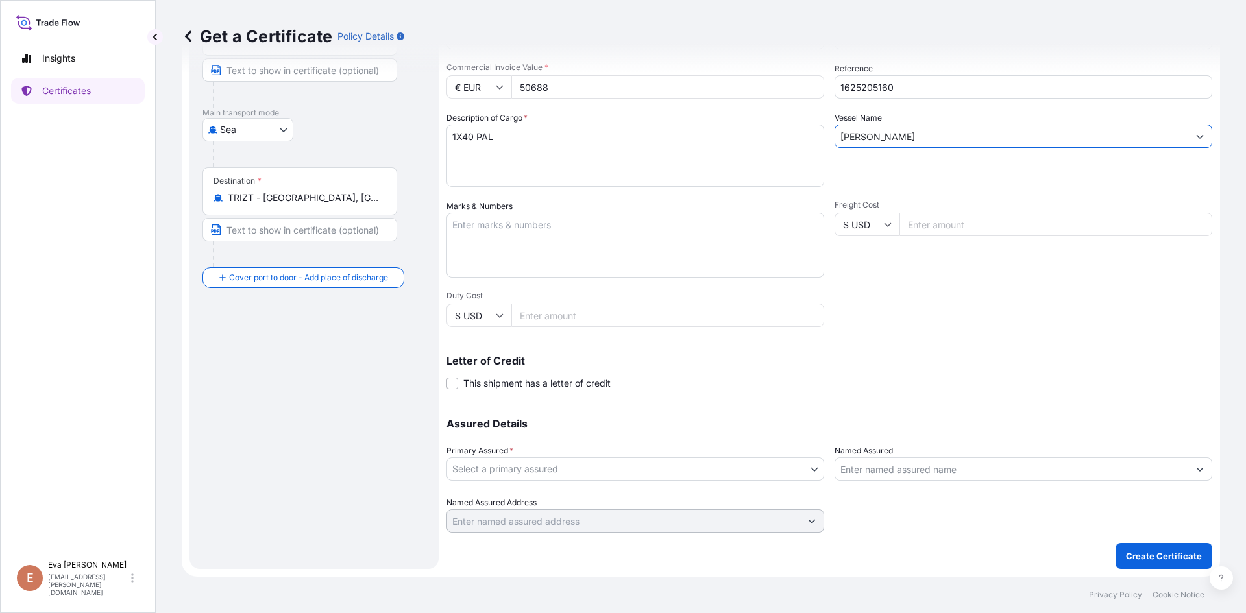
type input "[PERSON_NAME]"
click at [720, 470] on body "1 option available. Insights Certificates E Eva Saenz eva.saenz@bdpint.com Get …" at bounding box center [623, 306] width 1246 height 613
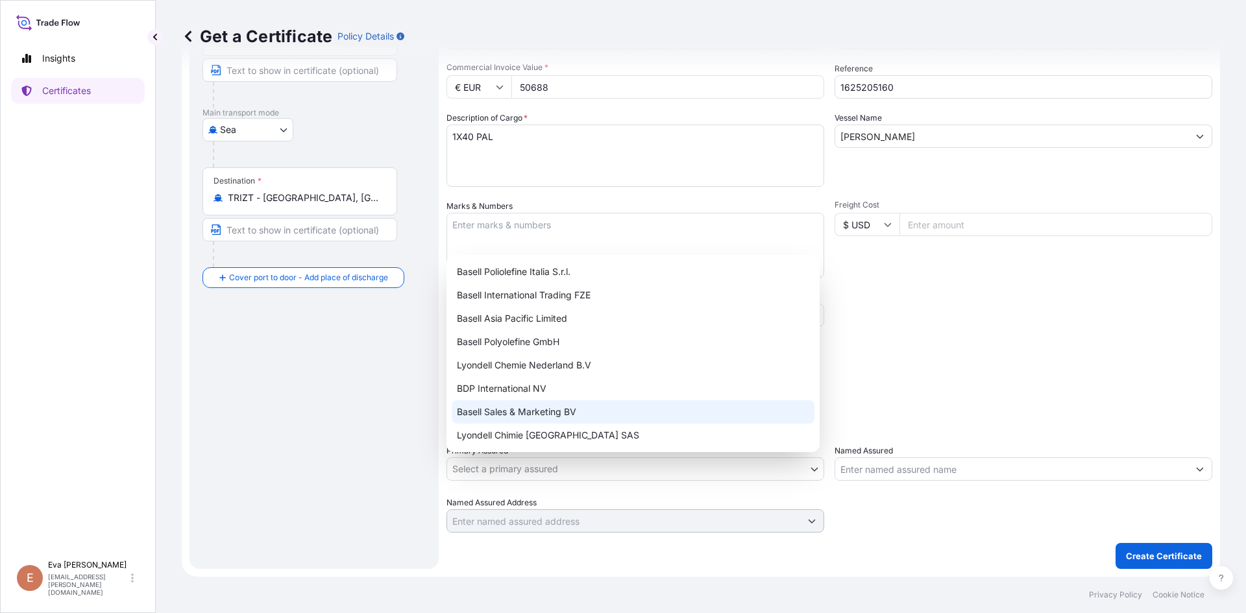
click at [574, 413] on div "Basell Sales & Marketing BV" at bounding box center [633, 411] width 363 height 23
select select "32164"
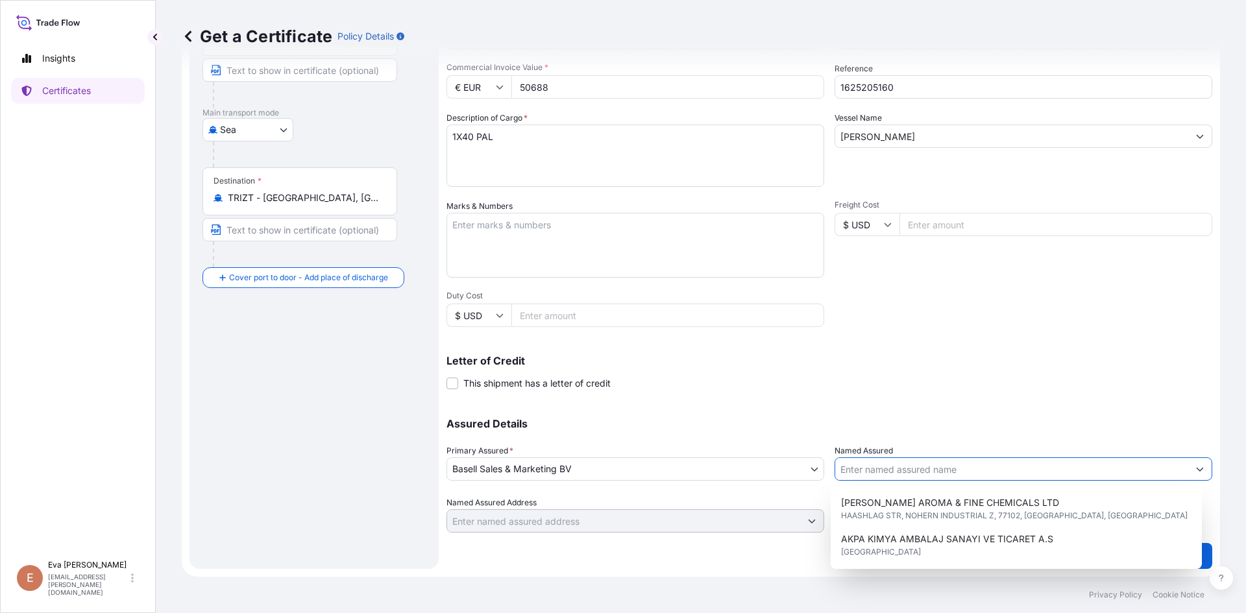
click at [871, 465] on input "Named Assured" at bounding box center [1011, 468] width 353 height 23
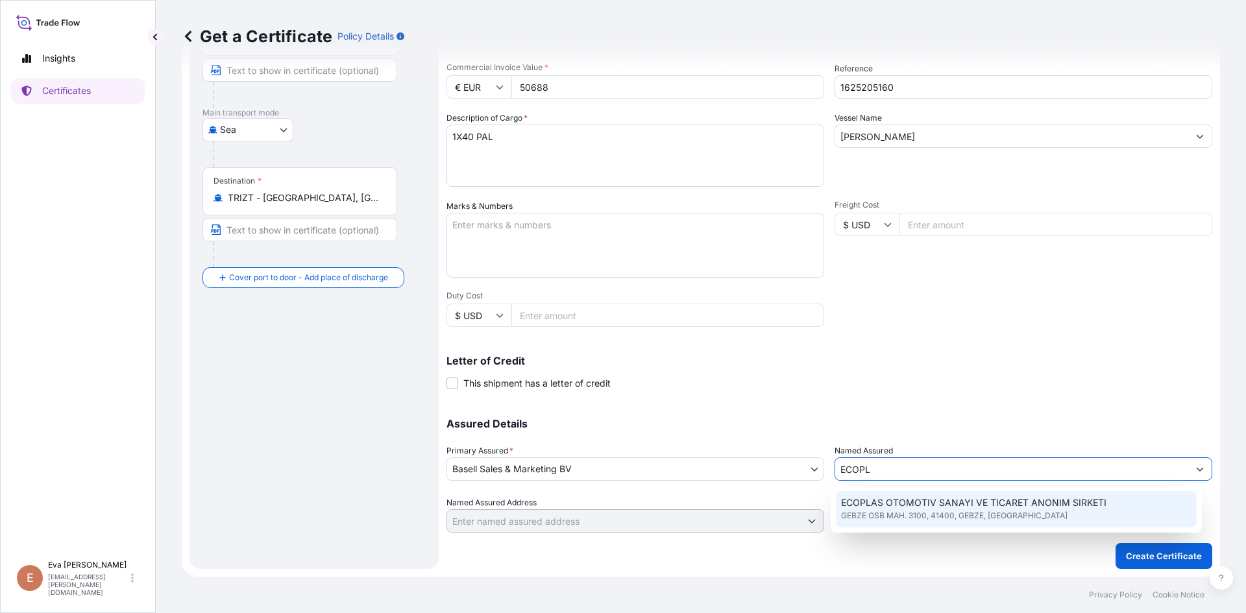
click at [904, 507] on span "ECOPLAS OTOMOTIV SANAYI VE TICARET ANONIM SIRKETI" at bounding box center [973, 502] width 265 height 13
type input "ECOPLAS OTOMOTIV SANAYI VE TICARET ANONIM SIRKETI"
type input "GEBZE OSB MAH. 3100"
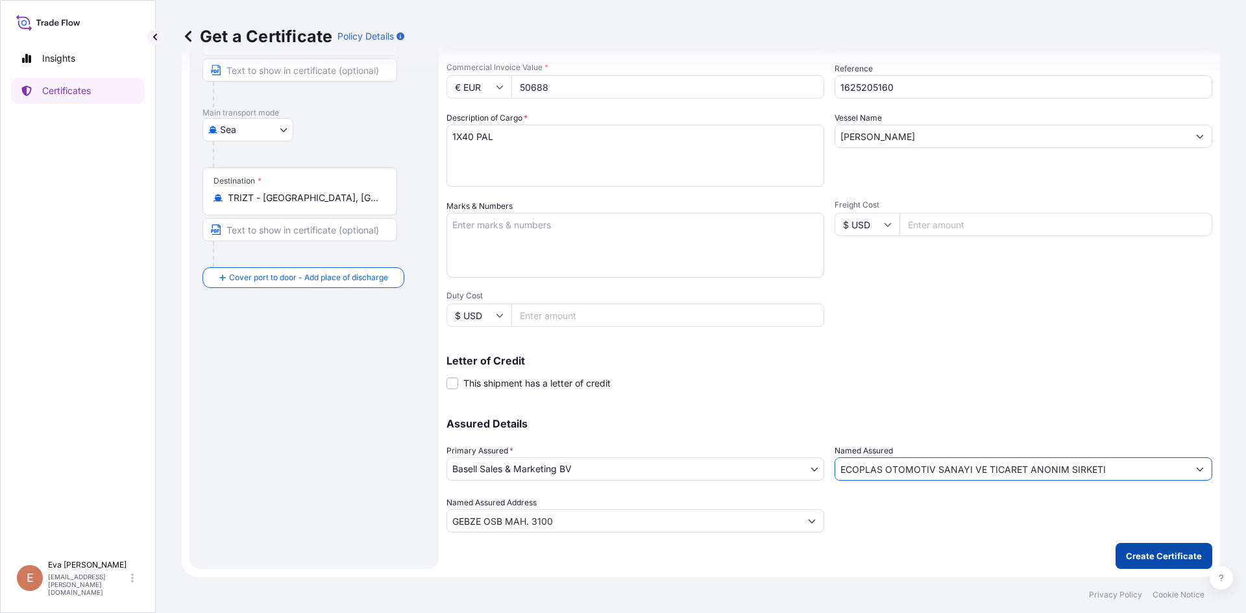
type input "ECOPLAS OTOMOTIV SANAYI VE TICARET ANONIM SIRKETI"
click at [1139, 557] on p "Create Certificate" at bounding box center [1164, 556] width 76 height 13
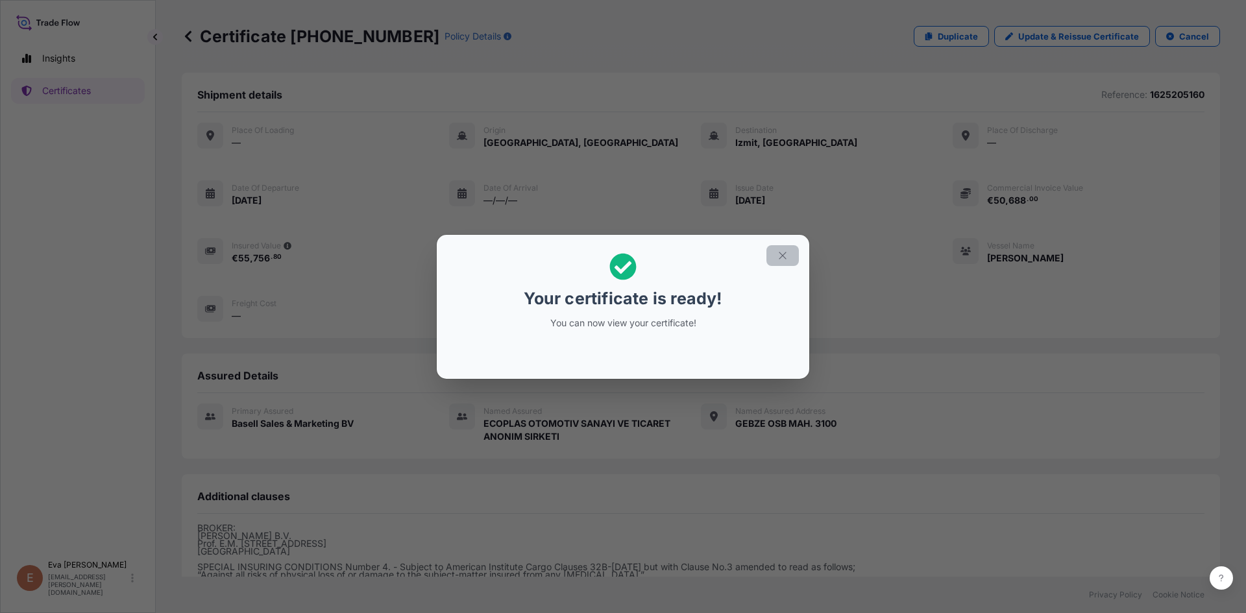
click at [788, 261] on button "button" at bounding box center [782, 255] width 32 height 21
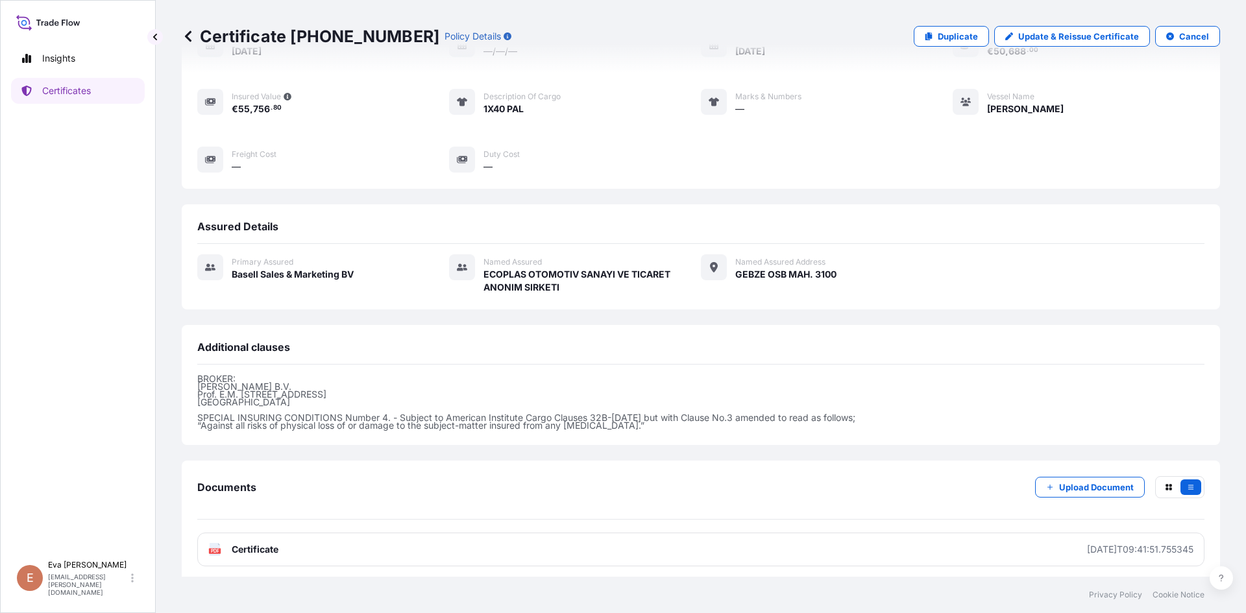
scroll to position [154, 0]
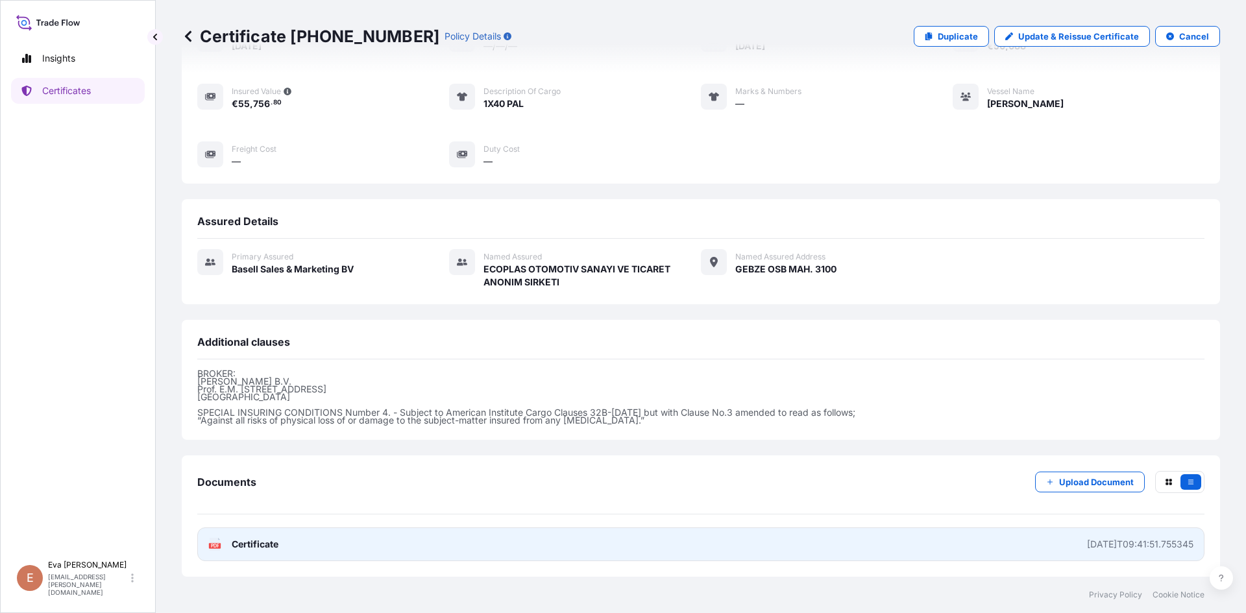
click at [220, 544] on rect at bounding box center [215, 545] width 12 height 5
